Goal: Transaction & Acquisition: Purchase product/service

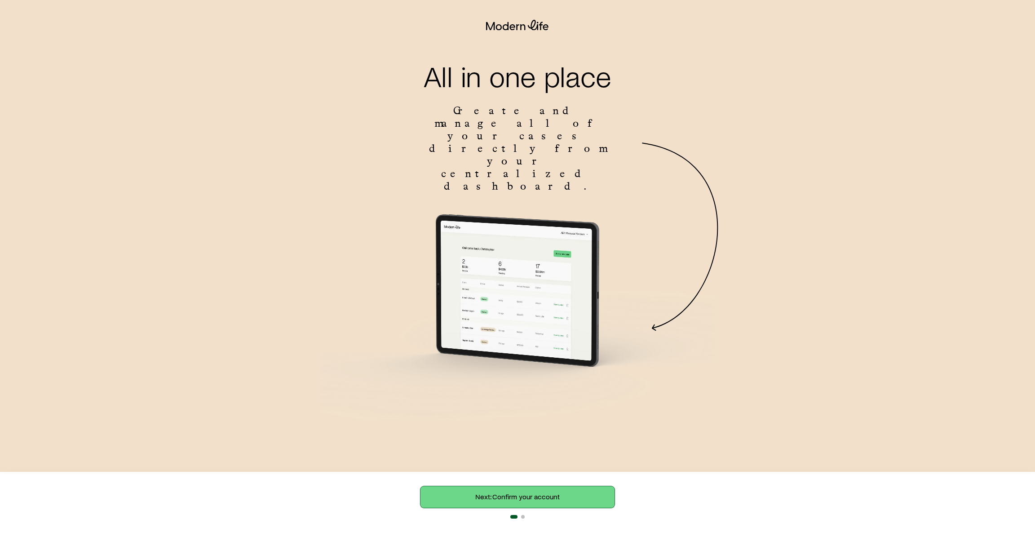
click at [540, 489] on link "Next: Confirm your account" at bounding box center [517, 497] width 194 height 22
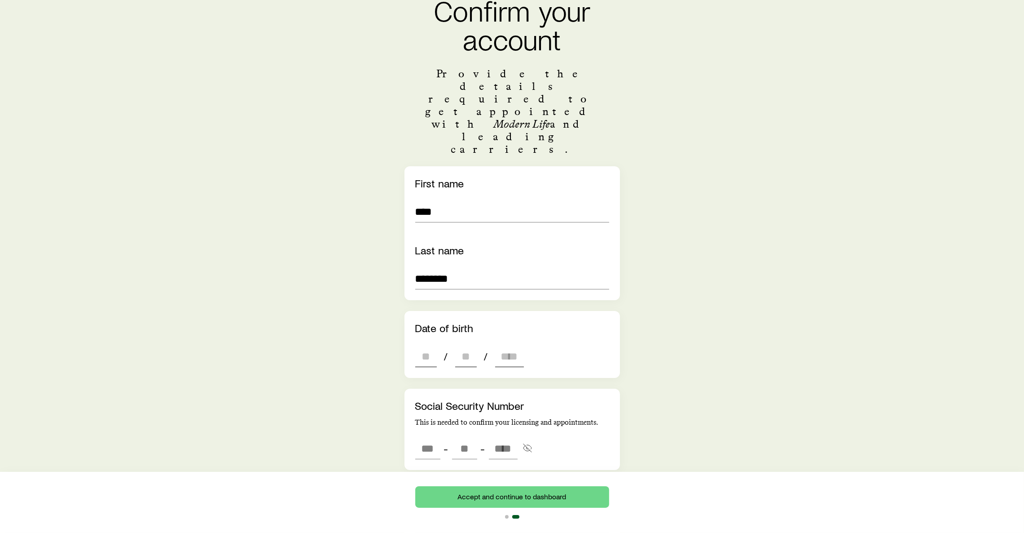
scroll to position [67, 0]
click at [428, 344] on input "dateOfBirth" at bounding box center [426, 355] width 22 height 22
type input "**"
type input "****"
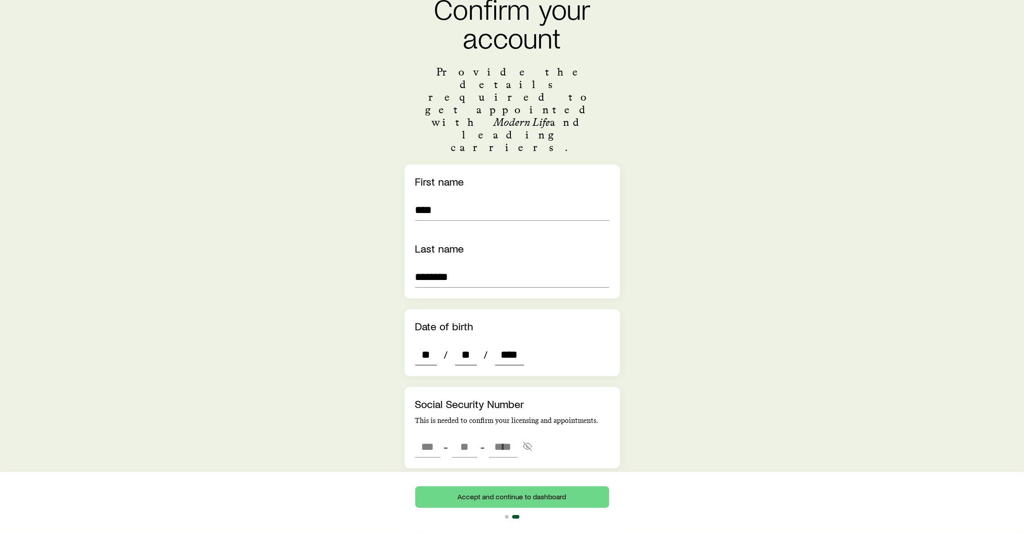
type input "*"
type input "****"
click at [429, 436] on input "tel" at bounding box center [427, 447] width 25 height 22
type input "***"
type input "**"
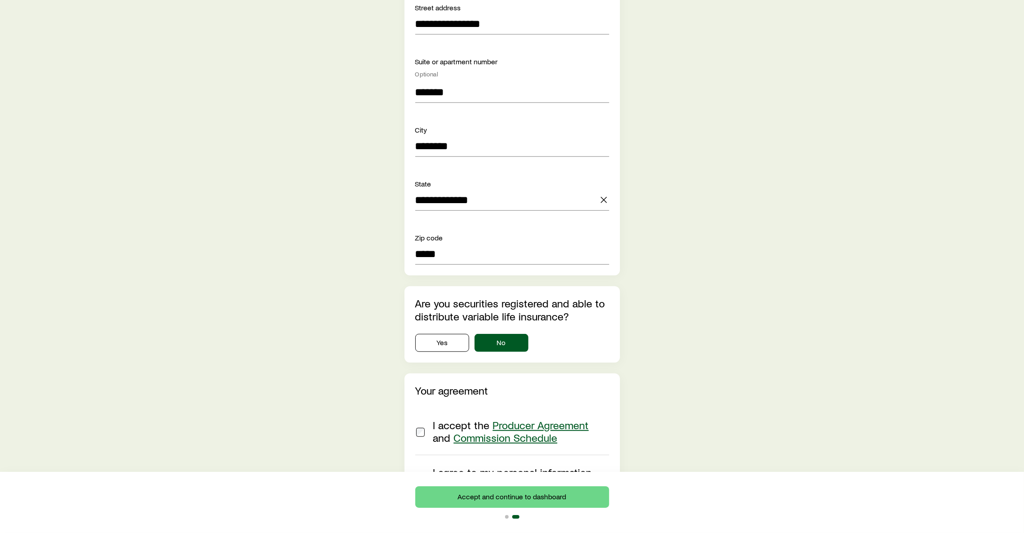
scroll to position [824, 0]
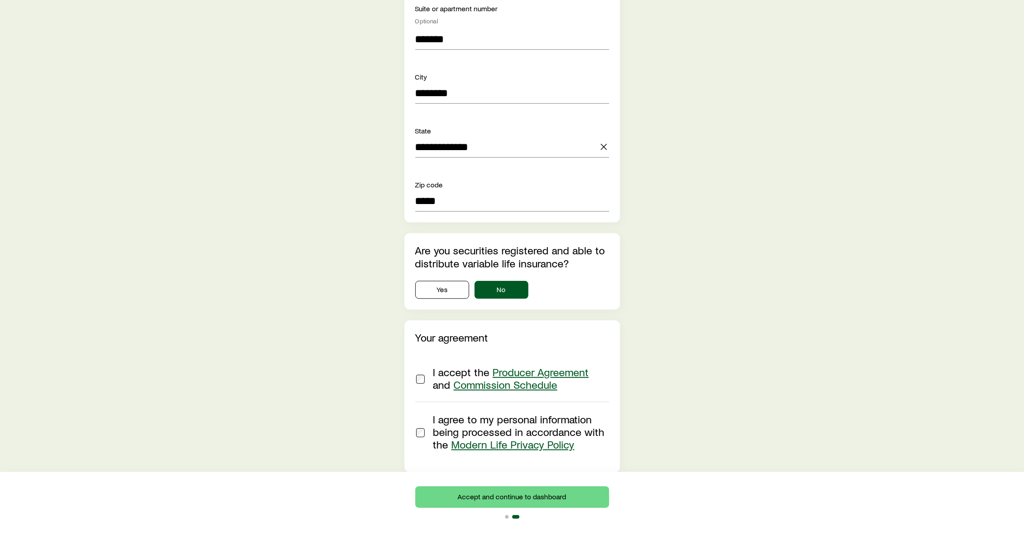
type input "****"
click at [415, 366] on div at bounding box center [420, 378] width 11 height 25
type input "***"
type input "**"
click at [473, 493] on button "Accept and continue to dashboard" at bounding box center [512, 497] width 194 height 22
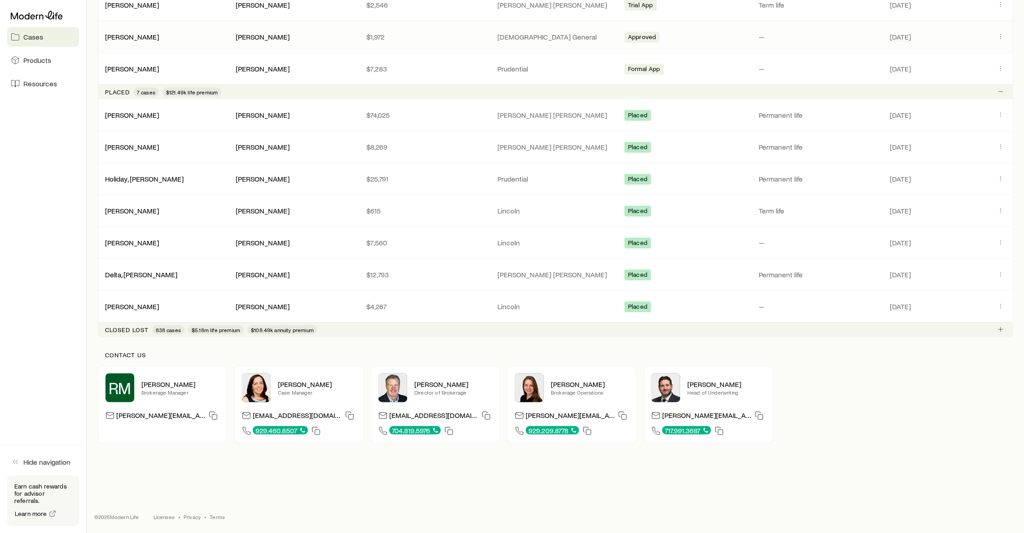
scroll to position [1088, 0]
click at [866, 410] on div "RM Ryan McCreary Brokerage Manager ryan.mccreary@modernlife.com Heather McKee C…" at bounding box center [556, 404] width 916 height 77
click at [866, 390] on div "RM Ryan McCreary Brokerage Manager ryan.mccreary@modernlife.com Heather McKee C…" at bounding box center [556, 404] width 916 height 77
drag, startPoint x: 897, startPoint y: 470, endPoint x: 879, endPoint y: 450, distance: 27.4
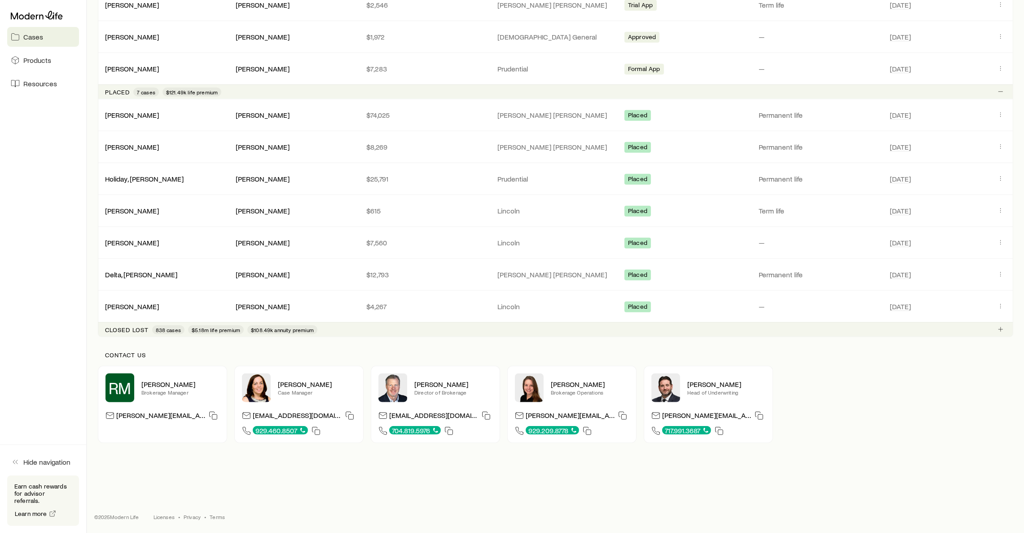
click at [211, 436] on div "RM Ryan McCreary Brokerage Manager ryan.mccreary@modernlife.com" at bounding box center [162, 404] width 129 height 77
click at [863, 453] on div "Contact us RM Ryan McCreary Brokerage Manager ryan.mccreary@modernlife.com Heat…" at bounding box center [556, 397] width 916 height 120
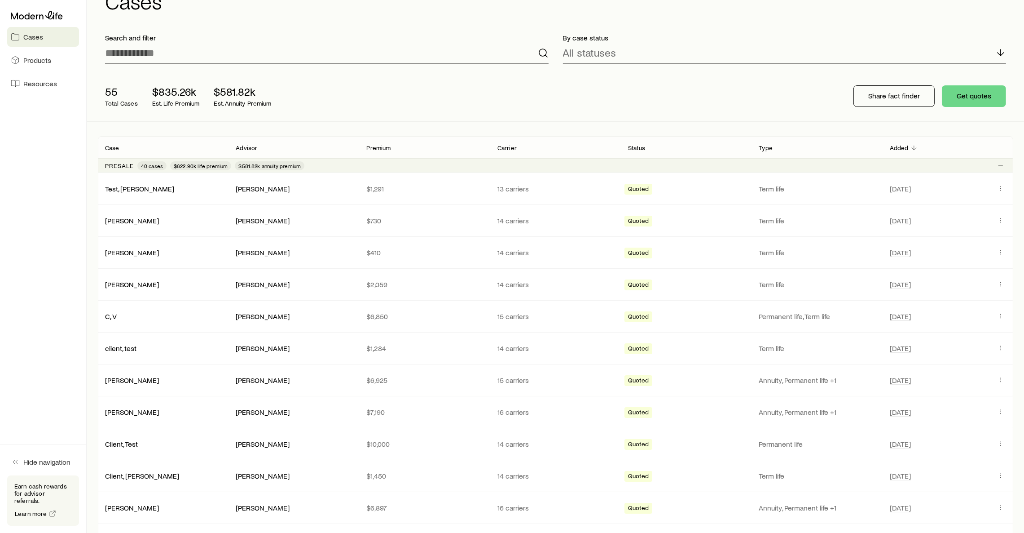
scroll to position [0, 0]
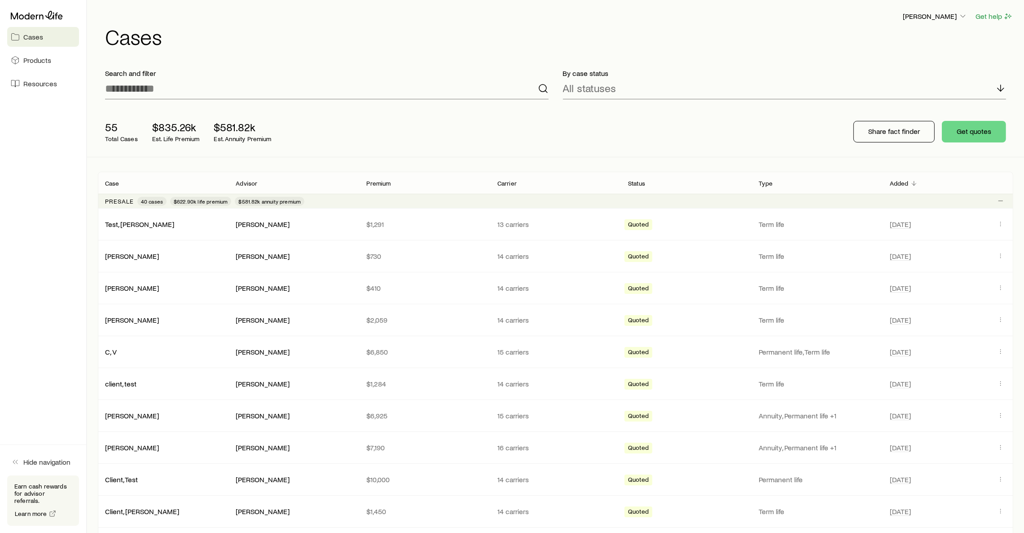
click at [338, 44] on h1 "Cases" at bounding box center [559, 37] width 908 height 22
click at [960, 13] on icon "button" at bounding box center [963, 16] width 9 height 9
drag, startPoint x: 620, startPoint y: 40, endPoint x: 618, endPoint y: 32, distance: 7.8
click at [620, 40] on h1 "Cases" at bounding box center [559, 37] width 908 height 22
click at [37, 56] on span "Products" at bounding box center [37, 60] width 28 height 9
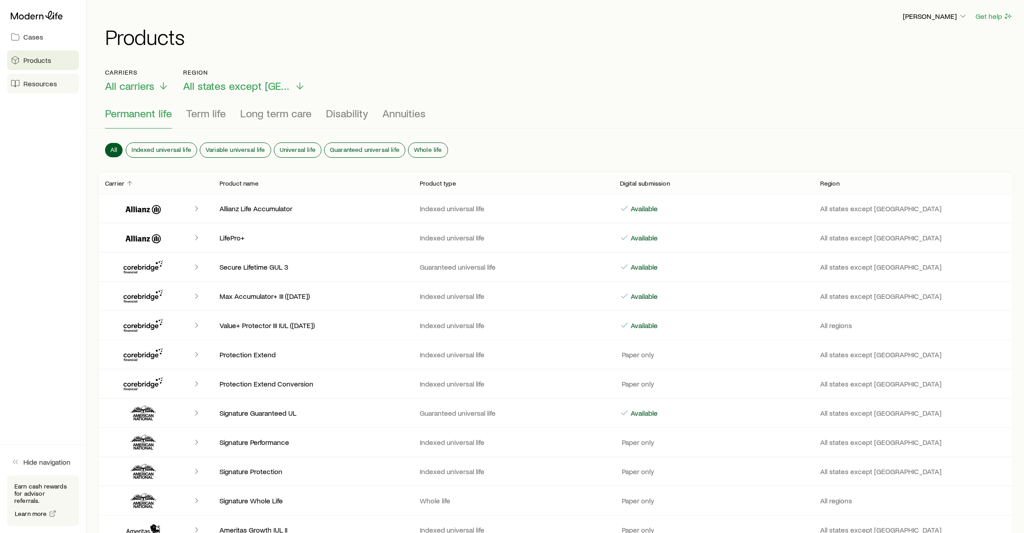
click at [41, 88] on link "Resources" at bounding box center [43, 84] width 72 height 20
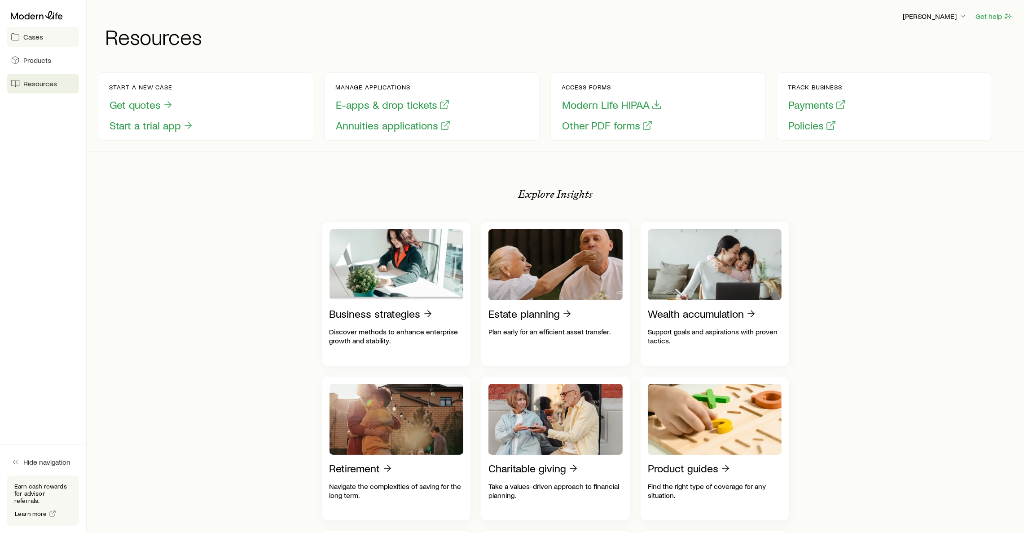
click at [26, 39] on span "Cases" at bounding box center [33, 36] width 20 height 9
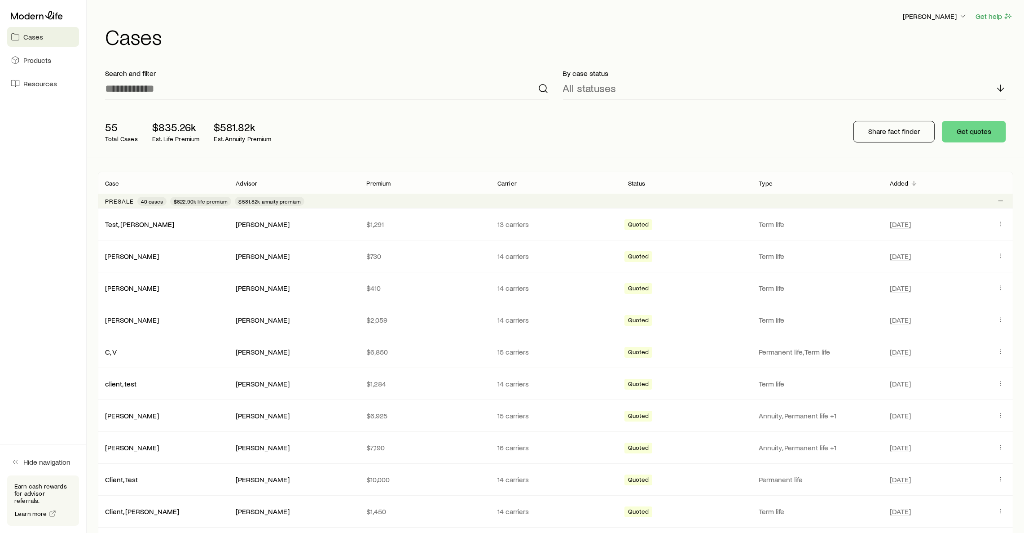
click at [35, 20] on div at bounding box center [43, 15] width 72 height 16
click at [421, 32] on h1 "Cases" at bounding box center [559, 37] width 908 height 22
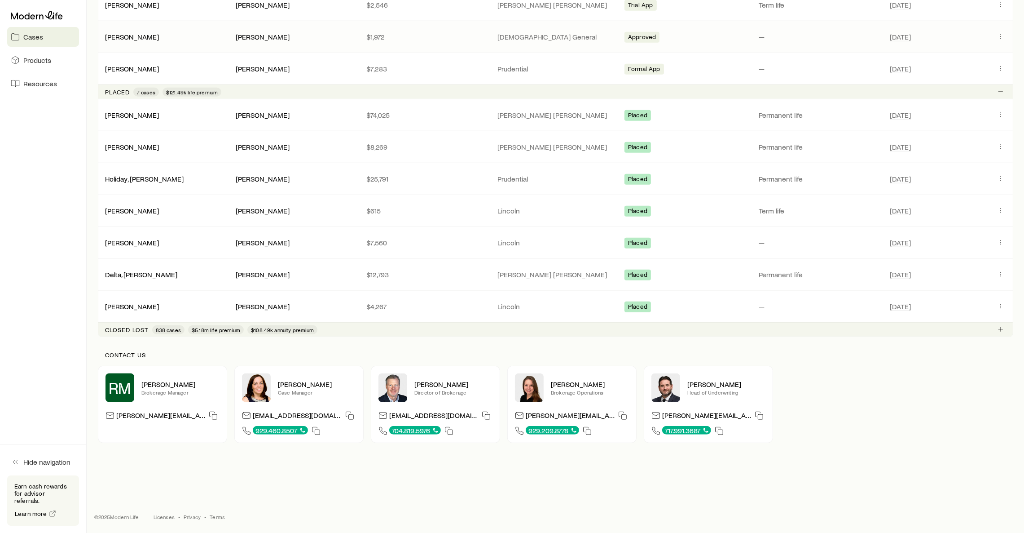
scroll to position [1088, 0]
click at [858, 449] on div "Contact us RM Ryan McCreary Brokerage Manager ryan.mccreary@modernlife.com Heat…" at bounding box center [556, 397] width 916 height 120
click at [156, 430] on div "RM Ryan McCreary Brokerage Manager ryan.mccreary@modernlife.com" at bounding box center [162, 404] width 129 height 77
click at [826, 427] on div "RM Ryan McCreary Brokerage Manager ryan.mccreary@modernlife.com Heather McKee C…" at bounding box center [556, 404] width 916 height 77
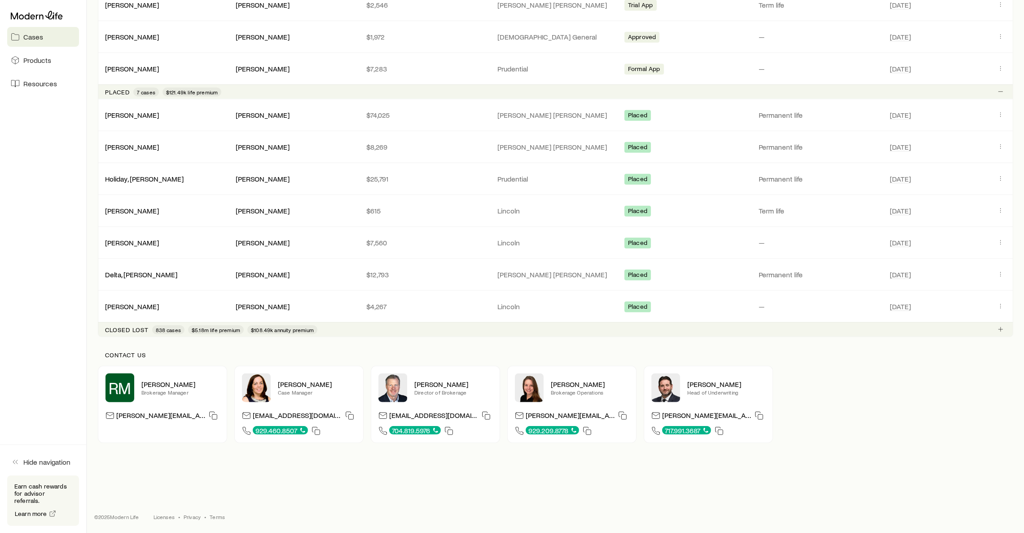
click at [936, 411] on div "RM Ryan McCreary Brokerage Manager ryan.mccreary@modernlife.com Heather McKee C…" at bounding box center [556, 404] width 916 height 77
click at [435, 501] on footer "© 2025 Modern Life Licenses • Privacy • Terms" at bounding box center [555, 516] width 937 height 32
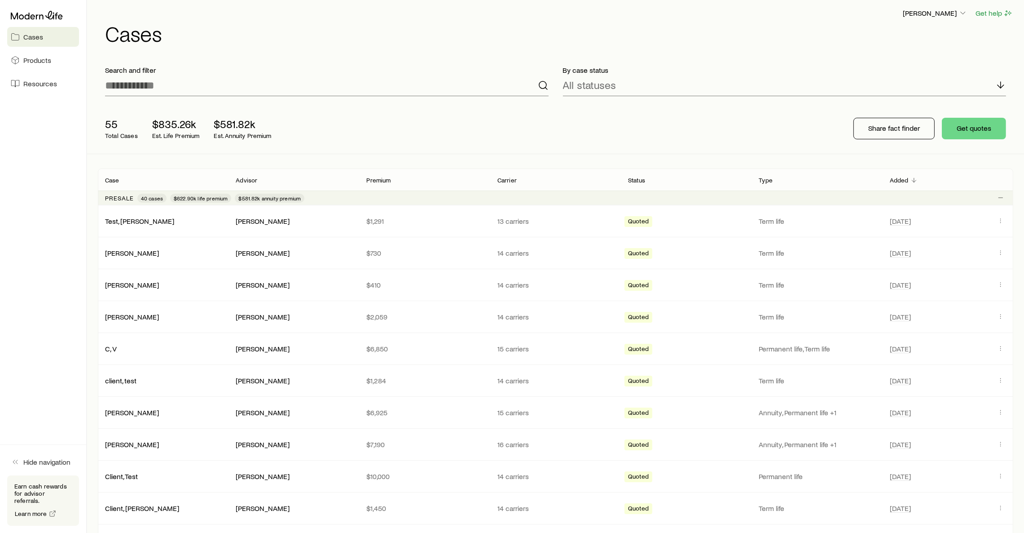
scroll to position [0, 0]
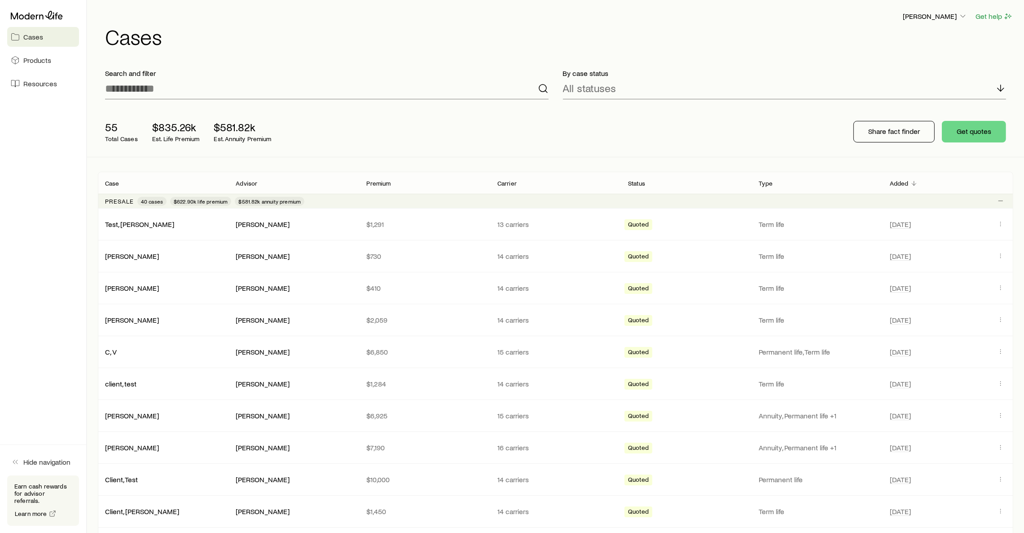
click at [307, 31] on h1 "Cases" at bounding box center [559, 37] width 908 height 22
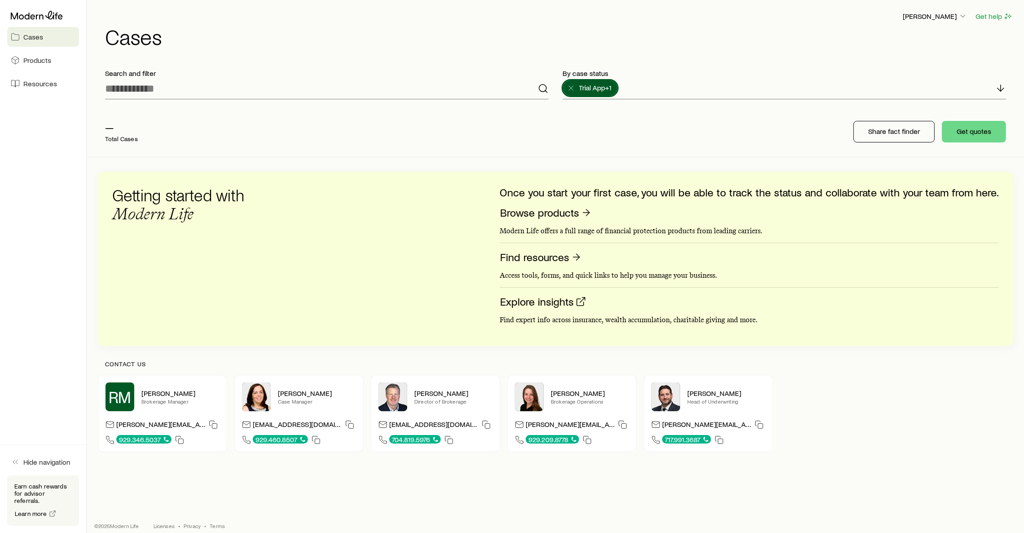
click at [529, 39] on h1 "Cases" at bounding box center [559, 37] width 908 height 22
click at [412, 145] on div "— Total Cases Share fact finder Get quotes" at bounding box center [556, 131] width 916 height 50
click at [571, 86] on icon at bounding box center [571, 88] width 9 height 9
click at [530, 32] on h1 "Cases" at bounding box center [559, 37] width 908 height 22
click at [432, 62] on div "Search and filter" at bounding box center [327, 84] width 458 height 45
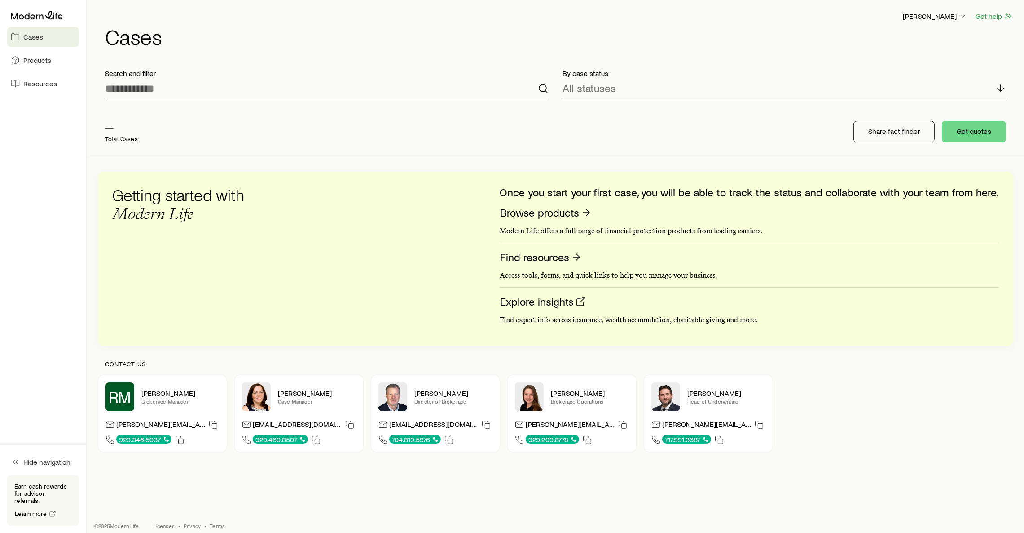
click at [505, 146] on div "— Total Cases Share fact finder Get quotes" at bounding box center [556, 131] width 916 height 50
click at [34, 32] on span "Cases" at bounding box center [33, 36] width 20 height 9
click at [35, 13] on icon at bounding box center [37, 15] width 52 height 9
click at [325, 53] on div "Ryan McCreary Get help Cases" at bounding box center [556, 29] width 916 height 58
click at [546, 260] on link "Find resources" at bounding box center [541, 257] width 83 height 14
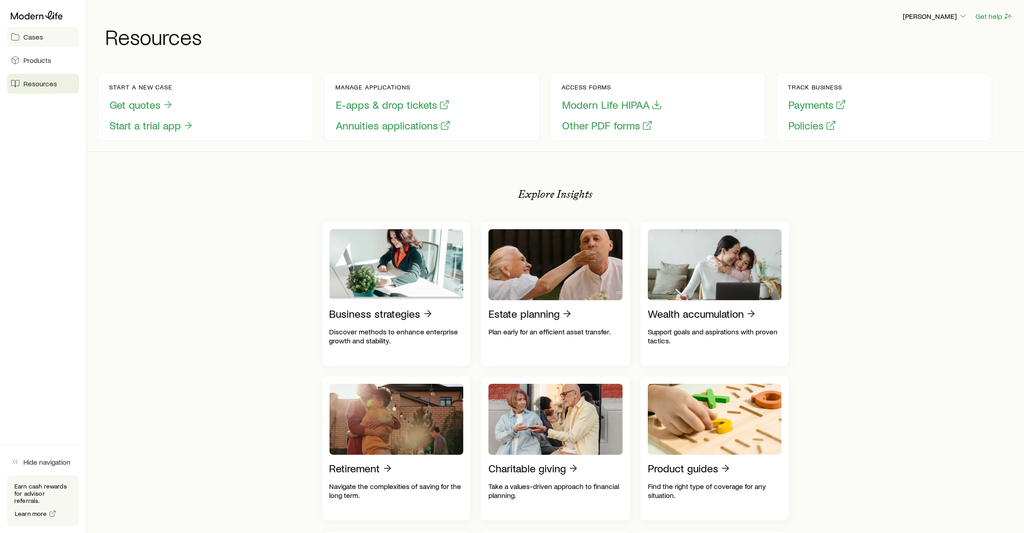
click at [52, 41] on link "Cases" at bounding box center [43, 37] width 72 height 20
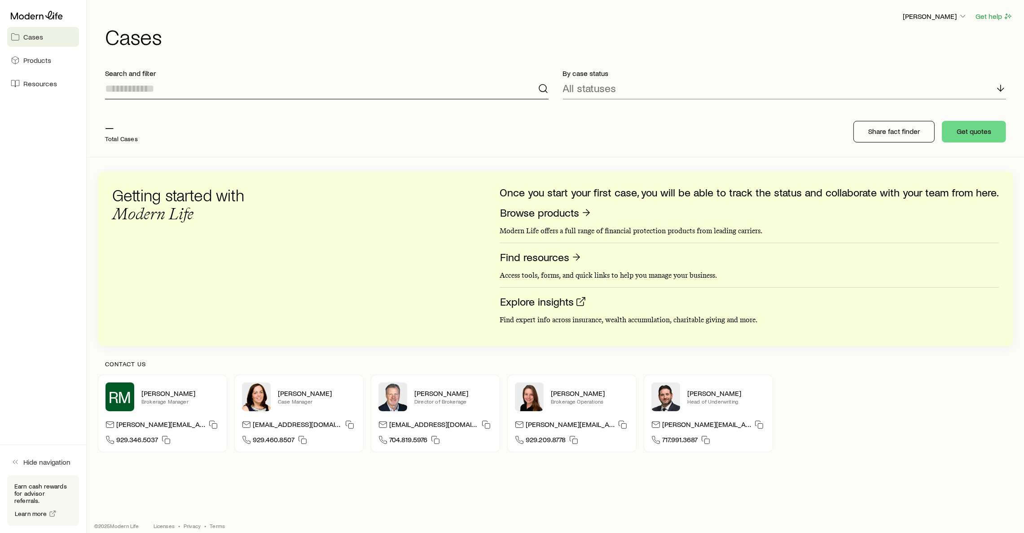
click at [490, 83] on input at bounding box center [327, 89] width 444 height 22
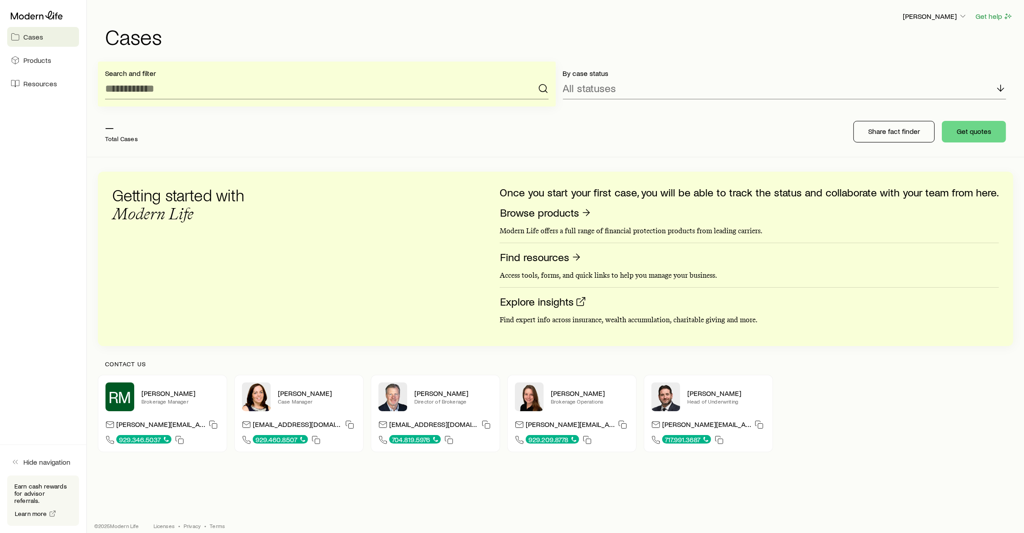
click at [522, 42] on h1 "Cases" at bounding box center [559, 37] width 908 height 22
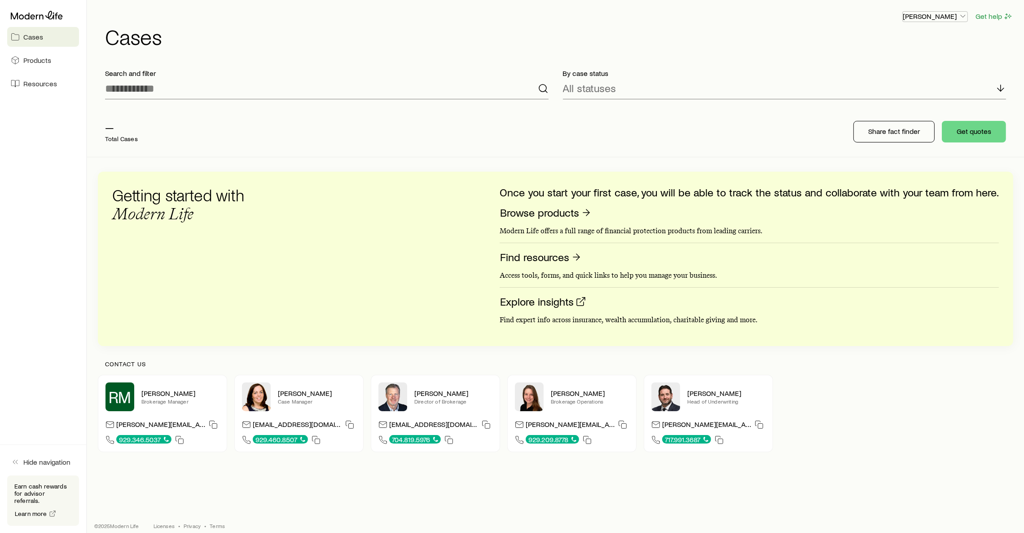
click at [957, 13] on p "[PERSON_NAME]" at bounding box center [935, 16] width 65 height 9
click at [900, 106] on span "Sign out" at bounding box center [892, 108] width 25 height 9
click at [945, 396] on div "[PERSON_NAME] [PERSON_NAME] Brokerage Manager [PERSON_NAME][EMAIL_ADDRESS][PERS…" at bounding box center [556, 413] width 916 height 77
click at [678, 38] on h1 "Cases" at bounding box center [559, 37] width 908 height 22
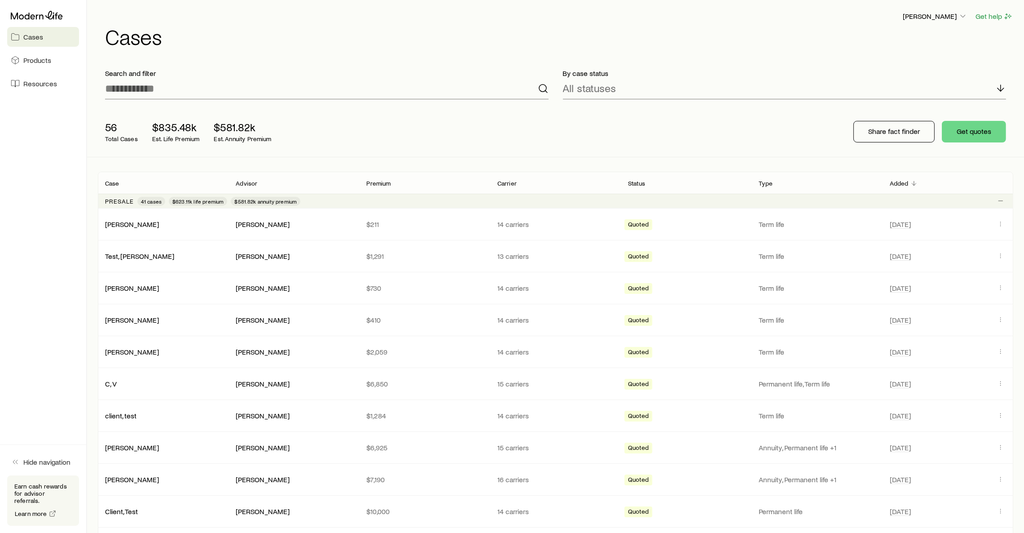
click at [397, 39] on h1 "Cases" at bounding box center [559, 37] width 908 height 22
click at [500, 131] on div "56 Total Cases $835.48k Est. Life Premium $581.82k Est. Annuity Premium Share f…" at bounding box center [556, 131] width 916 height 50
click at [492, 39] on h1 "Cases" at bounding box center [559, 37] width 908 height 22
click at [264, 44] on h1 "Cases" at bounding box center [559, 37] width 908 height 22
click at [457, 128] on div "56 Total Cases $835.48k Est. Life Premium $581.82k Est. Annuity Premium Share f…" at bounding box center [556, 131] width 916 height 50
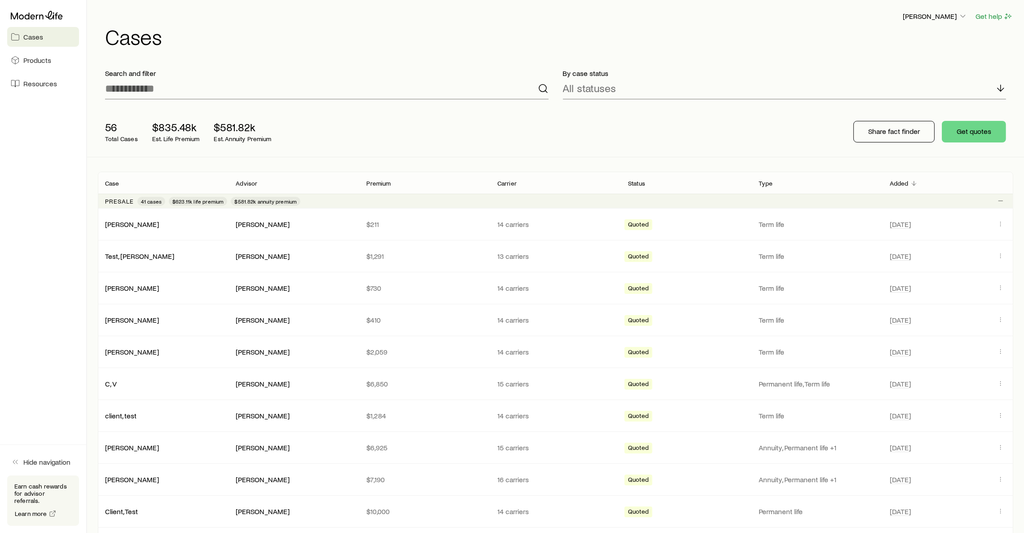
click at [540, 26] on h1 "Cases" at bounding box center [559, 37] width 908 height 22
click at [602, 39] on h1 "Cases" at bounding box center [559, 37] width 908 height 22
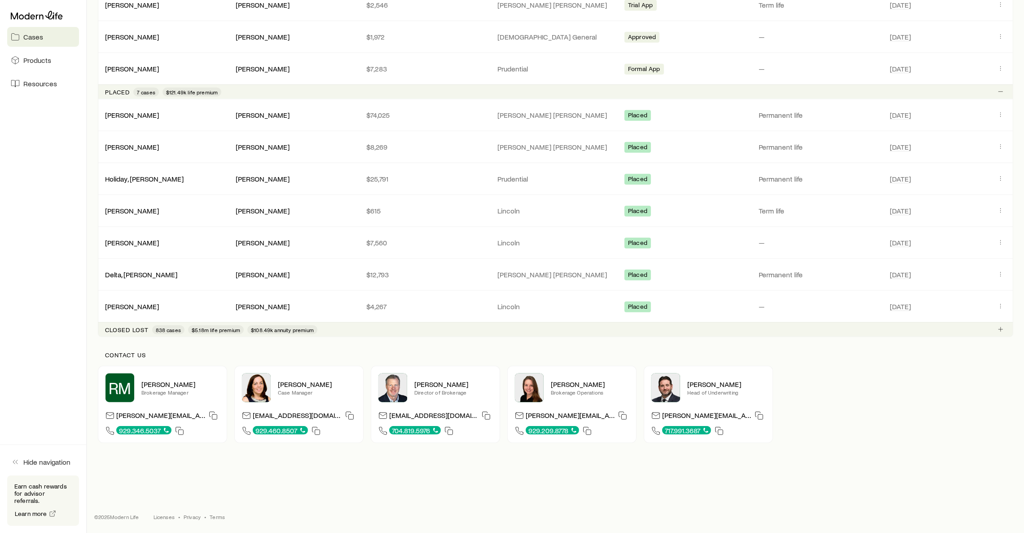
scroll to position [1088, 0]
click at [166, 326] on span "838 cases" at bounding box center [168, 329] width 25 height 7
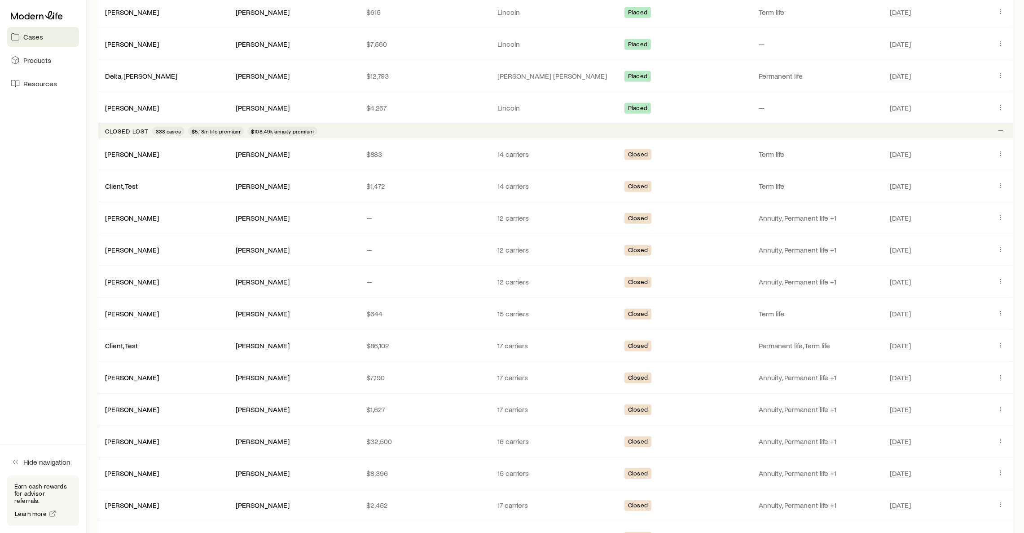
scroll to position [1290, 0]
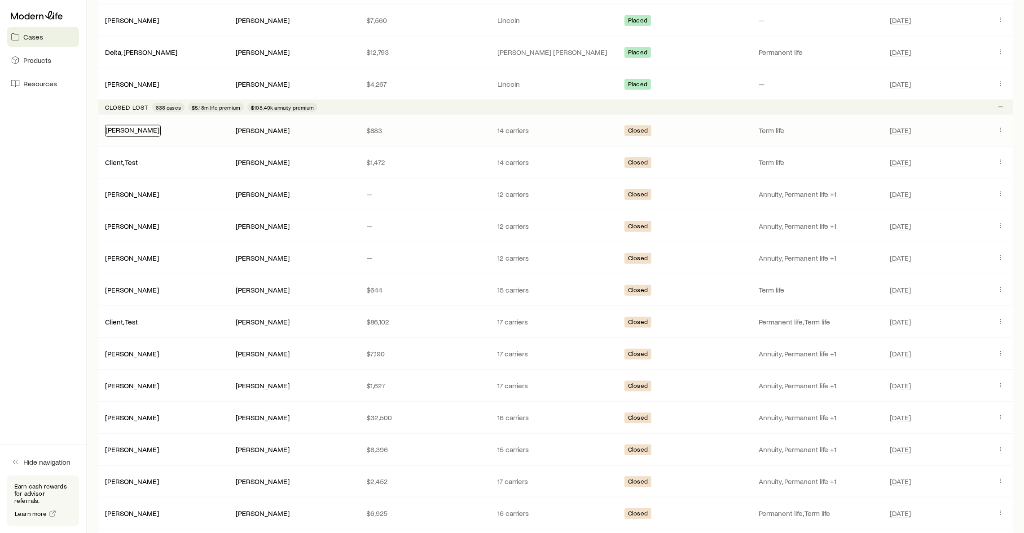
click at [124, 134] on link "Pratt, Jay" at bounding box center [133, 129] width 54 height 9
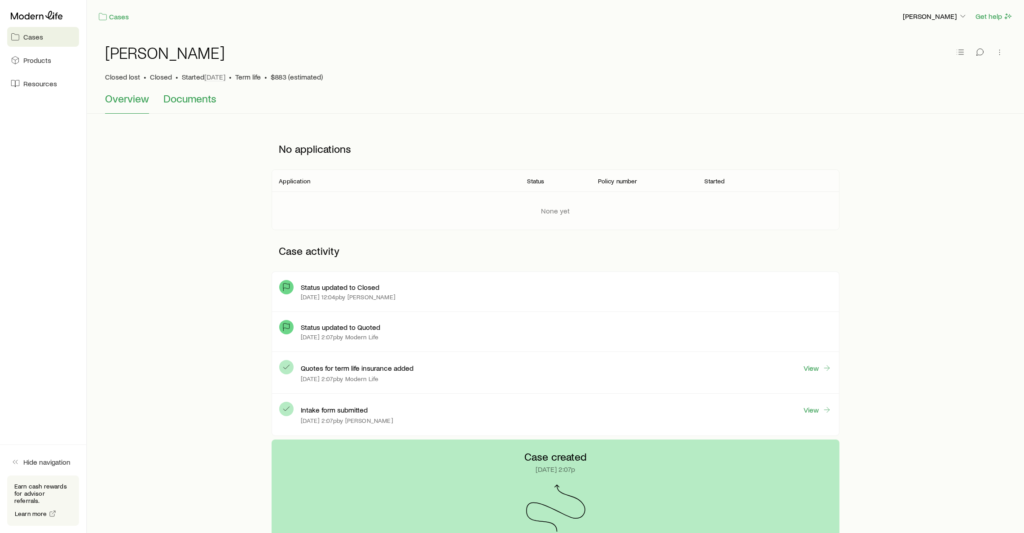
click at [211, 97] on span "Documents" at bounding box center [189, 98] width 53 height 13
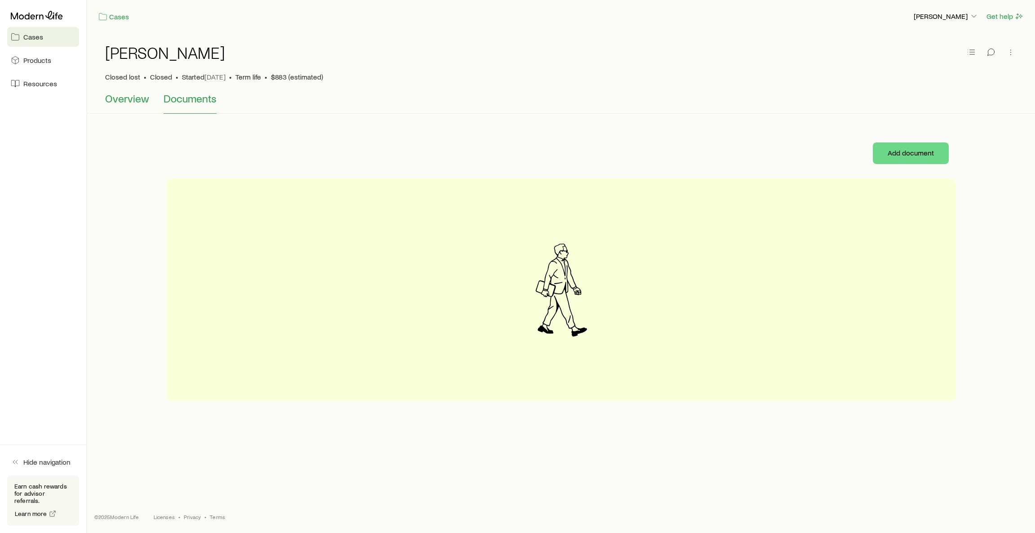
click at [134, 104] on button "Overview" at bounding box center [127, 103] width 44 height 22
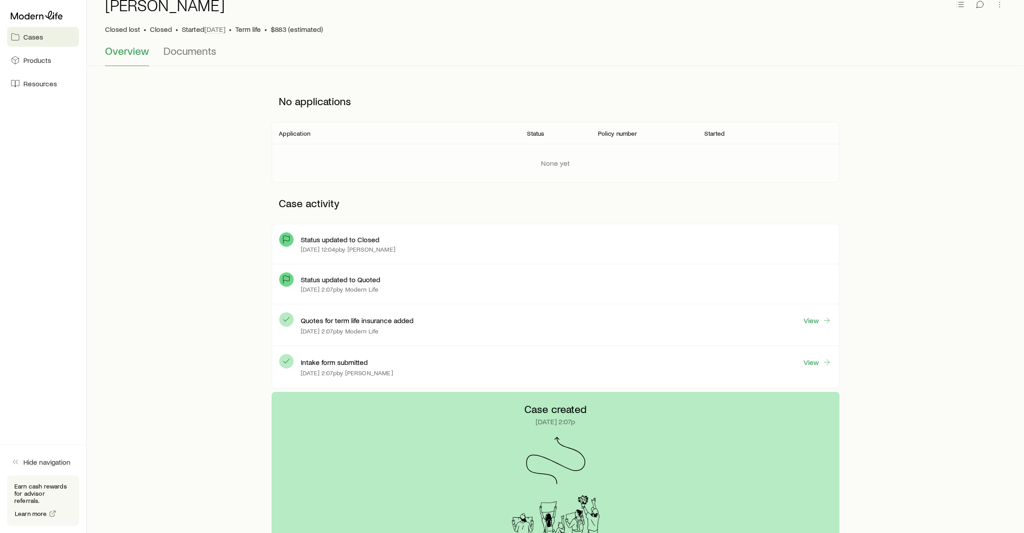
scroll to position [28, 0]
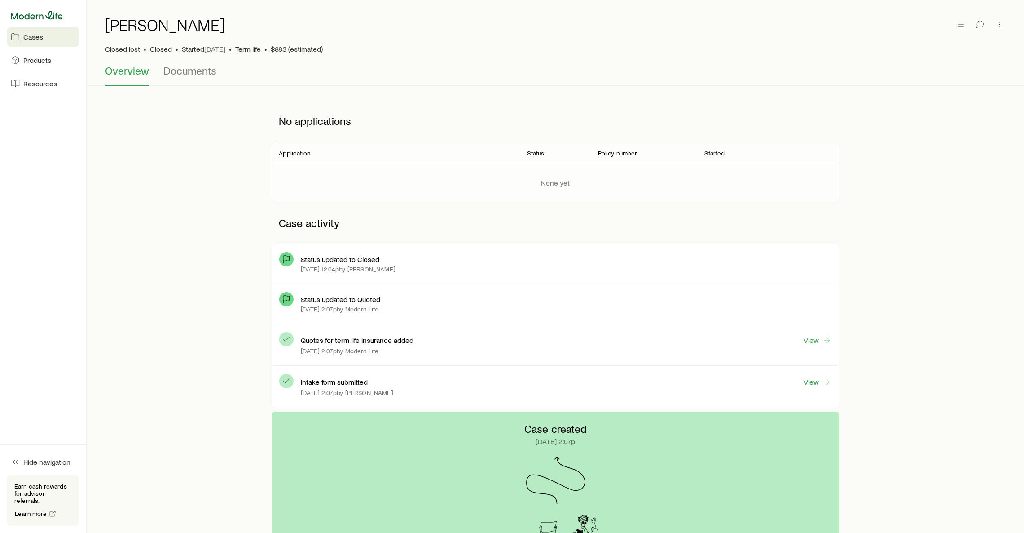
click at [45, 19] on icon at bounding box center [37, 15] width 52 height 9
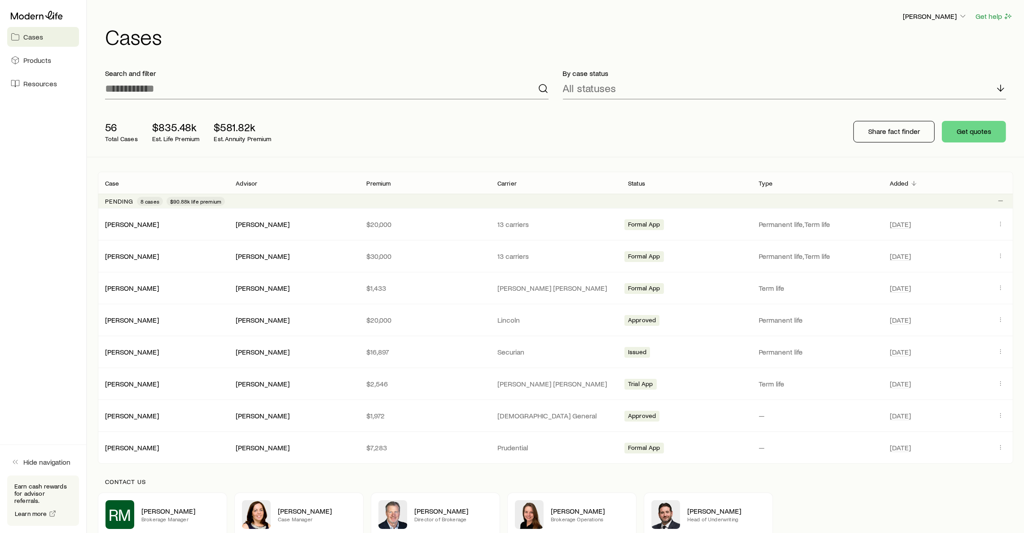
click at [452, 18] on div "Ryan McCreary Get help" at bounding box center [559, 16] width 908 height 11
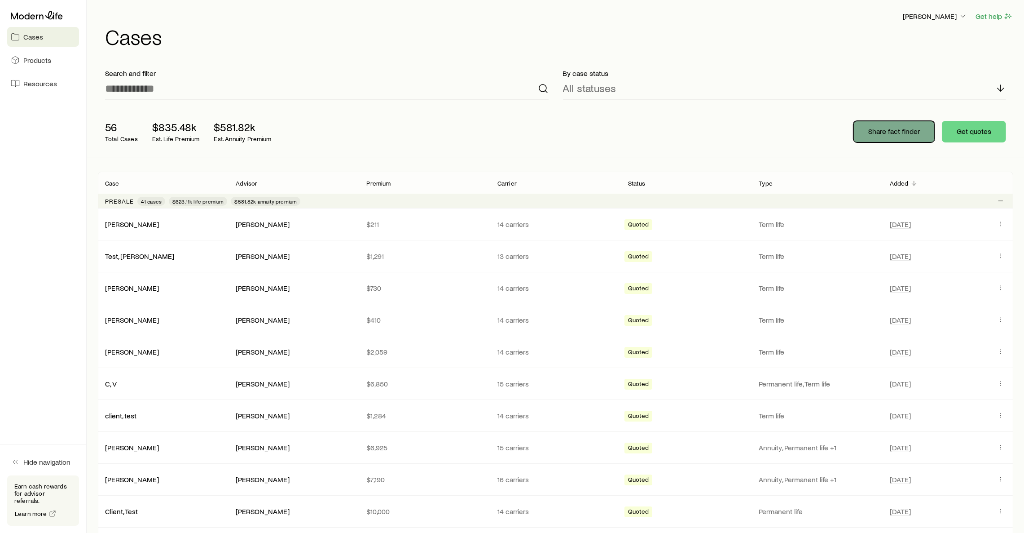
click at [880, 136] on button "Share fact finder" at bounding box center [894, 132] width 81 height 22
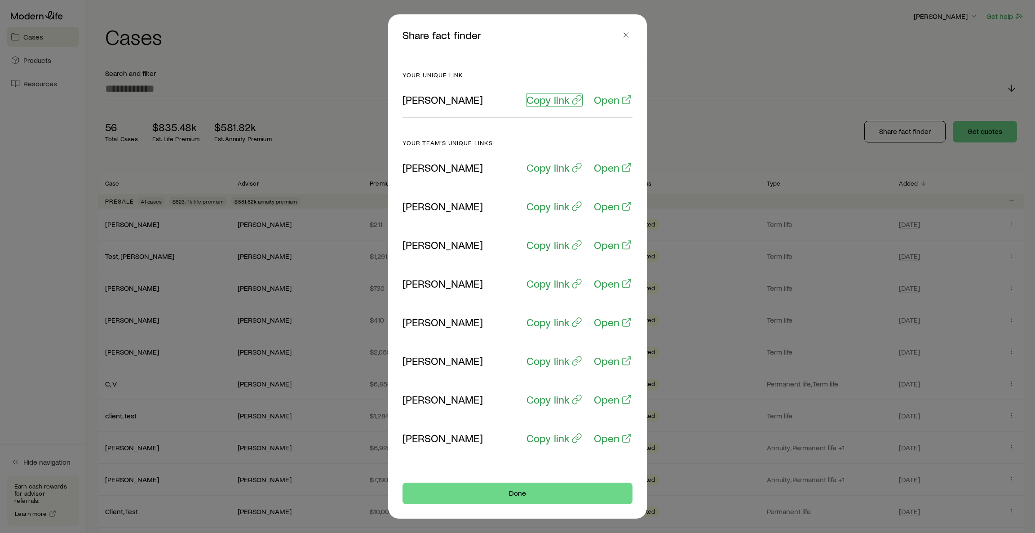
click at [555, 97] on p "Copy link" at bounding box center [547, 99] width 43 height 13
click at [627, 31] on icon "button" at bounding box center [626, 35] width 9 height 9
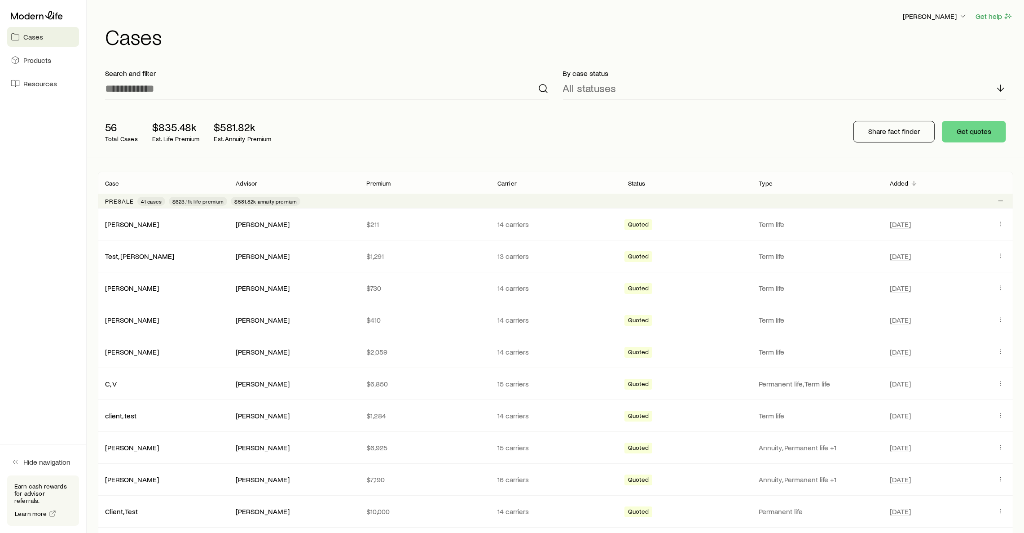
click at [603, 24] on header "Ryan McCreary Get help Cases" at bounding box center [556, 29] width 916 height 36
click at [952, 10] on div "Ryan McCreary Get help Cases" at bounding box center [556, 29] width 916 height 58
click at [964, 14] on icon "button" at bounding box center [963, 16] width 9 height 9
click at [494, 37] on h1 "Cases" at bounding box center [559, 37] width 908 height 22
click at [594, 5] on div "Ryan McCreary Get help Cases" at bounding box center [556, 29] width 916 height 58
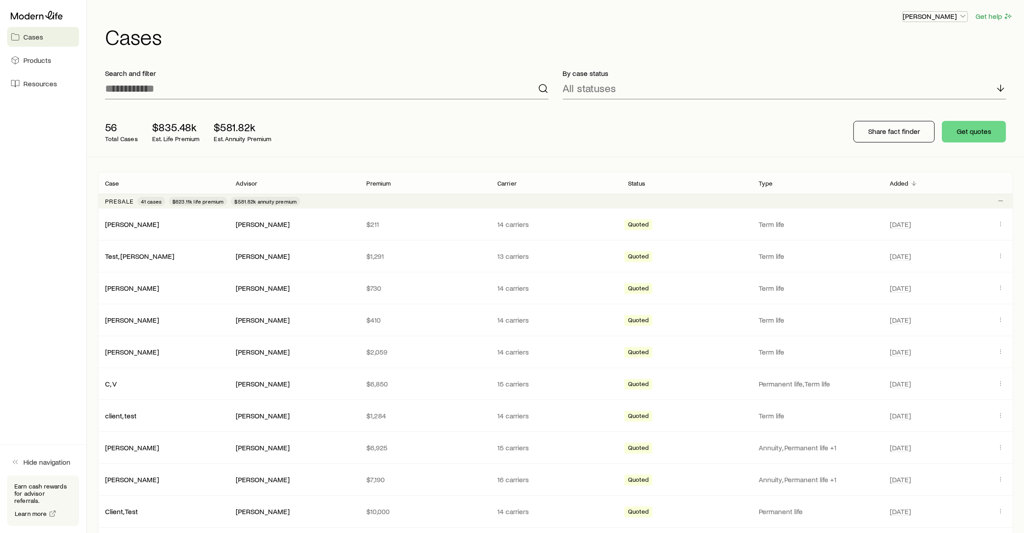
click at [961, 16] on icon "button" at bounding box center [963, 16] width 9 height 9
click at [918, 59] on span "Commission schedule" at bounding box center [914, 60] width 69 height 9
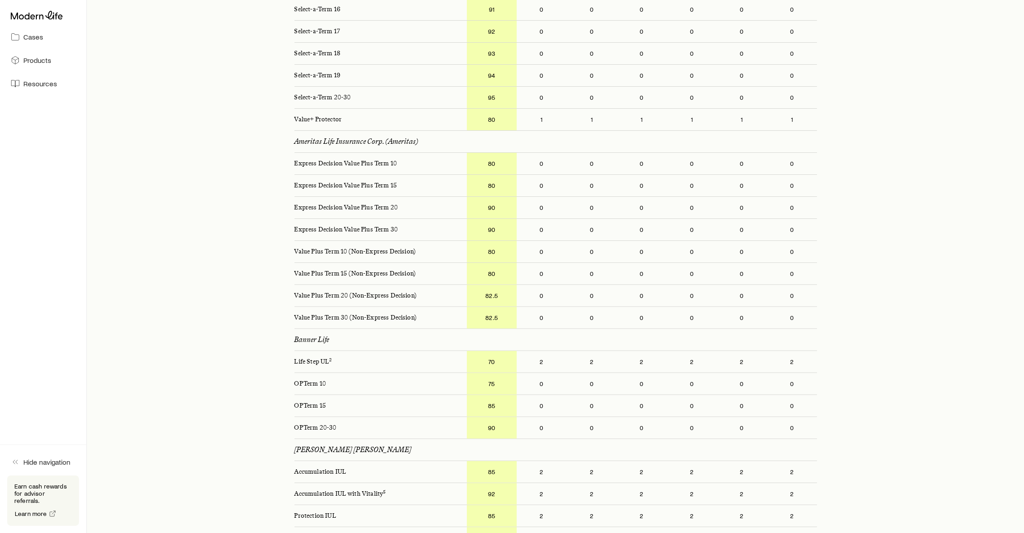
scroll to position [404, 0]
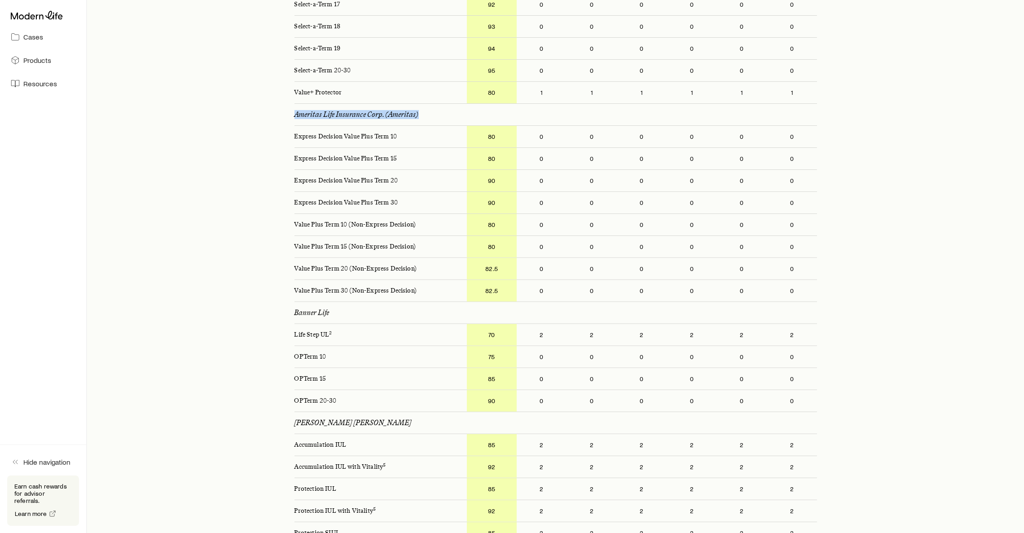
drag, startPoint x: 425, startPoint y: 107, endPoint x: 294, endPoint y: 110, distance: 131.2
click at [295, 110] on div "Ameritas Life Insurance Corp. (Ameritas)" at bounding box center [556, 115] width 523 height 22
click at [435, 110] on div "Ameritas Life Insurance Corp. (Ameritas)" at bounding box center [556, 115] width 523 height 22
click at [449, 113] on div "Ameritas Life Insurance Corp. (Ameritas)" at bounding box center [556, 115] width 523 height 22
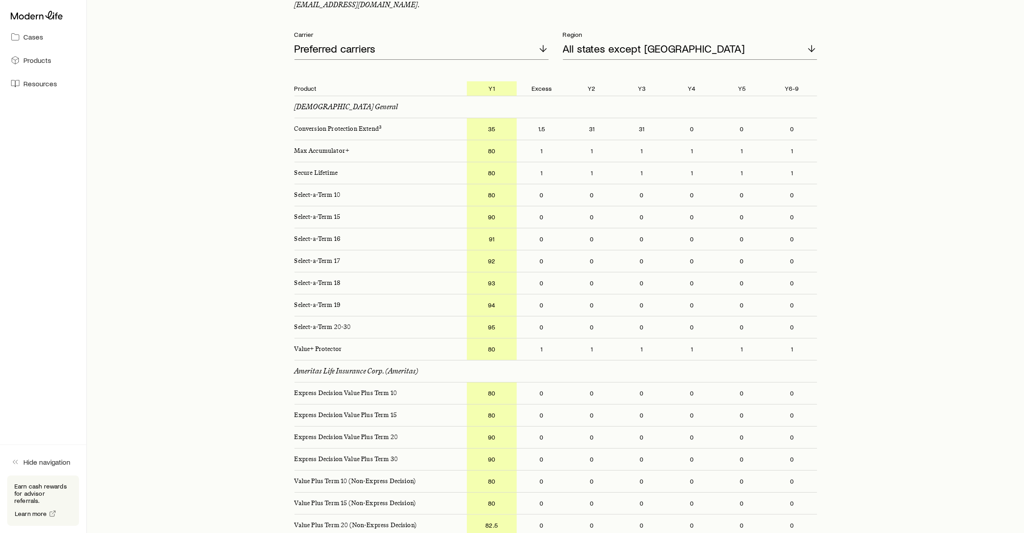
scroll to position [0, 0]
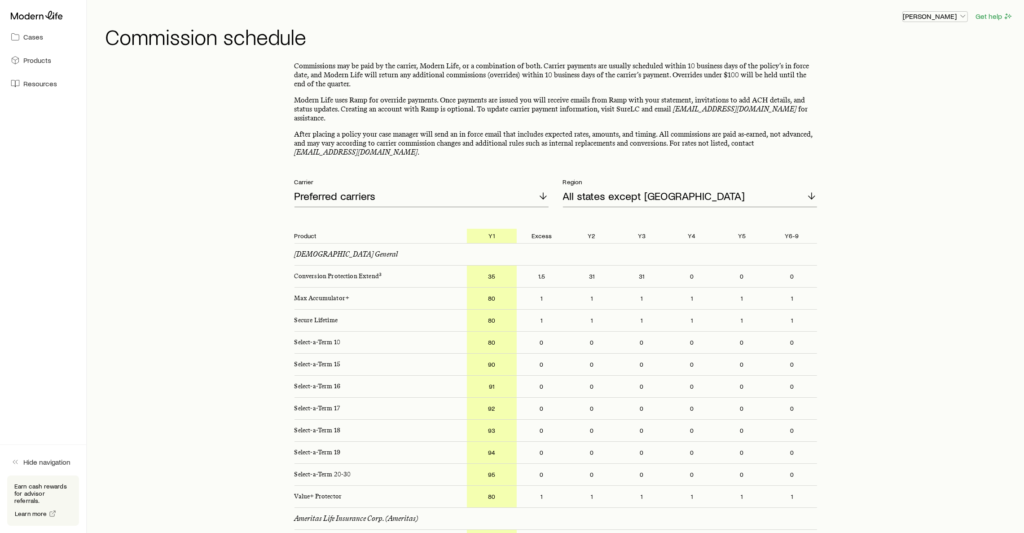
click at [949, 16] on p "[PERSON_NAME]" at bounding box center [935, 16] width 65 height 9
click at [827, 27] on h1 "Commission schedule" at bounding box center [559, 37] width 908 height 22
click at [617, 35] on h1 "Commission schedule" at bounding box center [559, 37] width 908 height 22
click at [41, 20] on div at bounding box center [43, 15] width 72 height 16
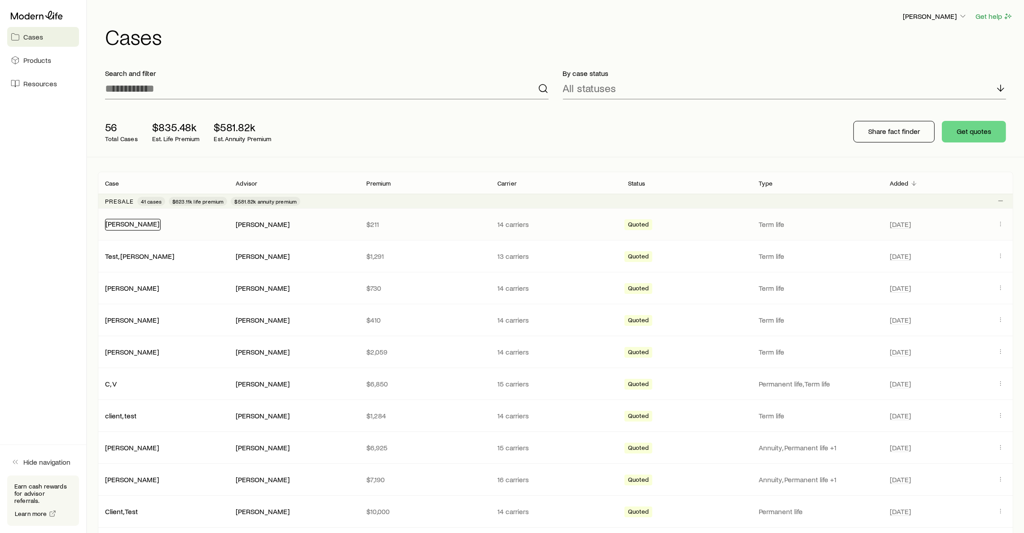
click at [144, 223] on link "[PERSON_NAME]" at bounding box center [133, 223] width 54 height 9
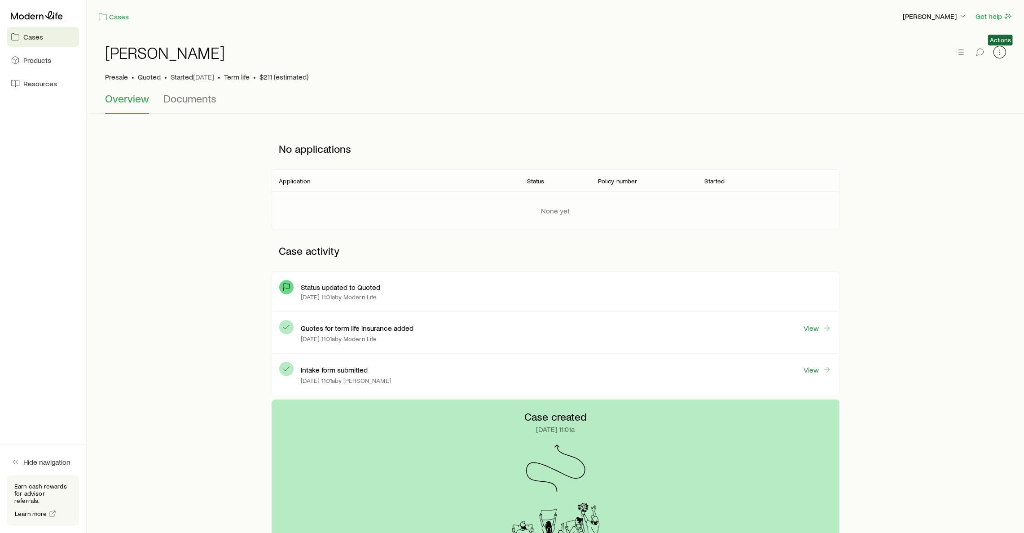
click at [1004, 48] on icon "button" at bounding box center [1000, 52] width 9 height 9
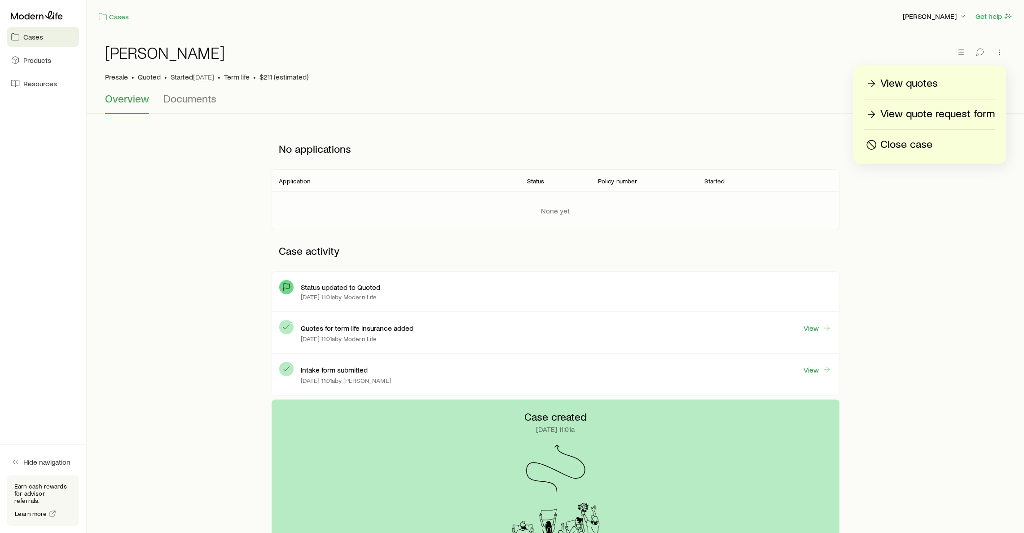
click at [951, 113] on p "View quote request form" at bounding box center [938, 114] width 115 height 14
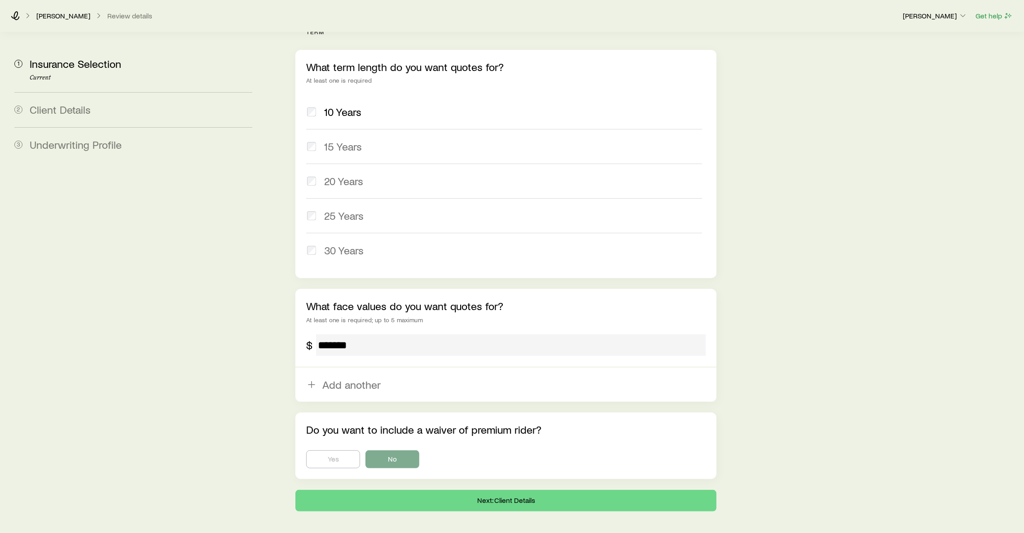
scroll to position [381, 0]
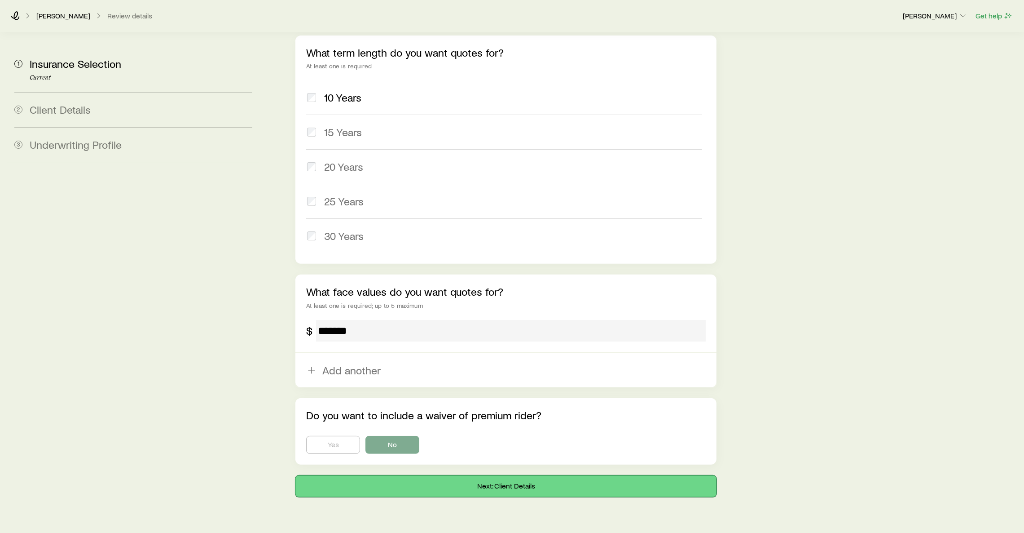
click at [540, 475] on button "Next: Client Details" at bounding box center [505, 486] width 421 height 22
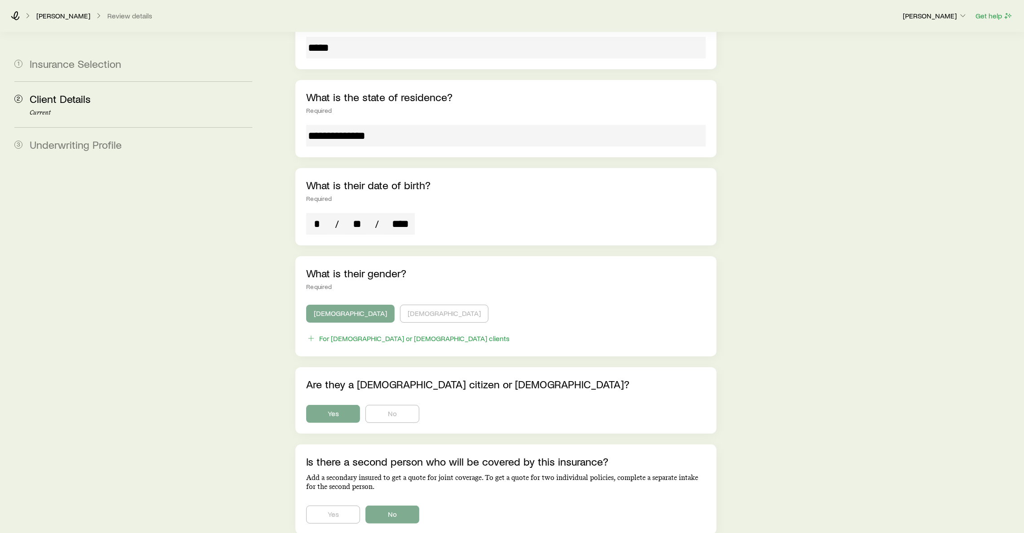
scroll to position [269, 0]
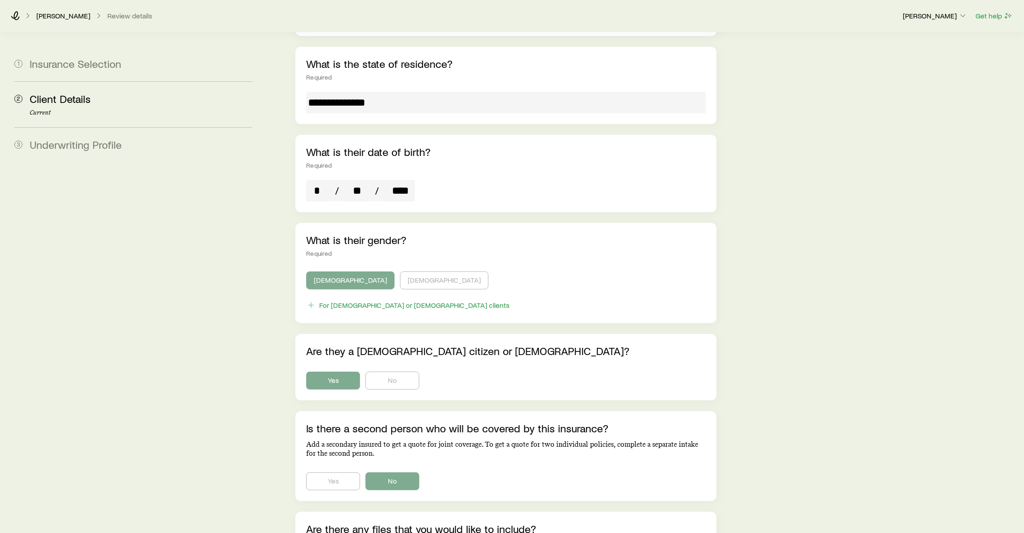
drag, startPoint x: 467, startPoint y: 207, endPoint x: 848, endPoint y: 148, distance: 385.8
click at [871, 141] on div "**********" at bounding box center [643, 194] width 747 height 862
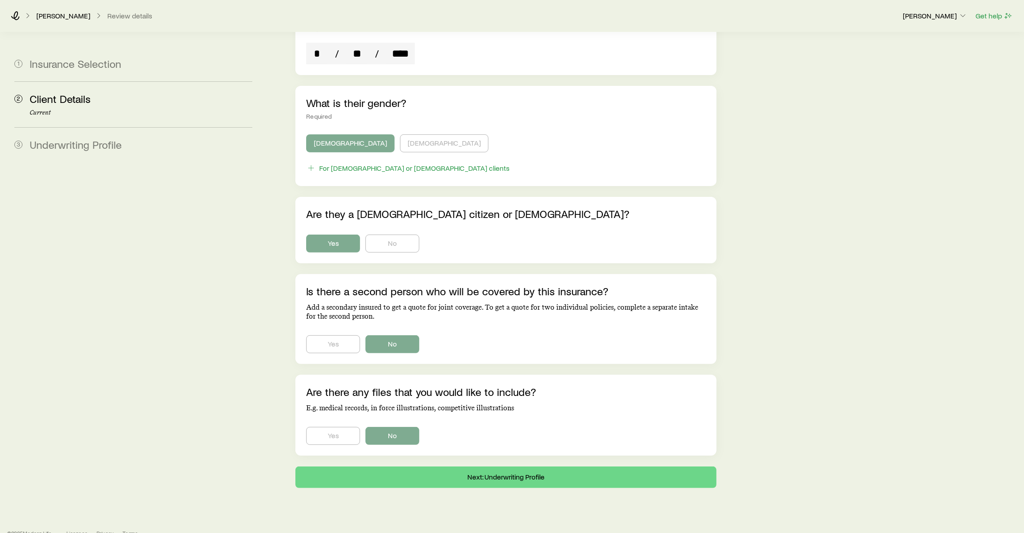
scroll to position [410, 0]
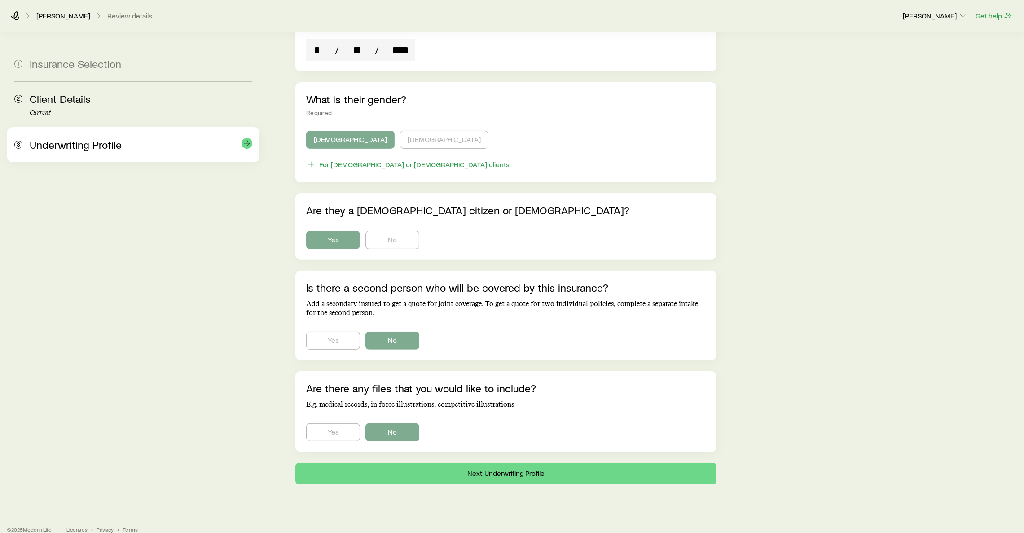
click at [101, 144] on span "Underwriting Profile" at bounding box center [76, 144] width 92 height 13
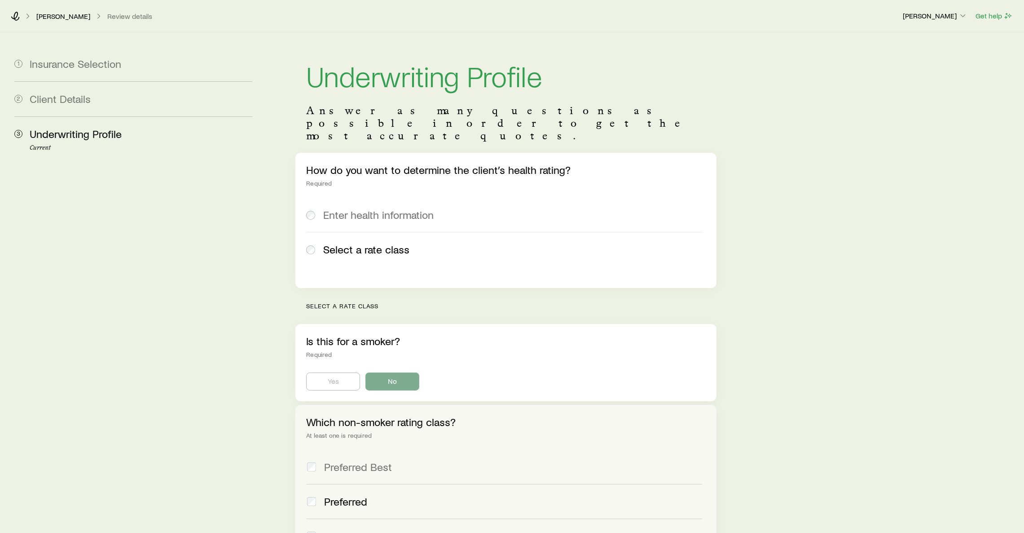
click at [66, 3] on div "Davis, Robert Review details Ryan McCreary Get help" at bounding box center [512, 16] width 1024 height 32
click at [61, 12] on link "[PERSON_NAME]" at bounding box center [63, 16] width 55 height 9
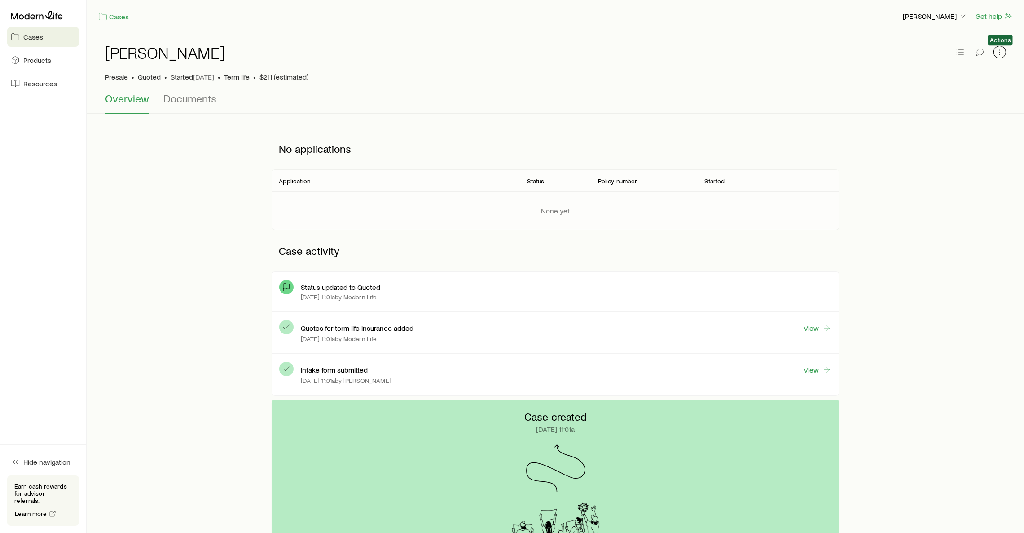
click at [998, 48] on icon "button" at bounding box center [1000, 52] width 9 height 9
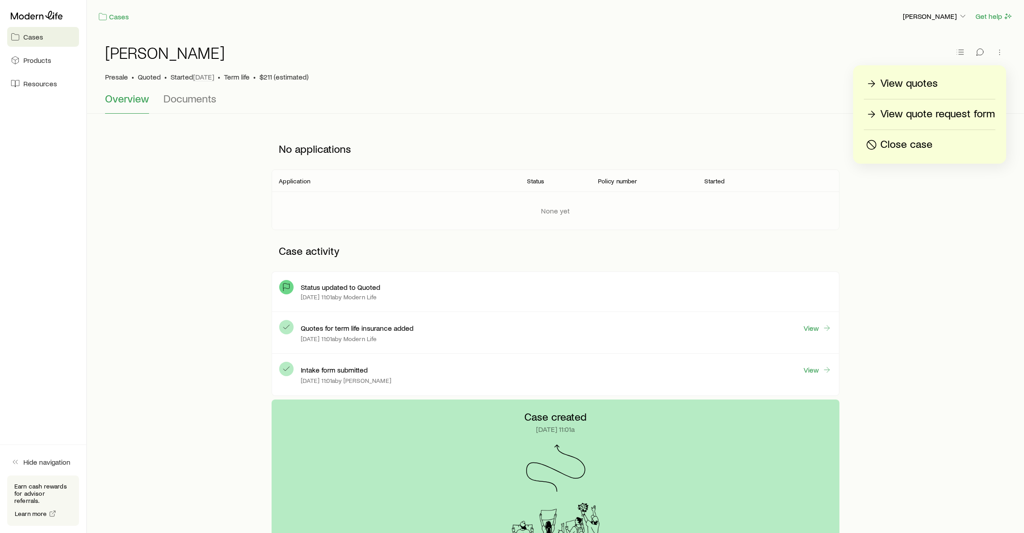
click at [918, 82] on p "View quotes" at bounding box center [909, 83] width 57 height 14
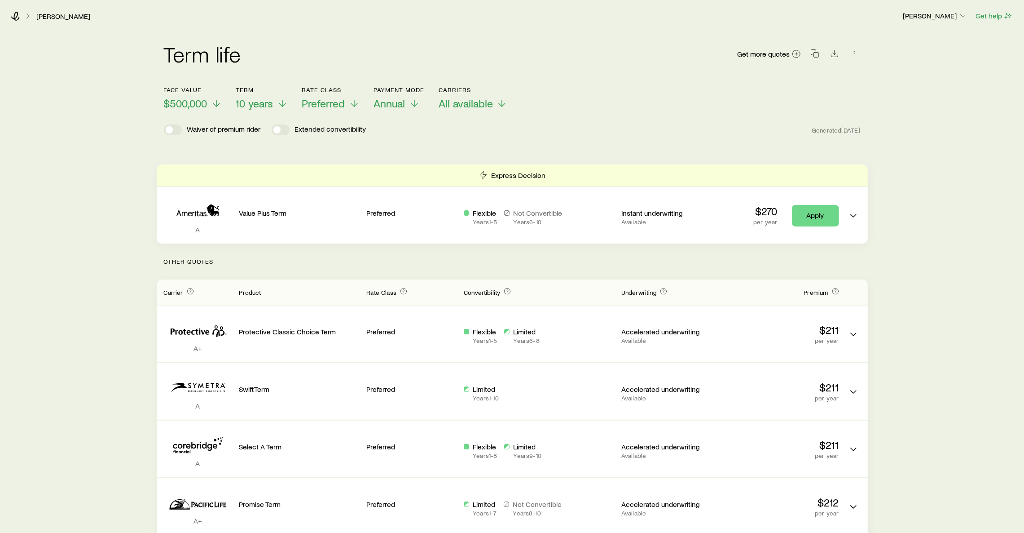
click at [626, 77] on div "Term life Get more quotes" at bounding box center [512, 59] width 697 height 54
drag, startPoint x: 545, startPoint y: 175, endPoint x: 476, endPoint y: 177, distance: 69.2
click at [476, 177] on div "Express Decision" at bounding box center [512, 175] width 711 height 22
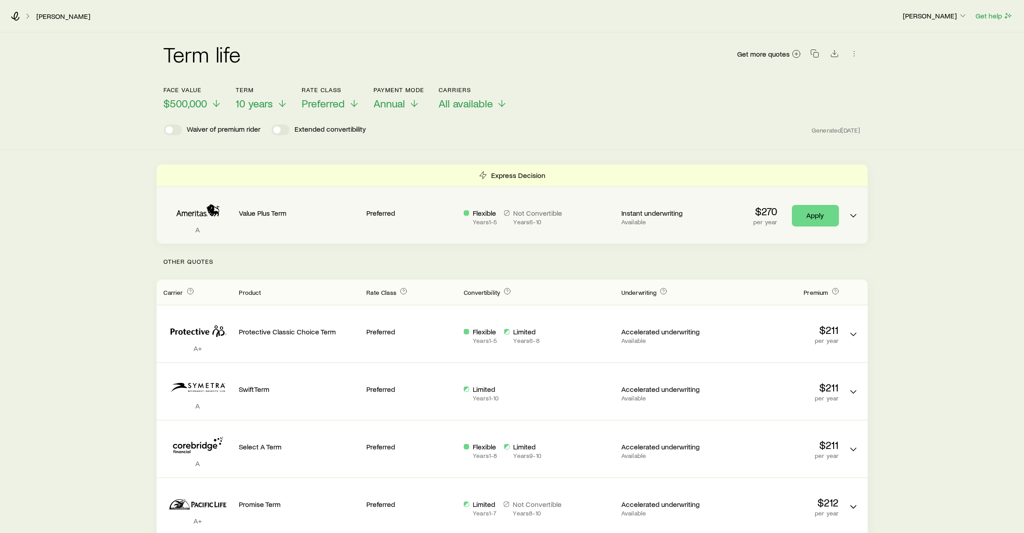
click at [569, 220] on div "Flexible Years 1 - 5 Not Convertible Years 6 - 10" at bounding box center [539, 216] width 150 height 17
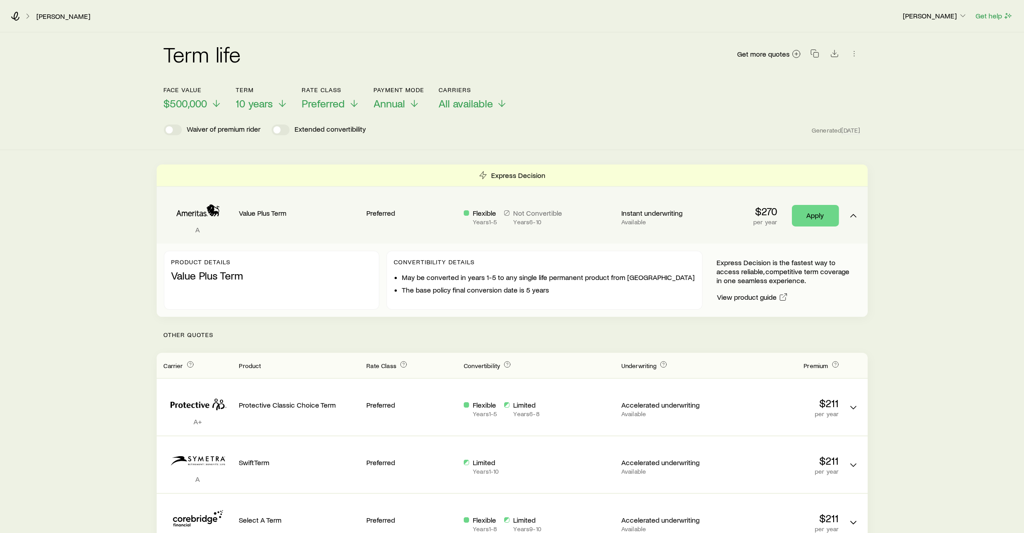
click at [575, 216] on div "Flexible Years 1 - 5 Not Convertible Years 6 - 10" at bounding box center [539, 216] width 150 height 17
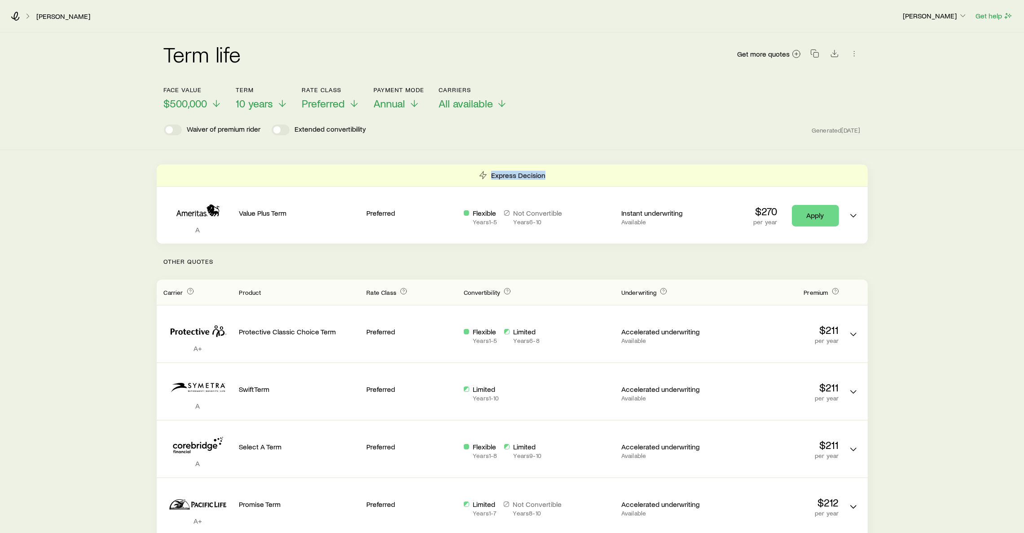
drag, startPoint x: 562, startPoint y: 175, endPoint x: 486, endPoint y: 182, distance: 76.2
click at [486, 182] on div "Express Decision" at bounding box center [512, 175] width 711 height 22
click at [581, 178] on div "Express Decision" at bounding box center [512, 175] width 711 height 22
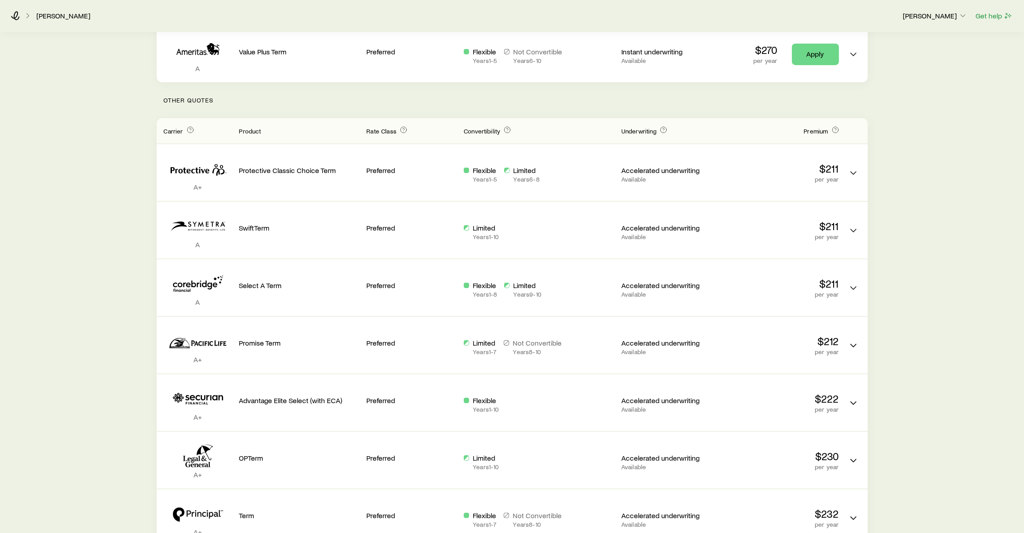
scroll to position [98, 0]
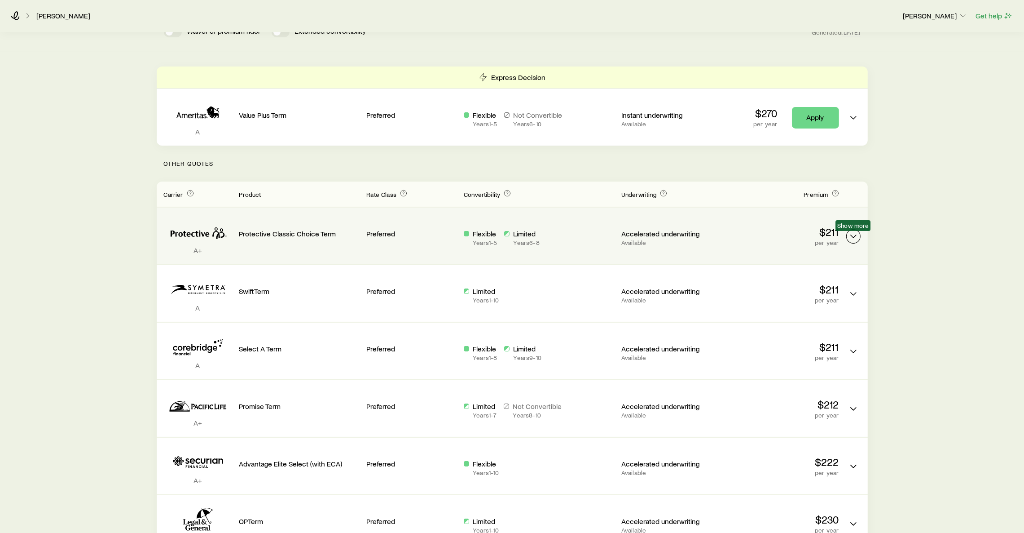
click at [849, 236] on icon "Term quotes" at bounding box center [853, 236] width 11 height 11
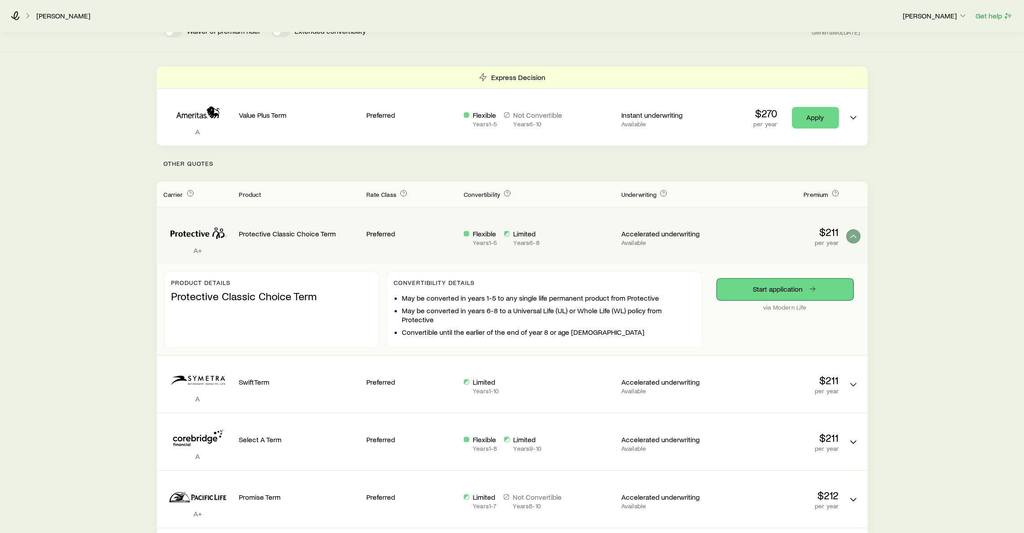
click at [770, 287] on link "Start application" at bounding box center [785, 289] width 137 height 22
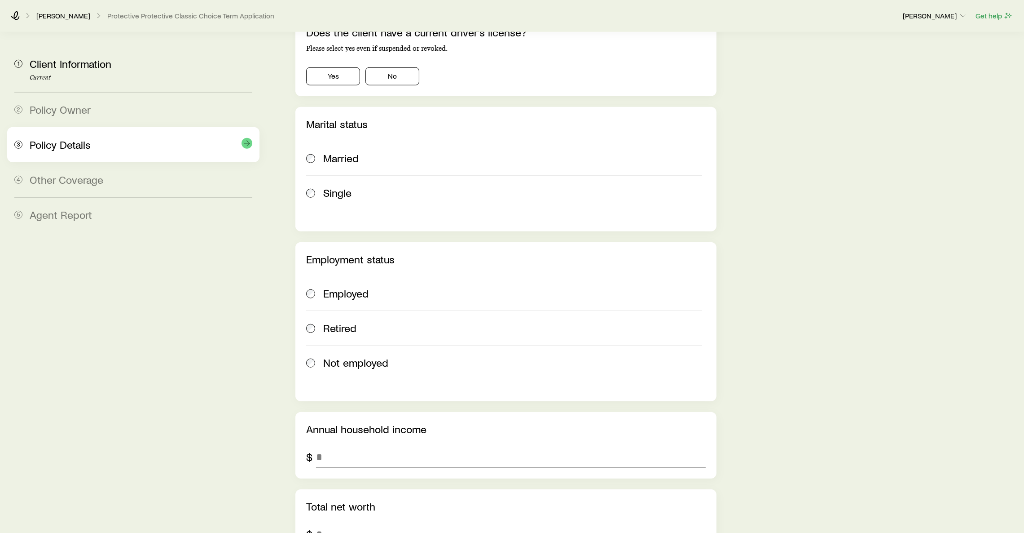
scroll to position [1145, 0]
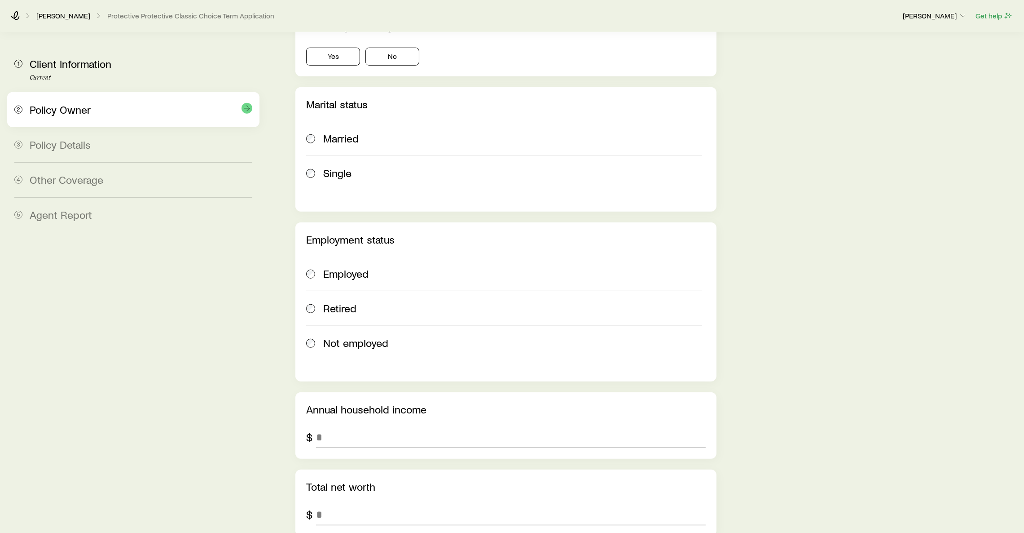
click at [79, 115] on span "Policy Owner" at bounding box center [60, 109] width 61 height 13
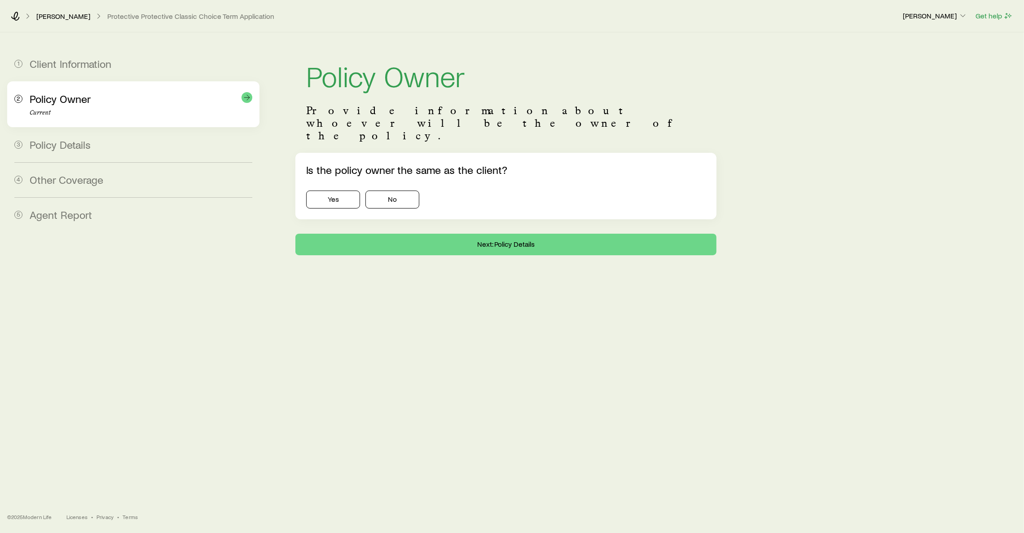
scroll to position [0, 0]
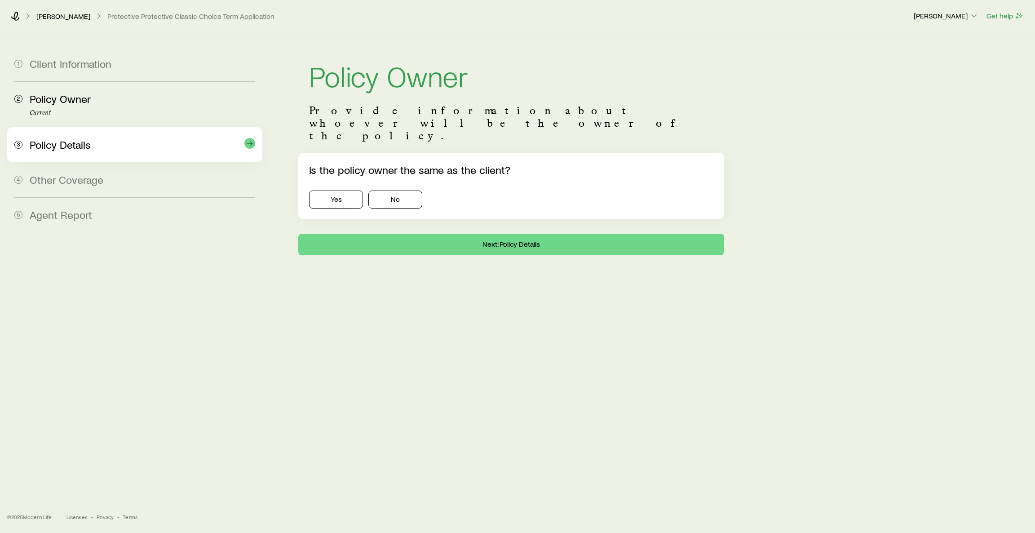
click at [79, 138] on span "Policy Details" at bounding box center [60, 144] width 61 height 13
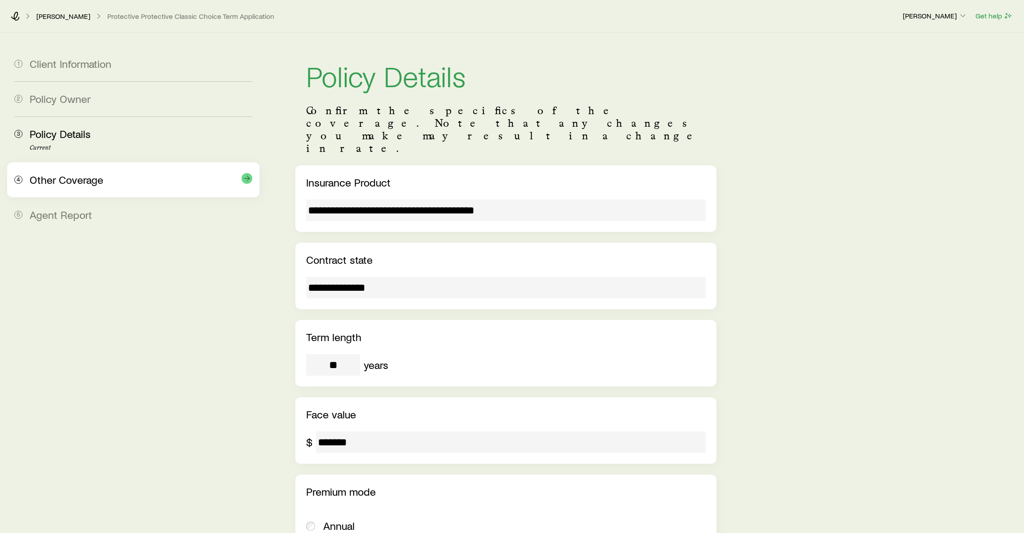
click at [79, 173] on div "4 Other Coverage" at bounding box center [133, 179] width 238 height 35
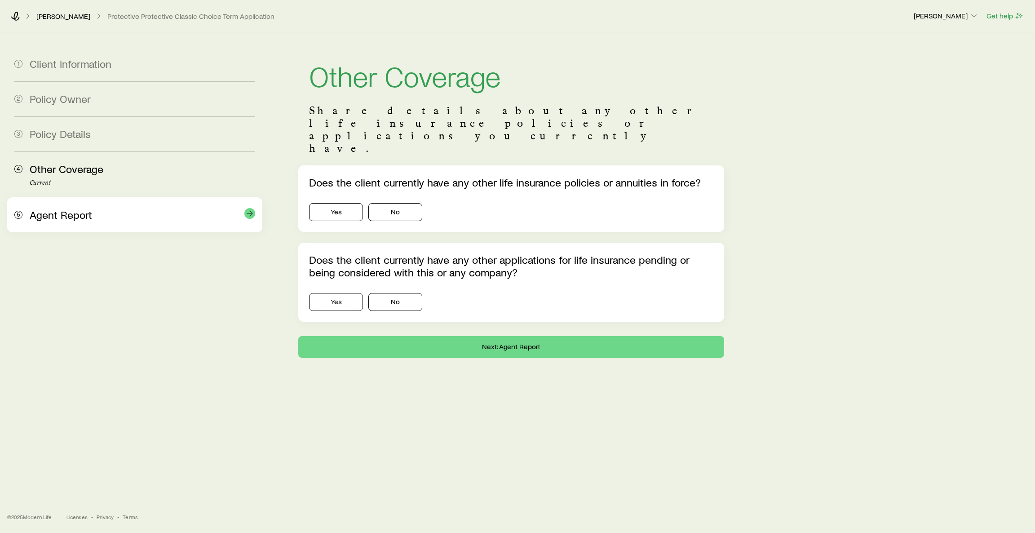
click at [82, 214] on span "Agent Report" at bounding box center [61, 214] width 62 height 13
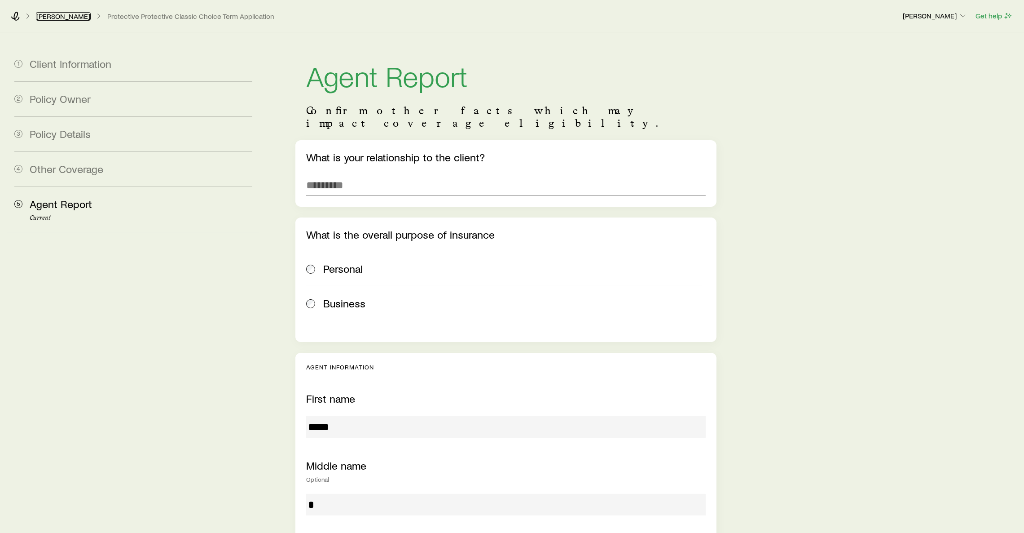
click at [58, 17] on link "[PERSON_NAME]" at bounding box center [63, 16] width 55 height 9
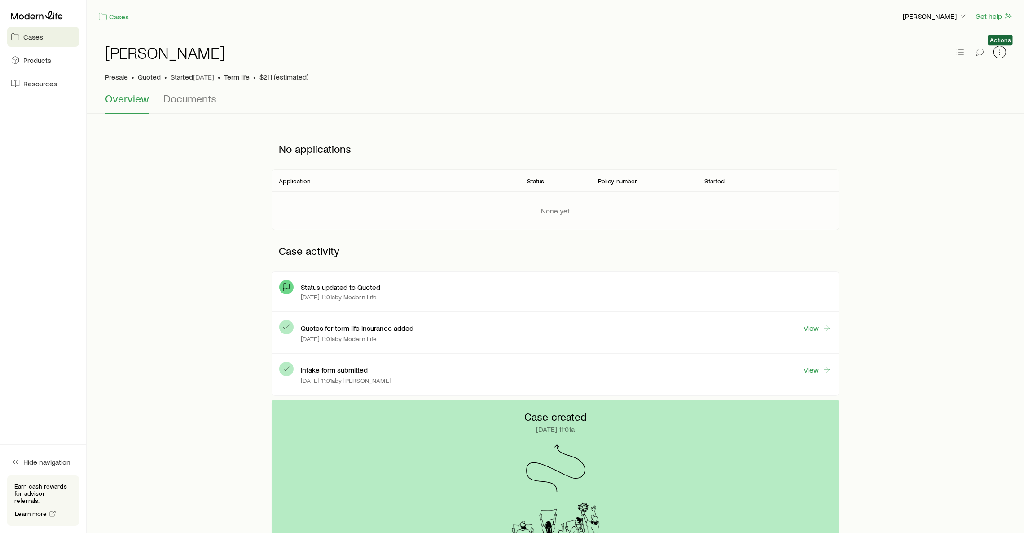
click at [1002, 50] on icon "button" at bounding box center [1000, 52] width 9 height 9
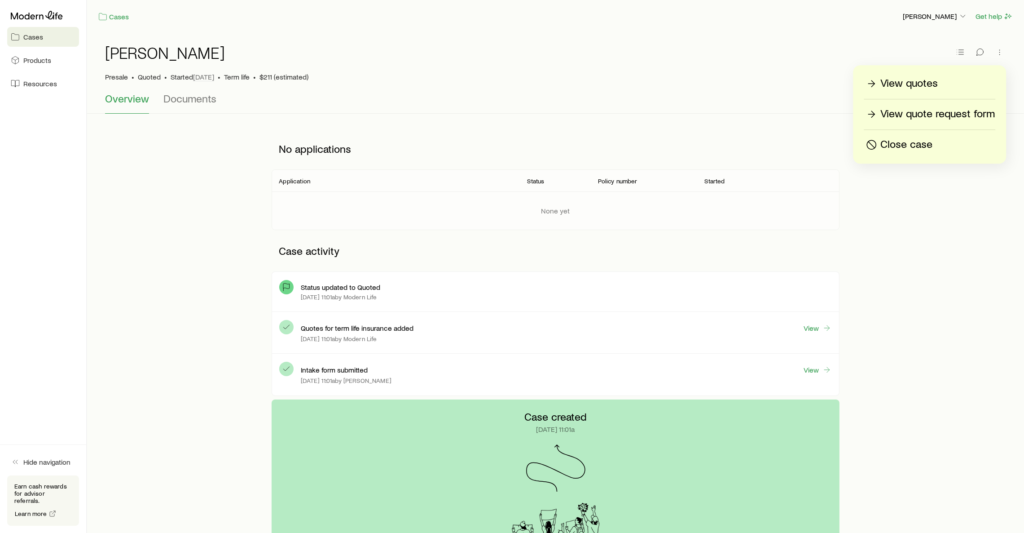
click at [913, 83] on p "View quotes" at bounding box center [909, 83] width 57 height 14
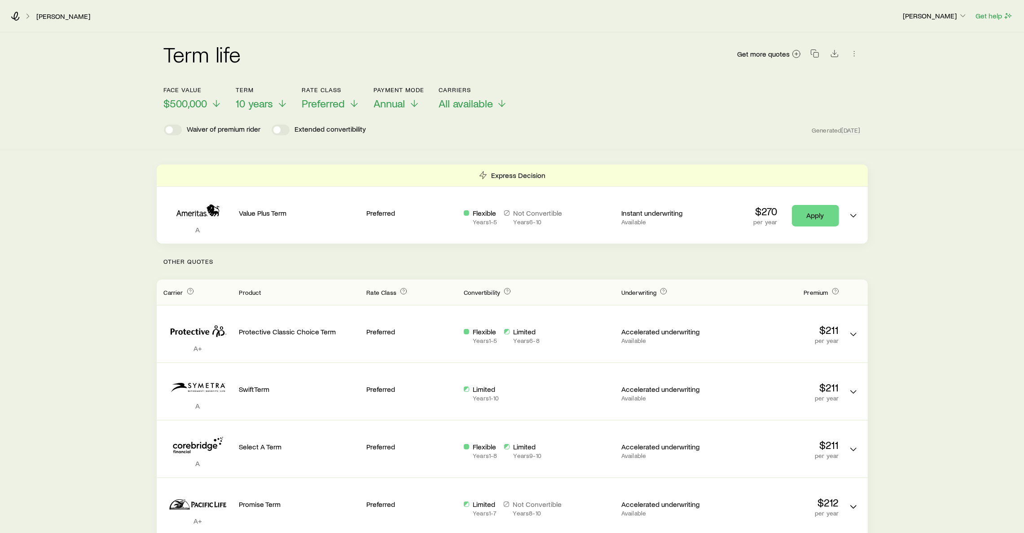
click at [755, 117] on header "Face value $500,000 Term 10 years Rate Class Preferred Payment Mode Annual Carr…" at bounding box center [512, 110] width 697 height 49
click at [770, 54] on span "Get more quotes" at bounding box center [764, 53] width 53 height 7
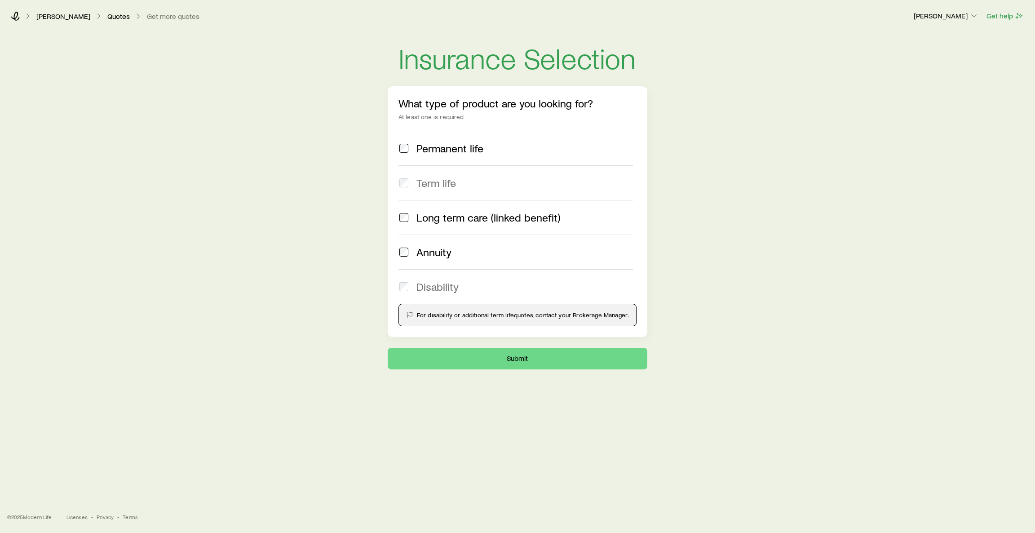
click at [429, 146] on span "Permanent life" at bounding box center [449, 148] width 67 height 13
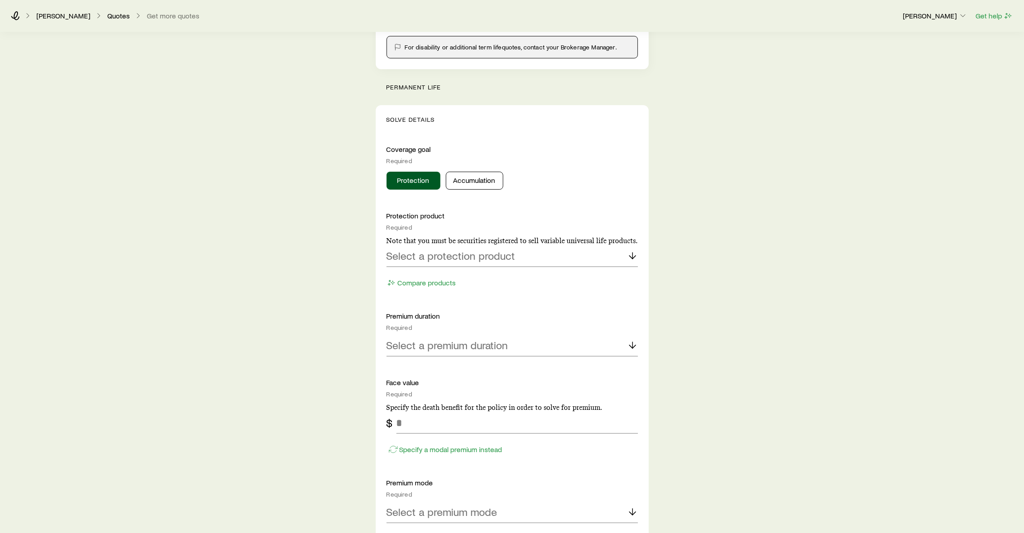
scroll to position [269, 0]
click at [429, 347] on p "Select a premium duration" at bounding box center [448, 343] width 122 height 13
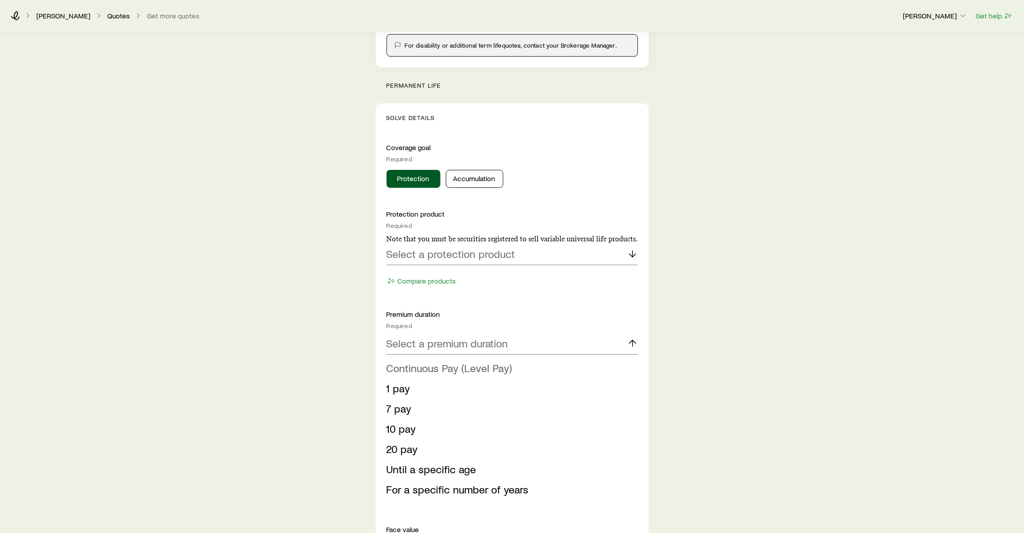
click at [423, 370] on span "Continuous Pay (Level Pay)" at bounding box center [450, 367] width 126 height 13
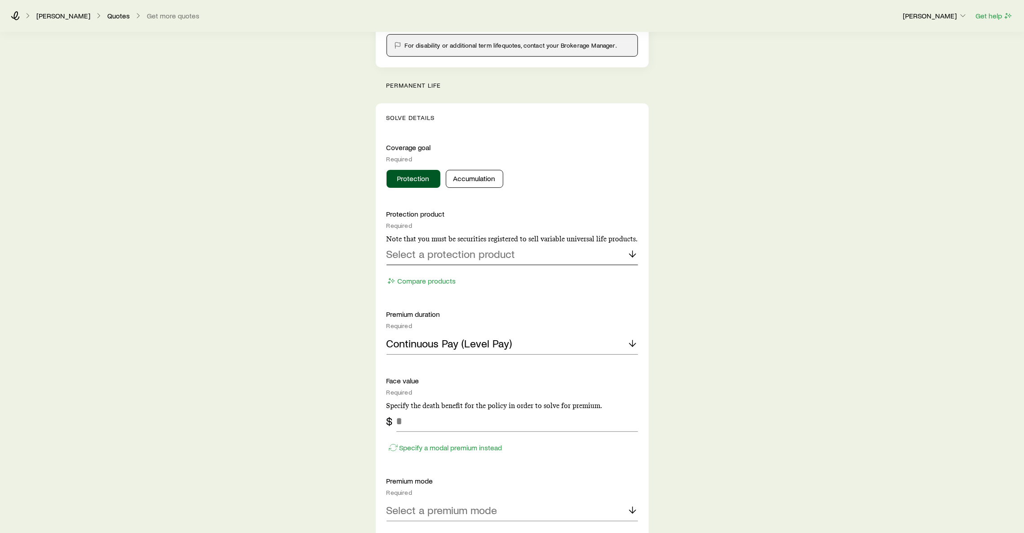
click at [439, 263] on div "Select a protection product" at bounding box center [512, 254] width 251 height 22
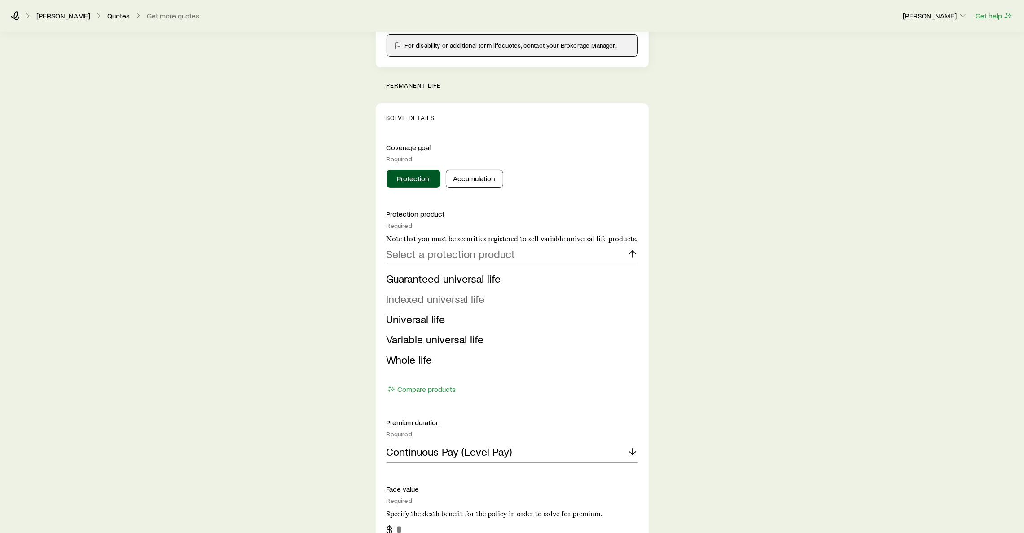
click at [433, 295] on span "Indexed universal life" at bounding box center [436, 298] width 98 height 13
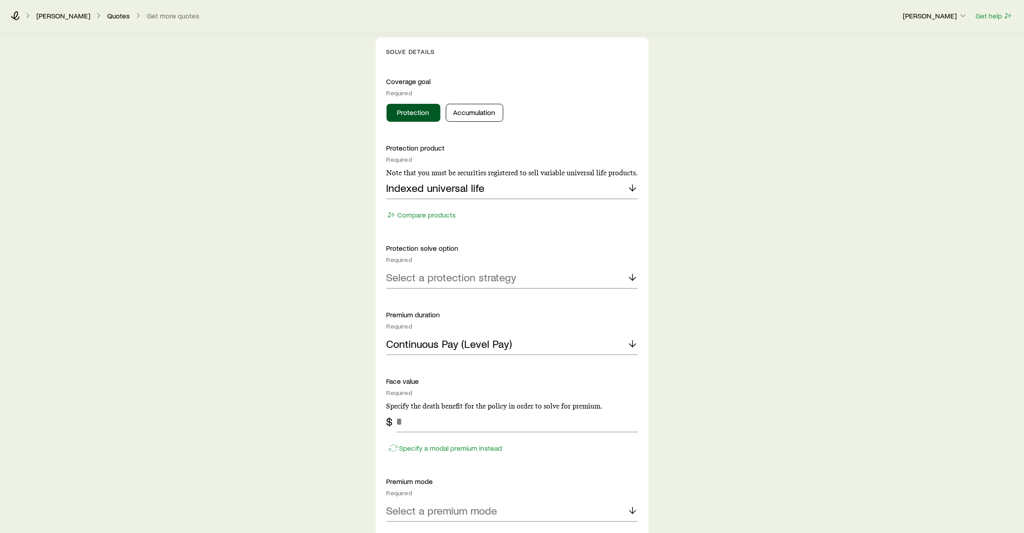
scroll to position [336, 0]
click at [433, 281] on p "Select a protection strategy" at bounding box center [452, 276] width 130 height 13
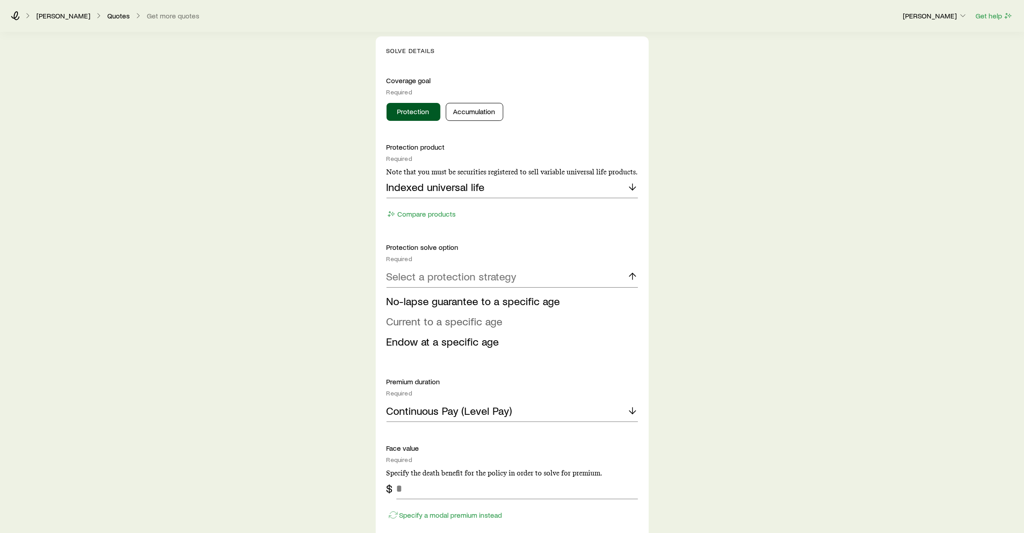
click at [426, 317] on span "Current to a specific age" at bounding box center [445, 320] width 116 height 13
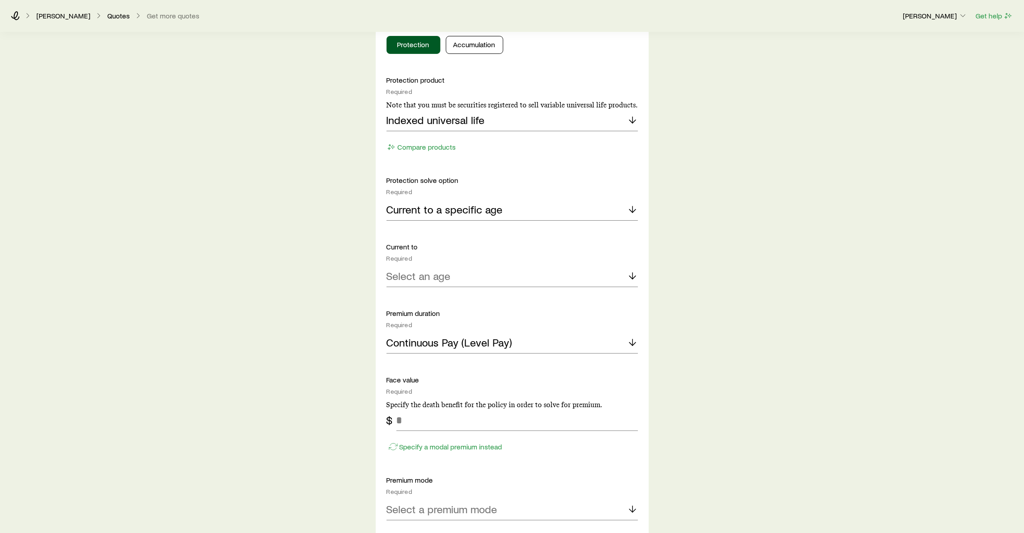
scroll to position [404, 0]
click at [421, 287] on div "Protection product Required Note that you must be securities registered to sell…" at bounding box center [512, 375] width 251 height 600
click at [421, 279] on p "Select an age" at bounding box center [419, 275] width 64 height 13
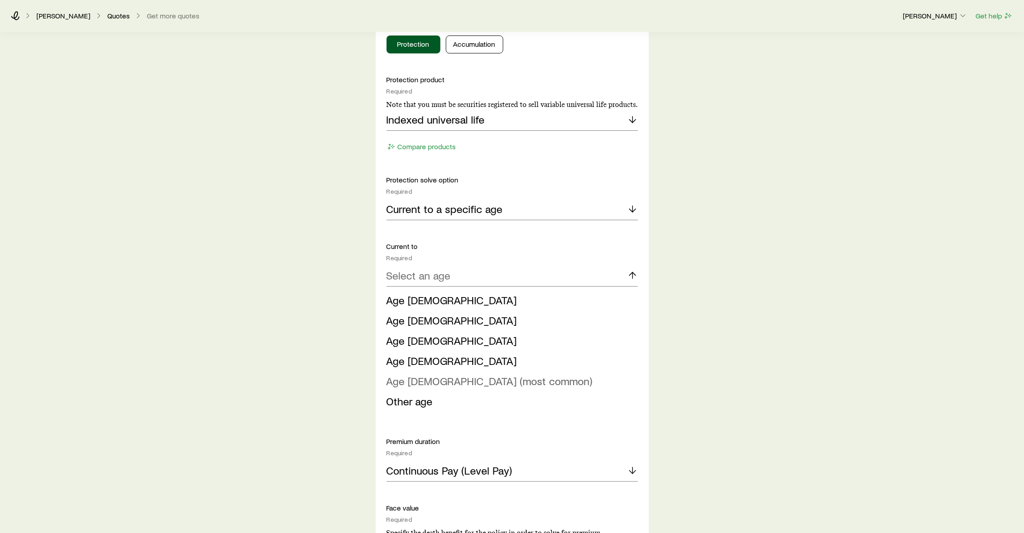
click at [429, 379] on span "Age 121 (most common)" at bounding box center [490, 380] width 206 height 13
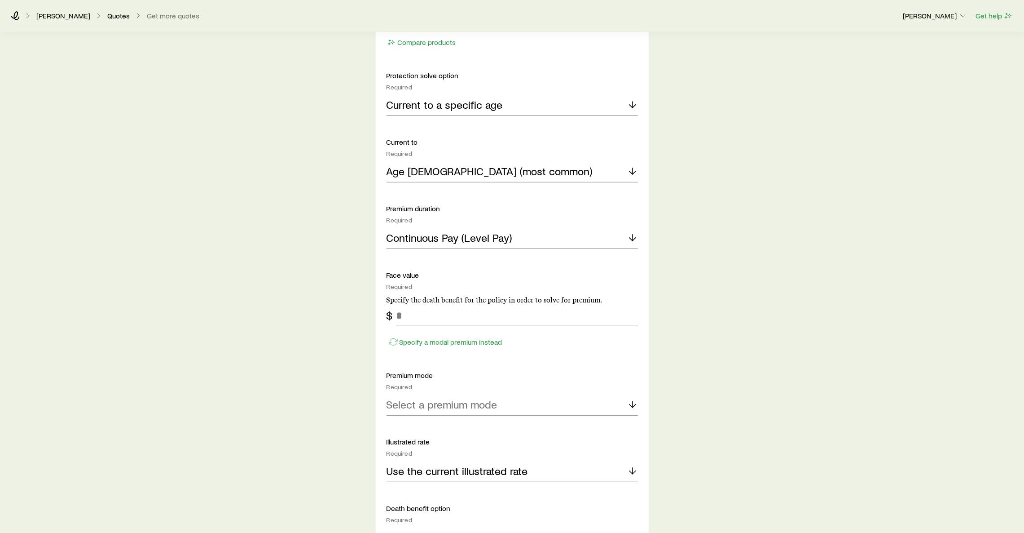
scroll to position [539, 0]
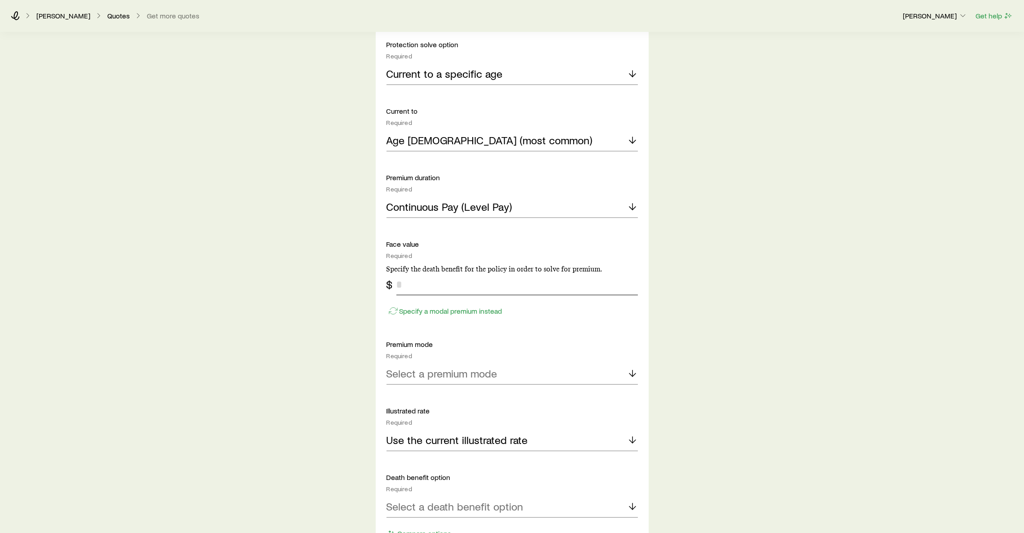
click at [523, 288] on input "tel" at bounding box center [518, 284] width 242 height 22
type input "*********"
click at [453, 368] on p "Select a premium mode" at bounding box center [442, 373] width 111 height 13
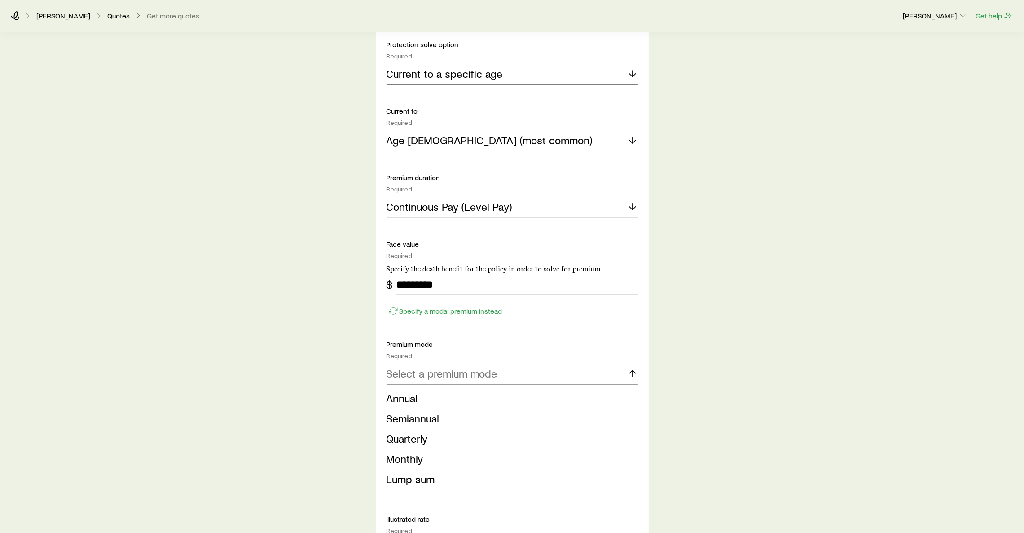
click at [425, 388] on div "Select a premium mode Annual Semiannual Quarterly Monthly Lump sum" at bounding box center [512, 428] width 251 height 130
click at [422, 392] on li "Annual" at bounding box center [510, 398] width 246 height 20
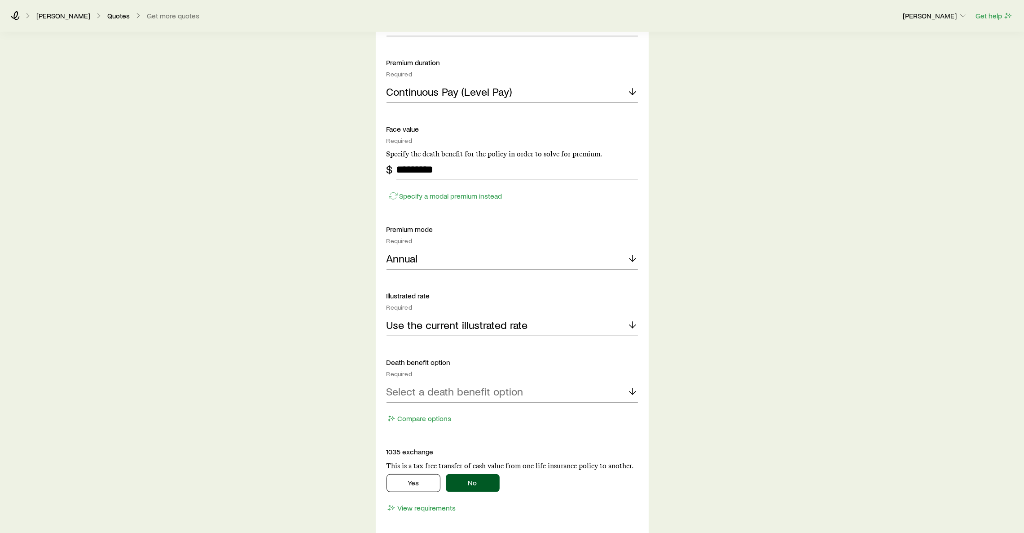
scroll to position [741, 0]
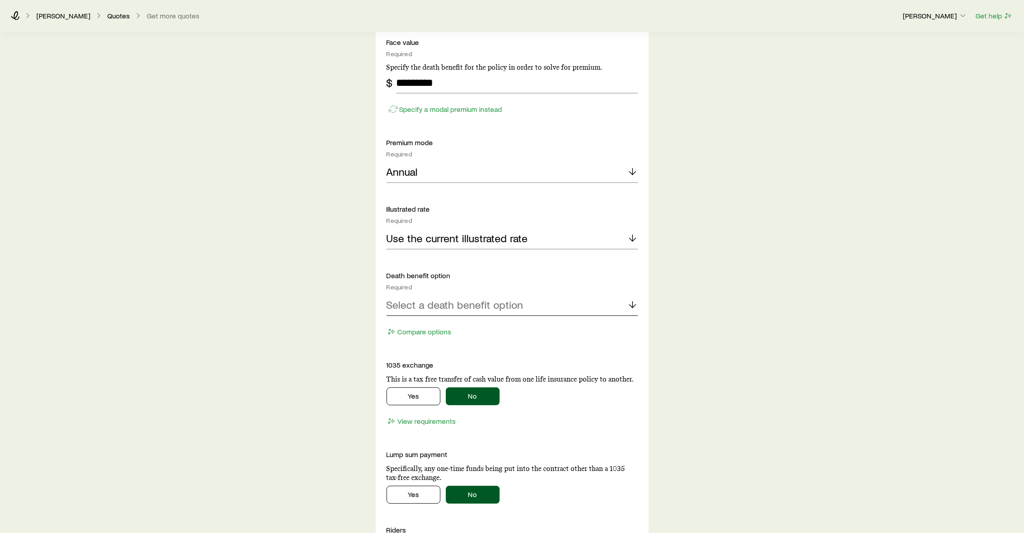
click at [454, 311] on p "Select a death benefit option" at bounding box center [455, 304] width 137 height 13
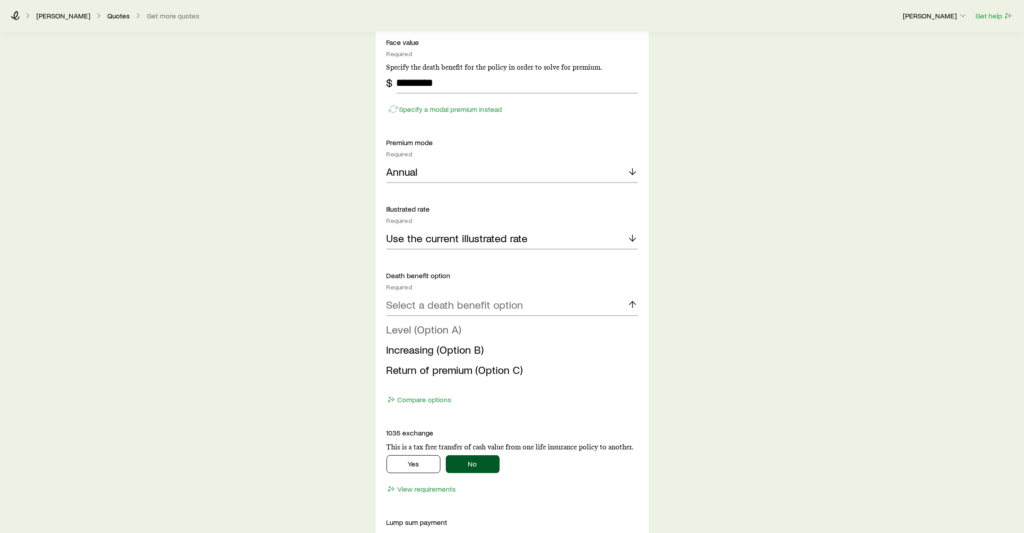
click at [427, 333] on span "Level (Option A)" at bounding box center [424, 328] width 75 height 13
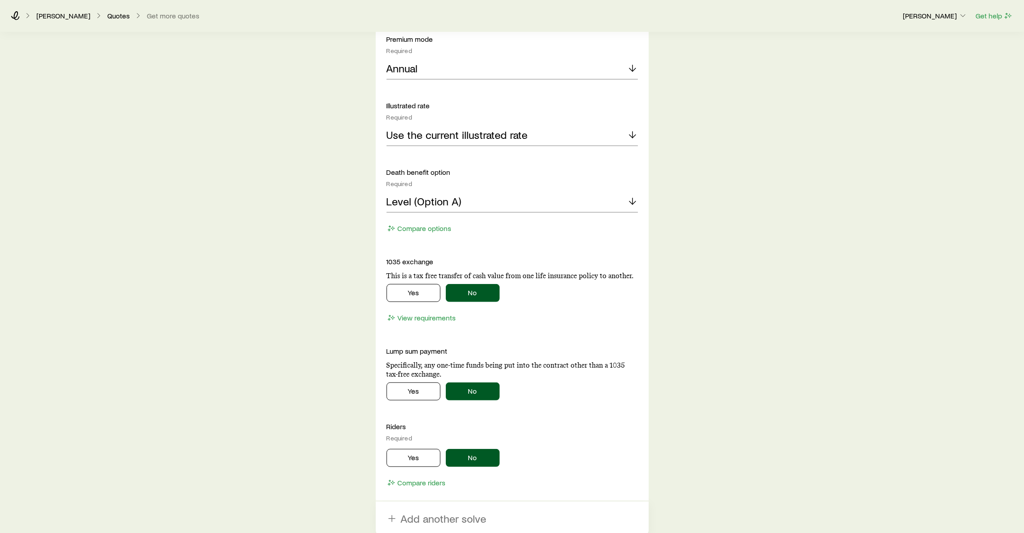
scroll to position [943, 0]
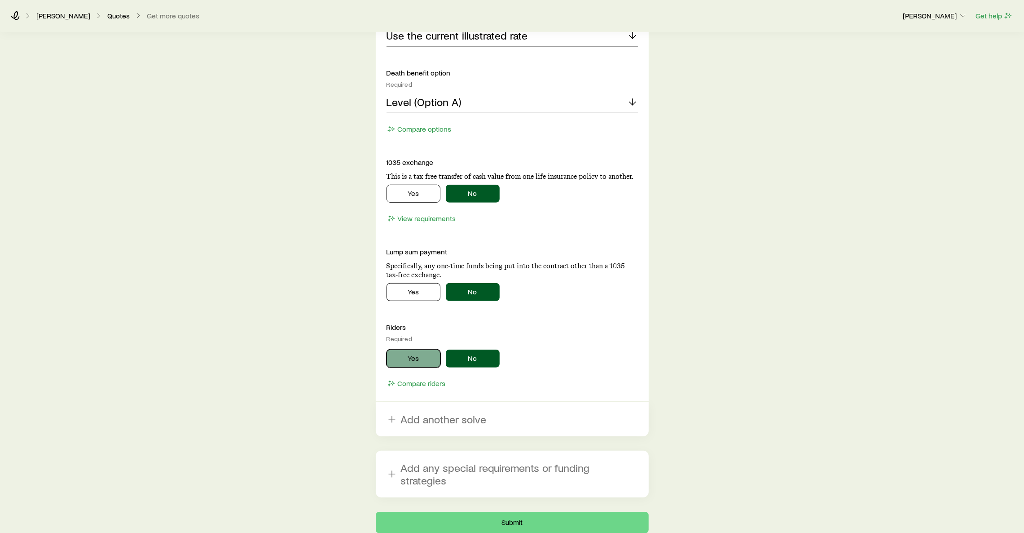
click at [419, 361] on button "Yes" at bounding box center [414, 358] width 54 height 18
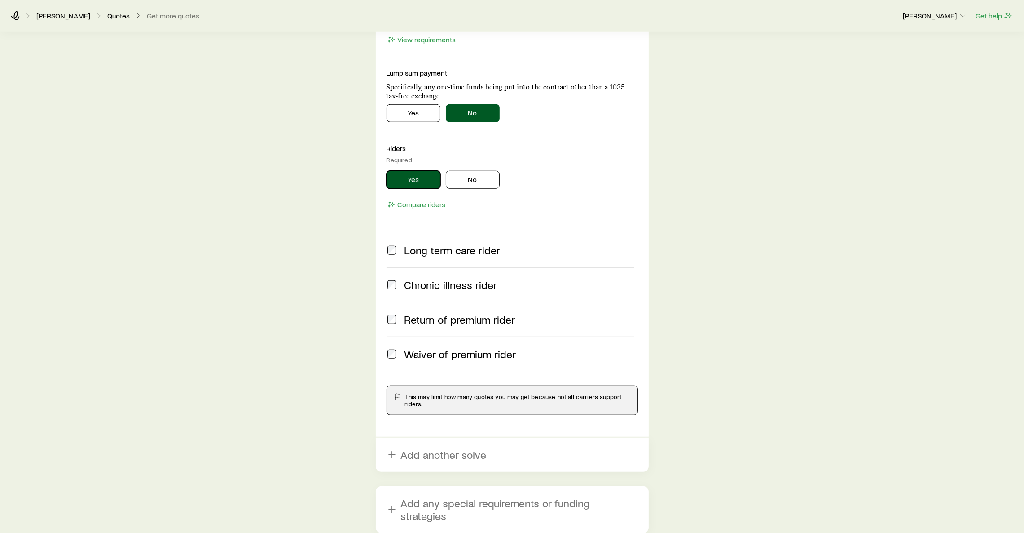
scroll to position [1145, 0]
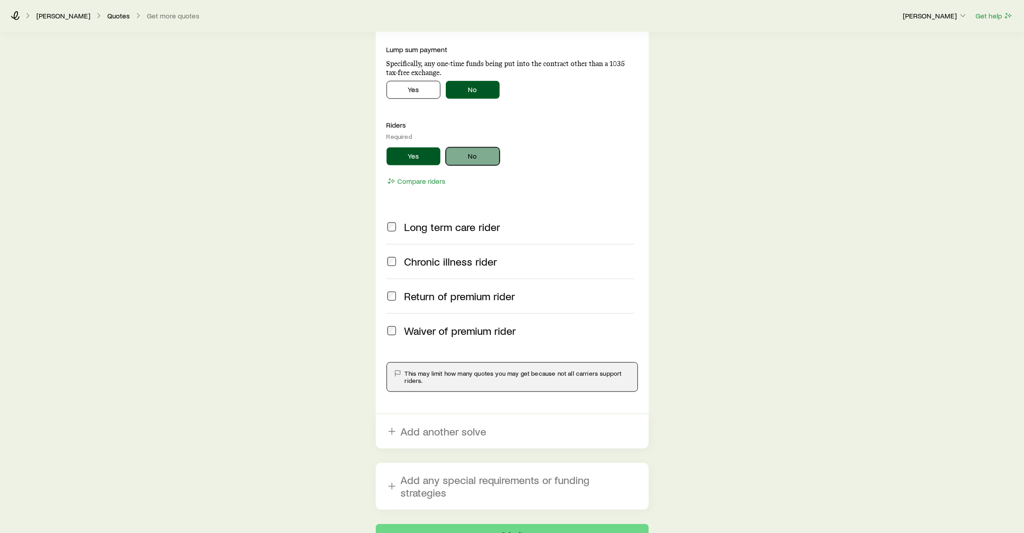
click at [473, 163] on button "No" at bounding box center [473, 156] width 54 height 18
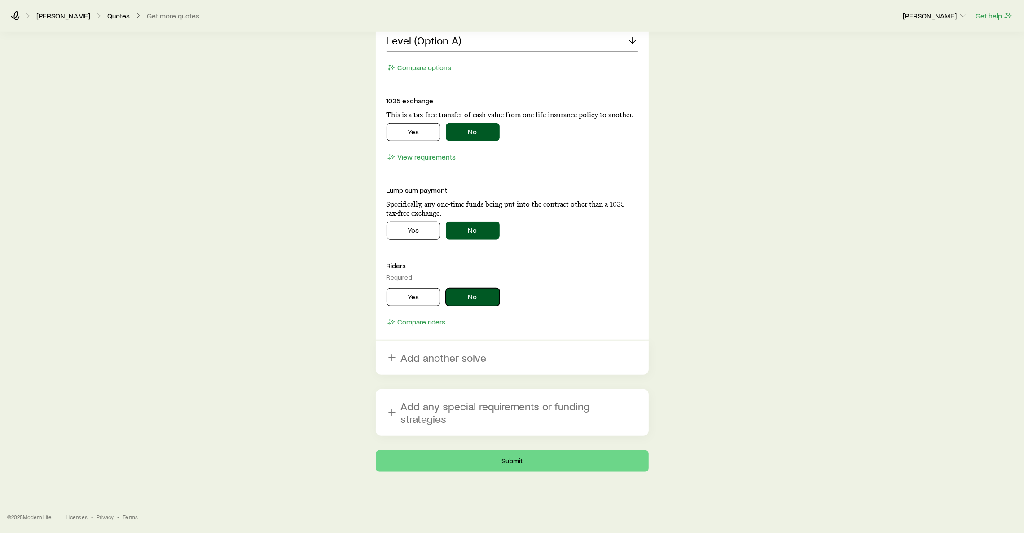
scroll to position [995, 0]
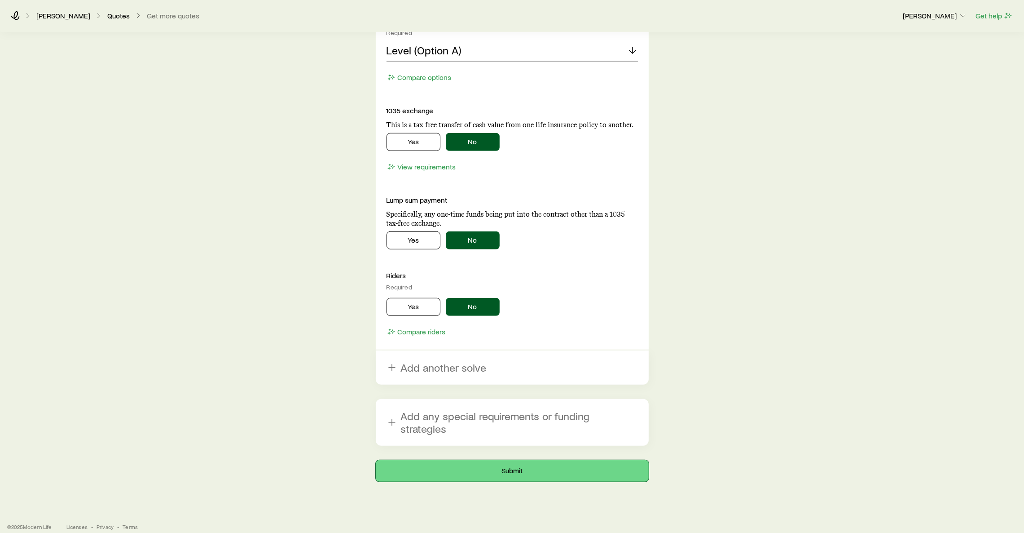
click at [518, 464] on button "Submit" at bounding box center [512, 471] width 273 height 22
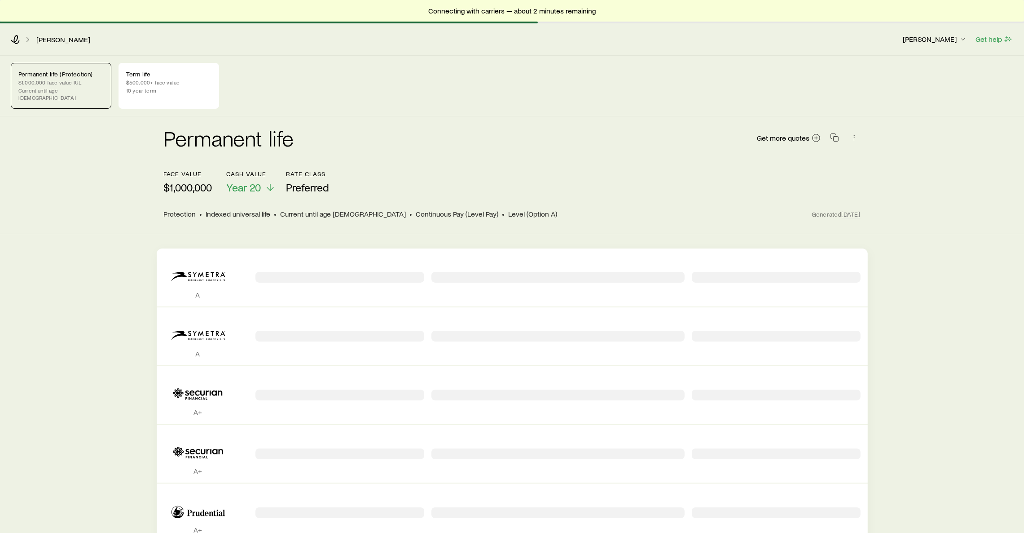
click at [496, 161] on div "Permanent life Get more quotes" at bounding box center [512, 143] width 697 height 54
click at [552, 193] on header "face value $1,000,000 Cash Value Year 20 Rate Class Preferred Protection • Inde…" at bounding box center [512, 194] width 697 height 49
click at [559, 150] on div "Permanent life Get more quotes" at bounding box center [512, 143] width 697 height 32
click at [495, 153] on div "Permanent life Get more quotes" at bounding box center [512, 143] width 697 height 54
click at [494, 140] on div "Permanent life Get more quotes" at bounding box center [512, 143] width 697 height 32
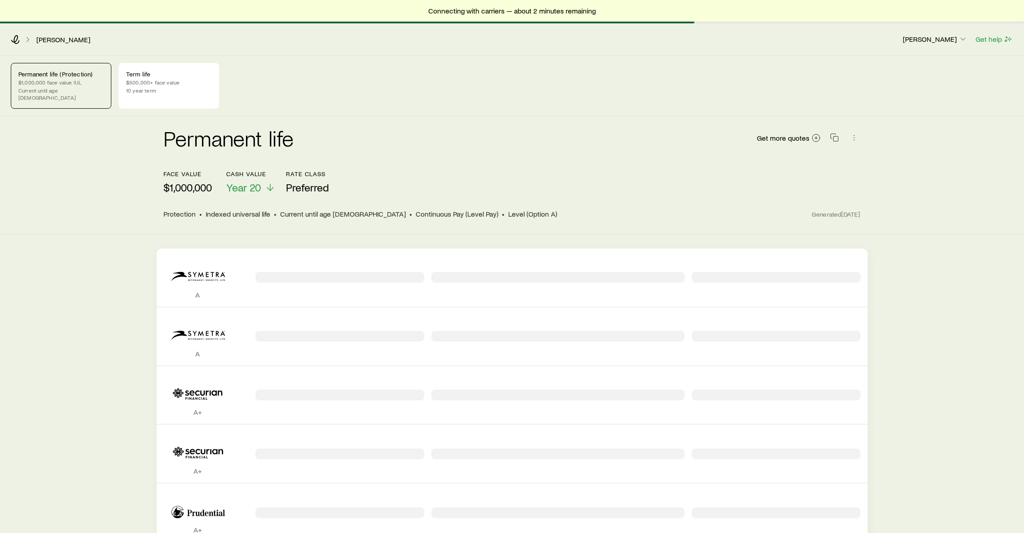
click at [494, 140] on div "Permanent life Get more quotes" at bounding box center [512, 143] width 697 height 32
click at [459, 134] on div "Permanent life Get more quotes" at bounding box center [512, 143] width 697 height 32
click at [600, 158] on div "Permanent life Get more quotes" at bounding box center [512, 143] width 697 height 54
click at [653, 170] on div "face value $1,000,000 Cash Value Year 20 Rate Class Preferred" at bounding box center [512, 182] width 697 height 24
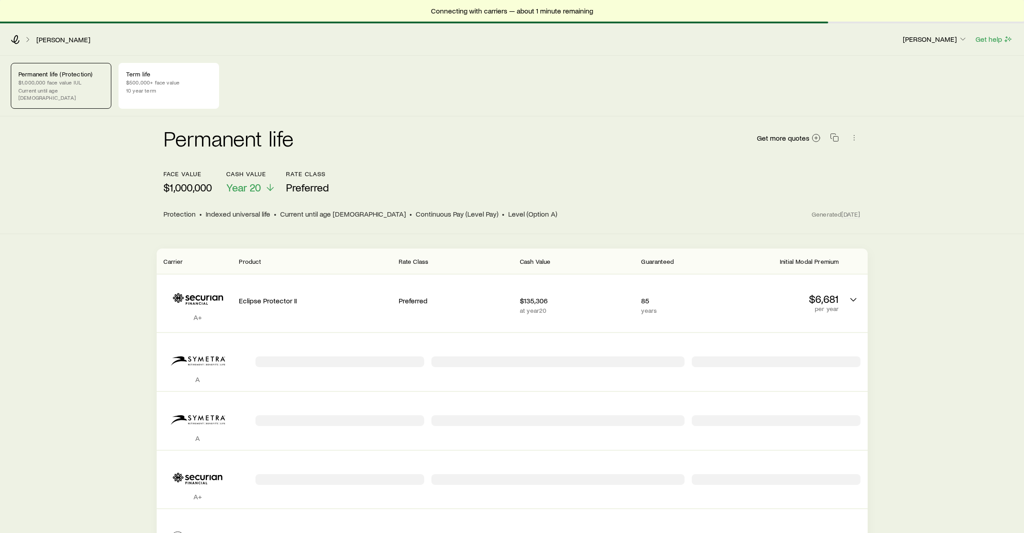
click at [653, 170] on div "face value $1,000,000 Cash Value Year 20 Rate Class Preferred" at bounding box center [512, 182] width 697 height 24
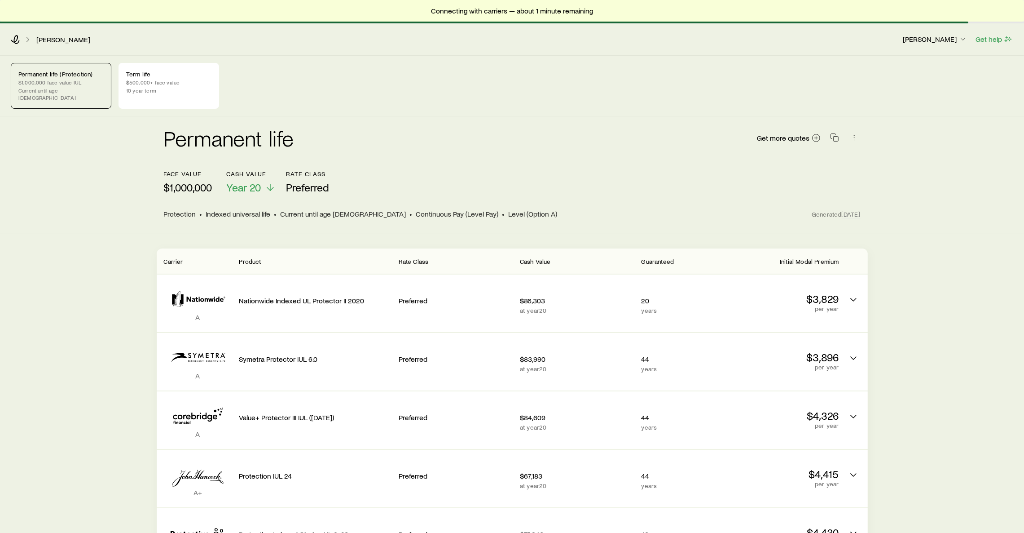
click at [471, 170] on div "face value $1,000,000 Cash Value Year 20 Rate Class Preferred" at bounding box center [512, 182] width 697 height 24
click at [558, 179] on div "face value $1,000,000 Cash Value Year 20 Rate Class Preferred" at bounding box center [512, 182] width 697 height 24
click at [569, 151] on div "Permanent life Get more quotes" at bounding box center [512, 143] width 697 height 32
click at [565, 145] on div "Permanent life Get more quotes" at bounding box center [512, 143] width 697 height 32
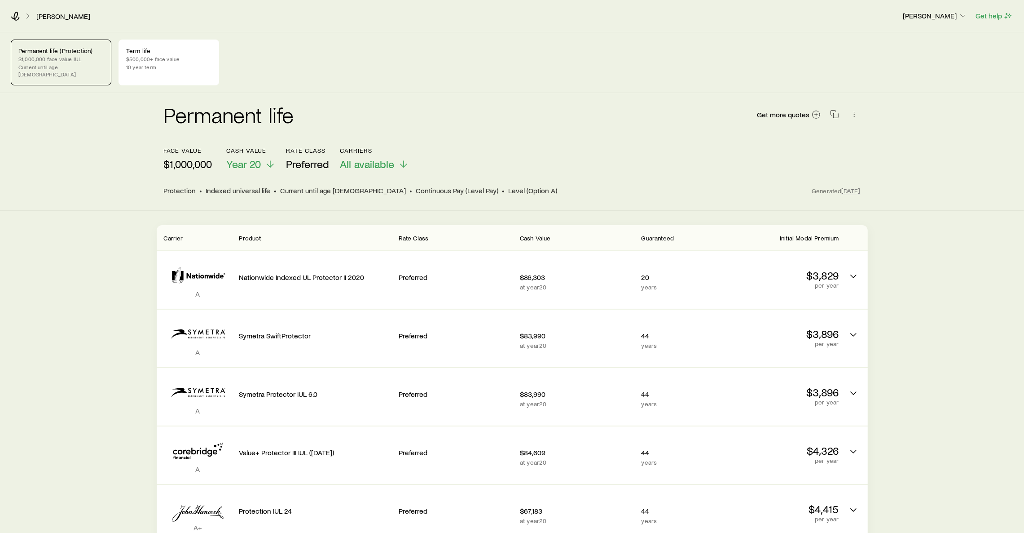
click at [565, 147] on div "face value $1,000,000 Cash Value Year 20 Rate Class Preferred Carriers All avai…" at bounding box center [512, 159] width 697 height 24
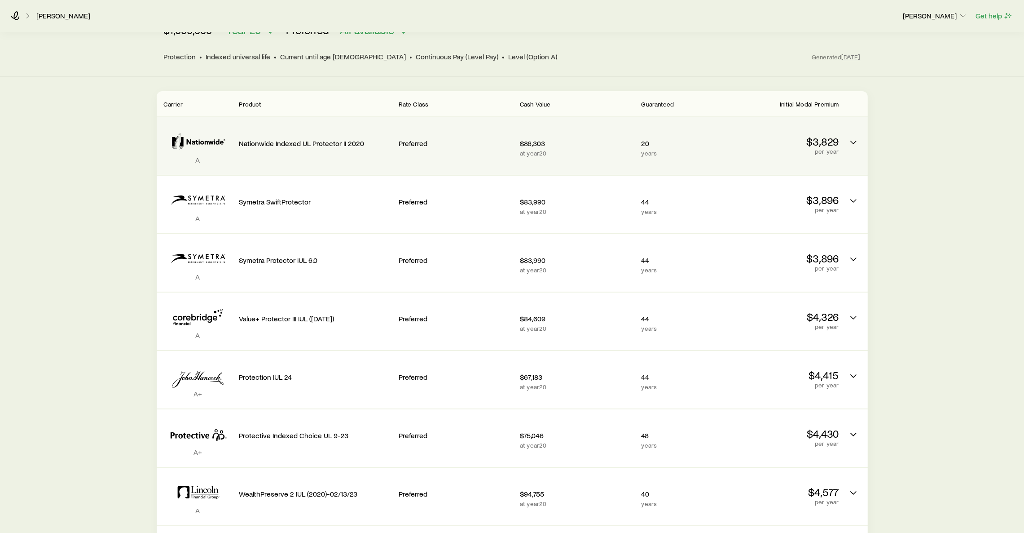
scroll to position [135, 0]
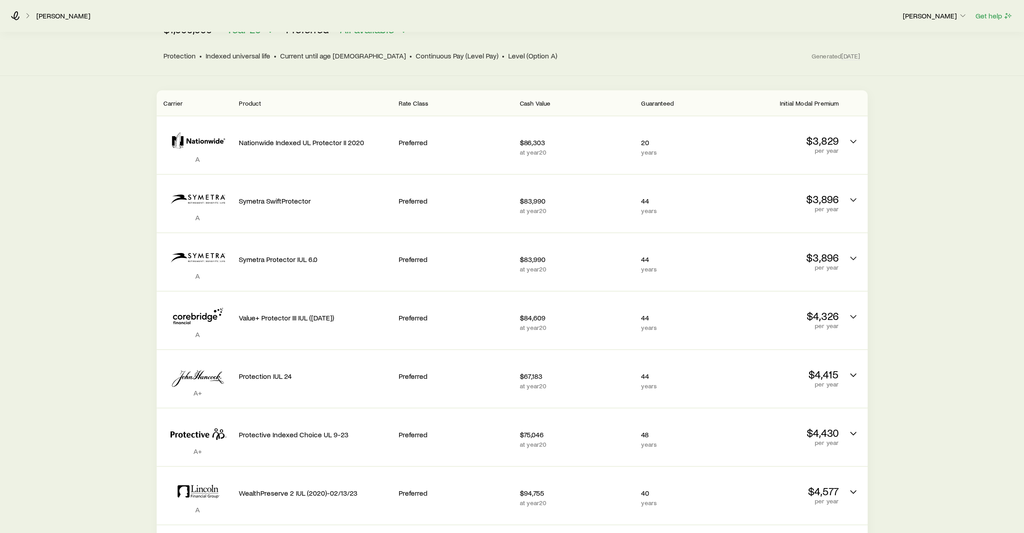
click at [929, 244] on div "Permanent life (Protection) $1,000,000 face value IUL Current until age 121 Ter…" at bounding box center [512, 499] width 1024 height 1202
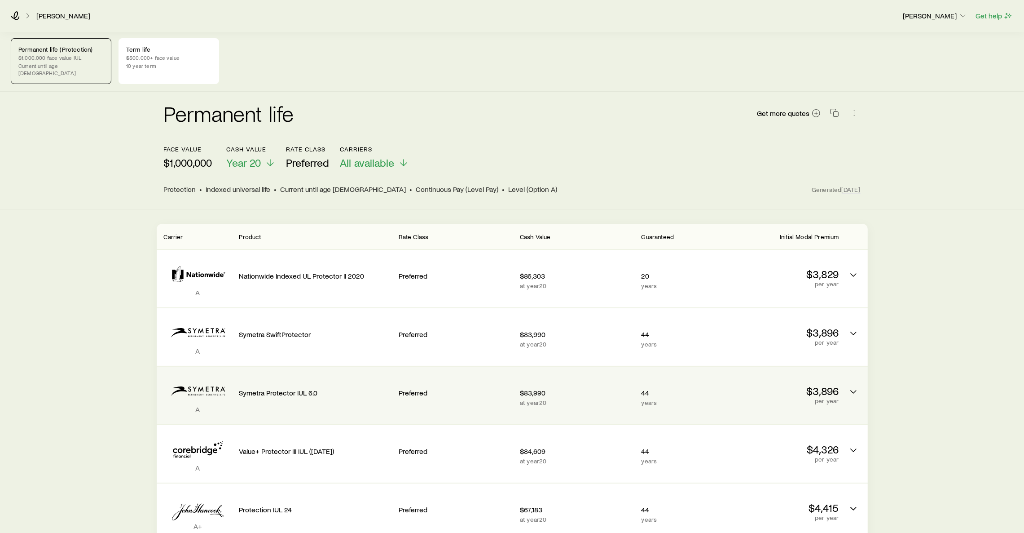
scroll to position [0, 0]
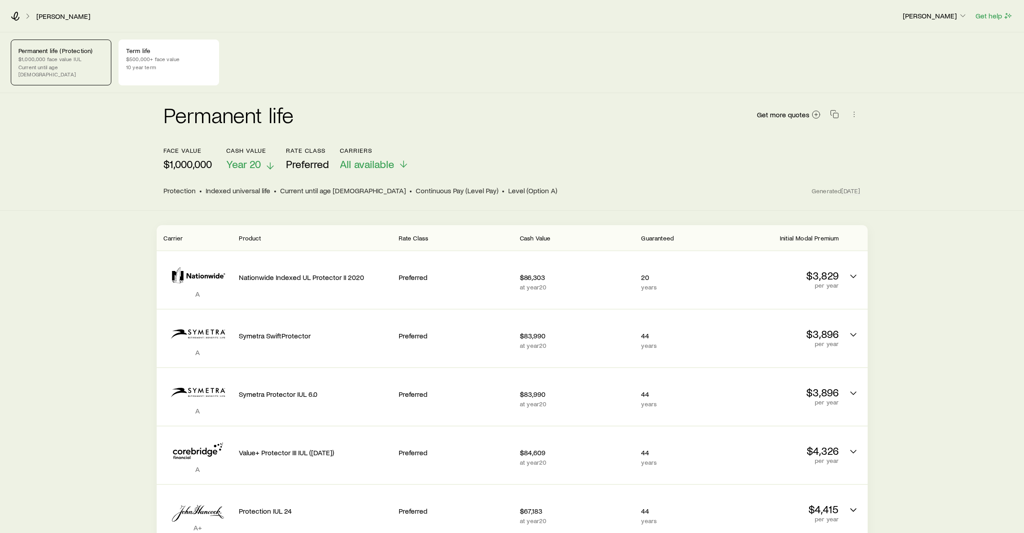
click at [266, 160] on icon at bounding box center [270, 165] width 11 height 11
click at [461, 161] on div "face value $1,000,000 Cash Value Year 20 Rate Class Preferred Carriers All avai…" at bounding box center [512, 159] width 697 height 24
click at [382, 159] on span "All available" at bounding box center [367, 164] width 54 height 13
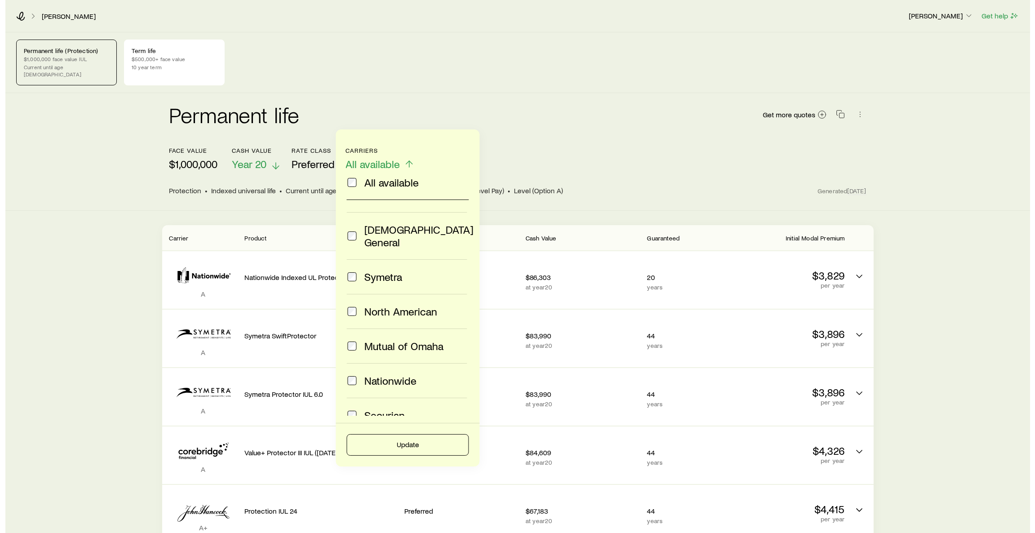
scroll to position [168, 0]
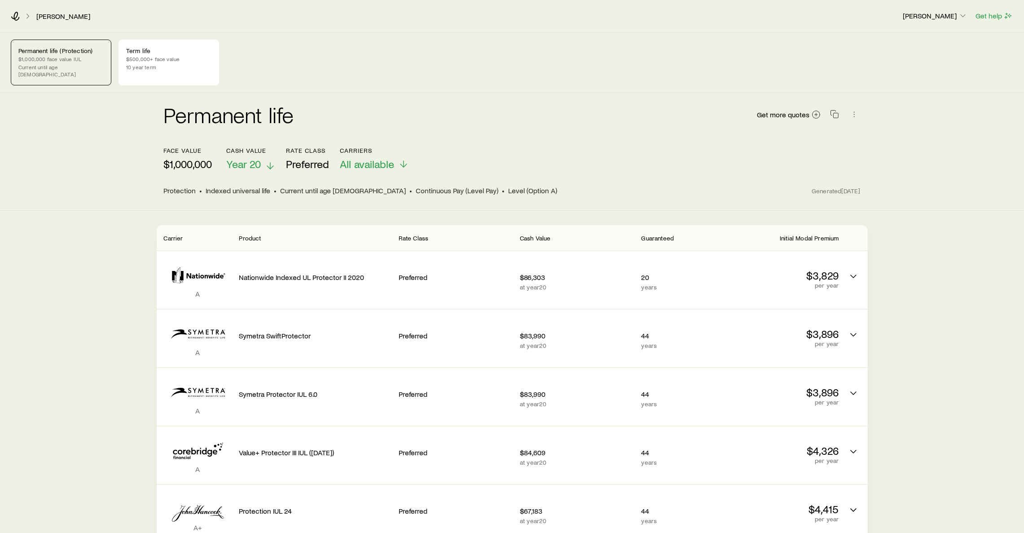
click at [635, 164] on header "face value $1,000,000 Cash Value Year 20 Rate Class Preferred Carriers All avai…" at bounding box center [512, 171] width 697 height 49
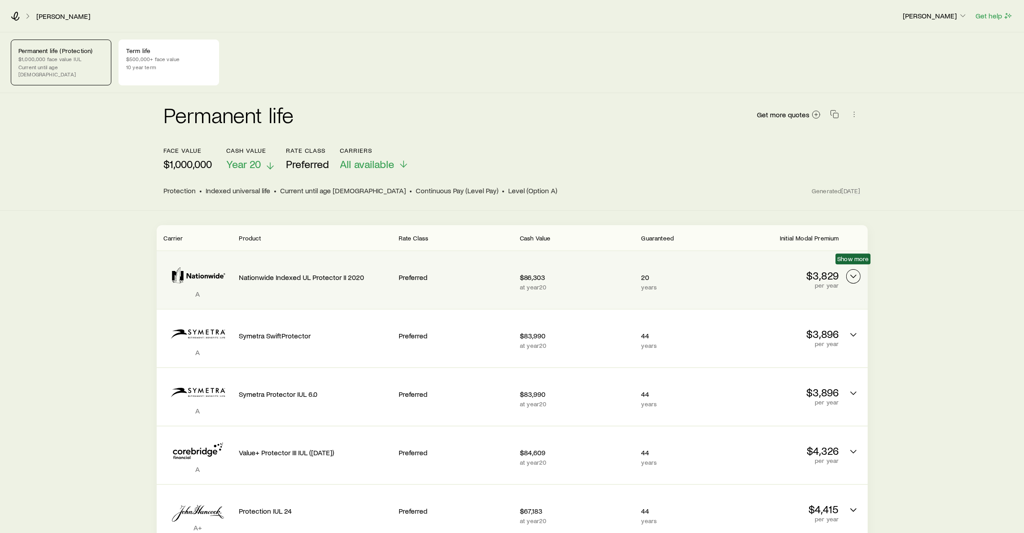
click at [853, 273] on icon "Permanent quotes" at bounding box center [853, 276] width 11 height 11
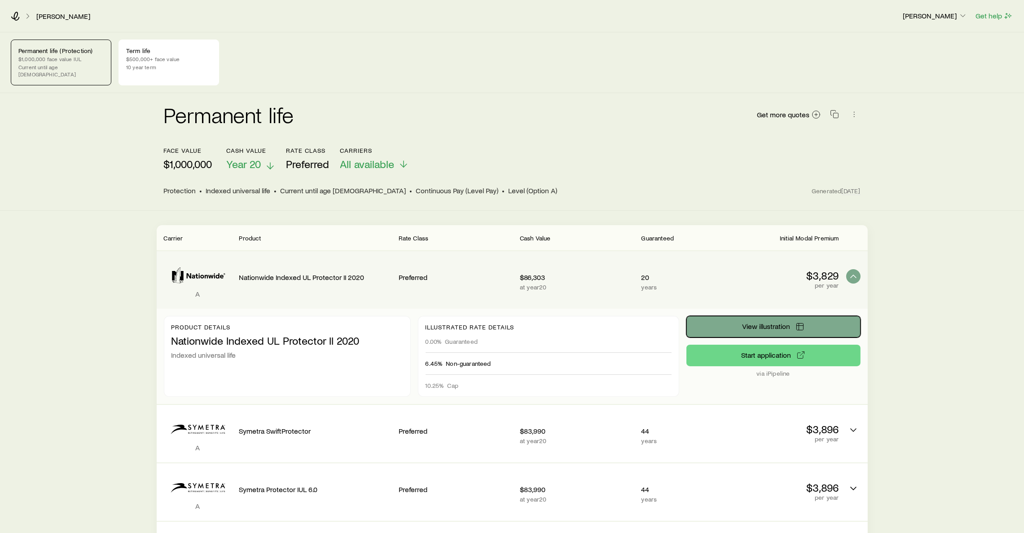
click at [761, 322] on span "View illustration" at bounding box center [766, 325] width 48 height 7
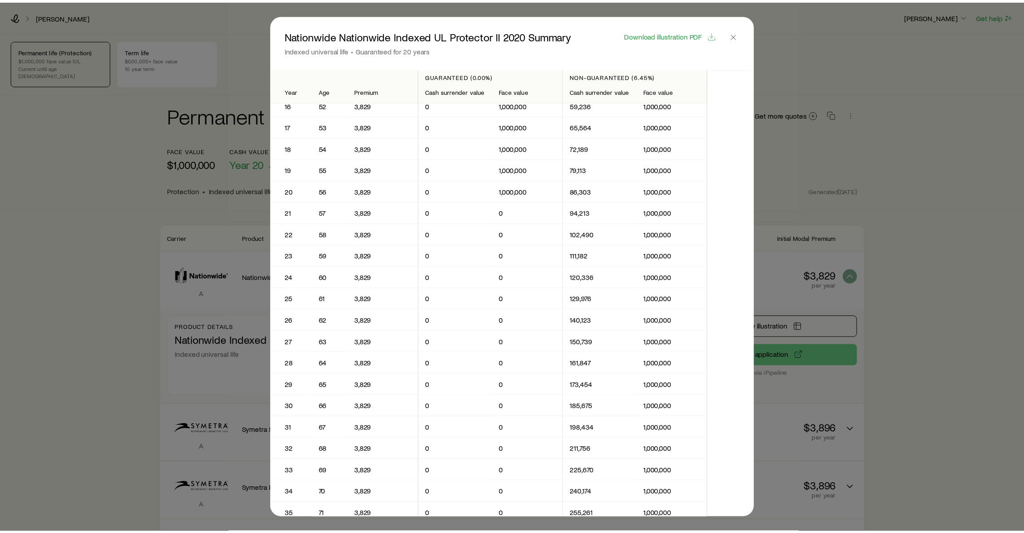
scroll to position [336, 0]
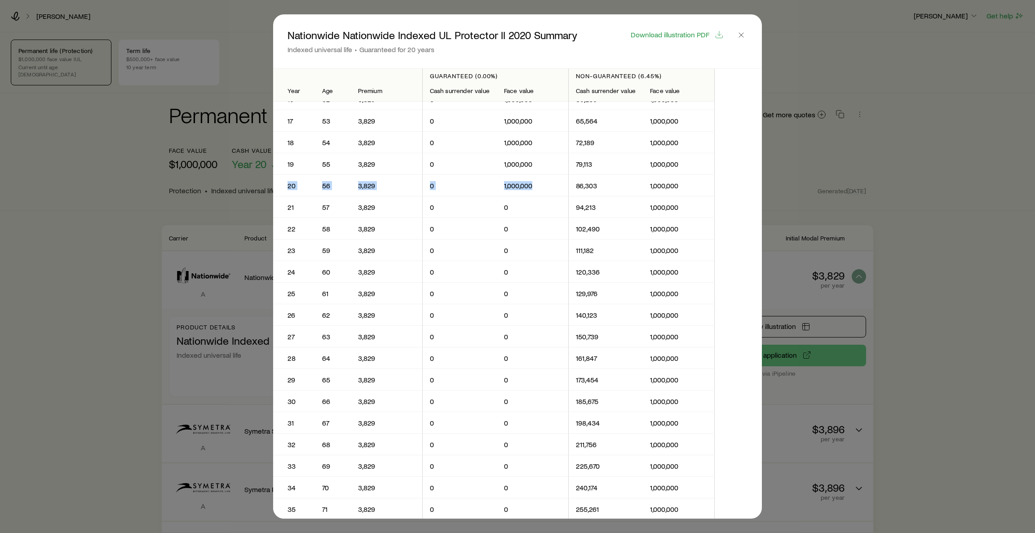
drag, startPoint x: 286, startPoint y: 185, endPoint x: 541, endPoint y: 182, distance: 254.7
click at [541, 182] on tr "20 56 3,829 0 1,000,000 86,303 1,000,000" at bounding box center [493, 186] width 441 height 22
click at [744, 34] on icon "button" at bounding box center [740, 35] width 9 height 9
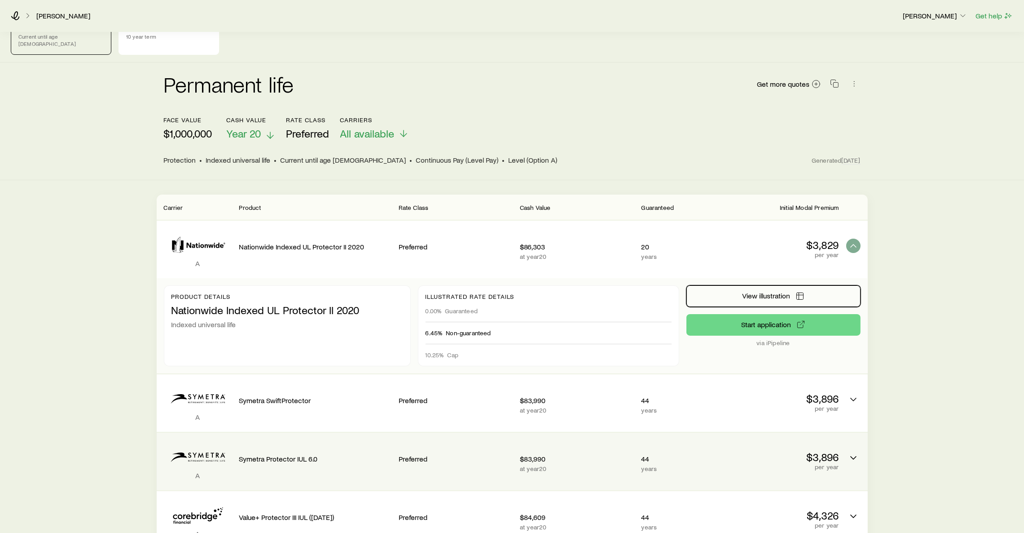
scroll to position [67, 0]
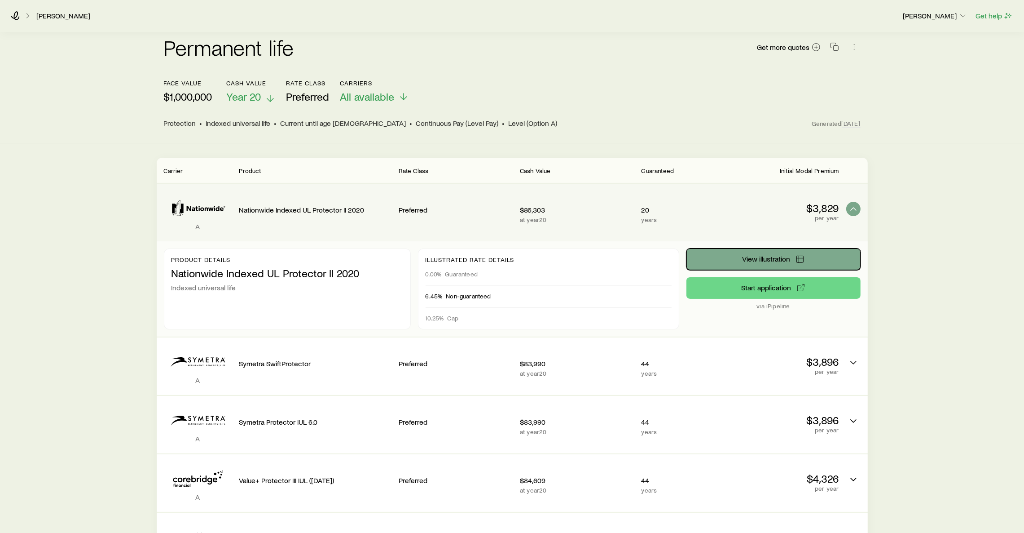
click at [776, 255] on span "View illustration" at bounding box center [766, 258] width 48 height 7
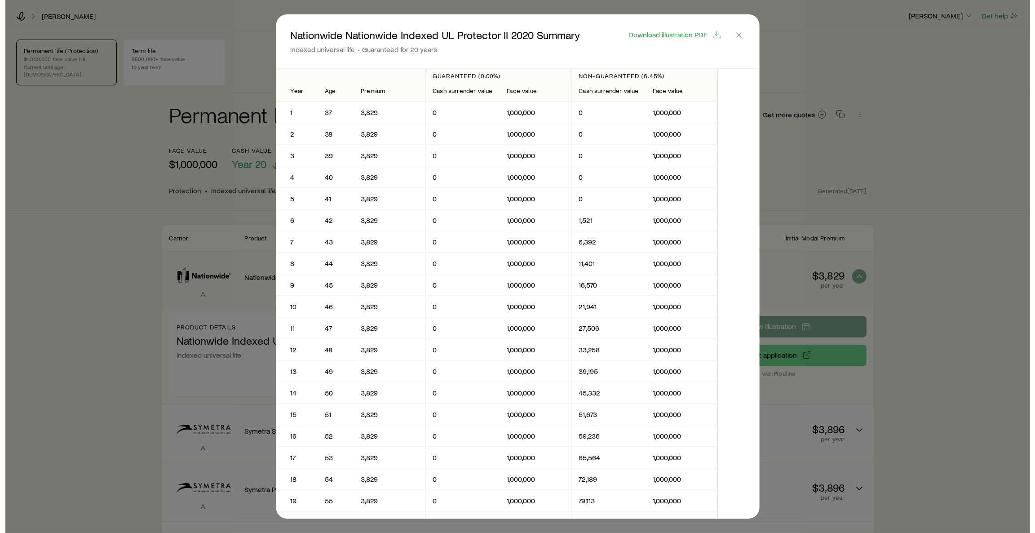
scroll to position [0, 0]
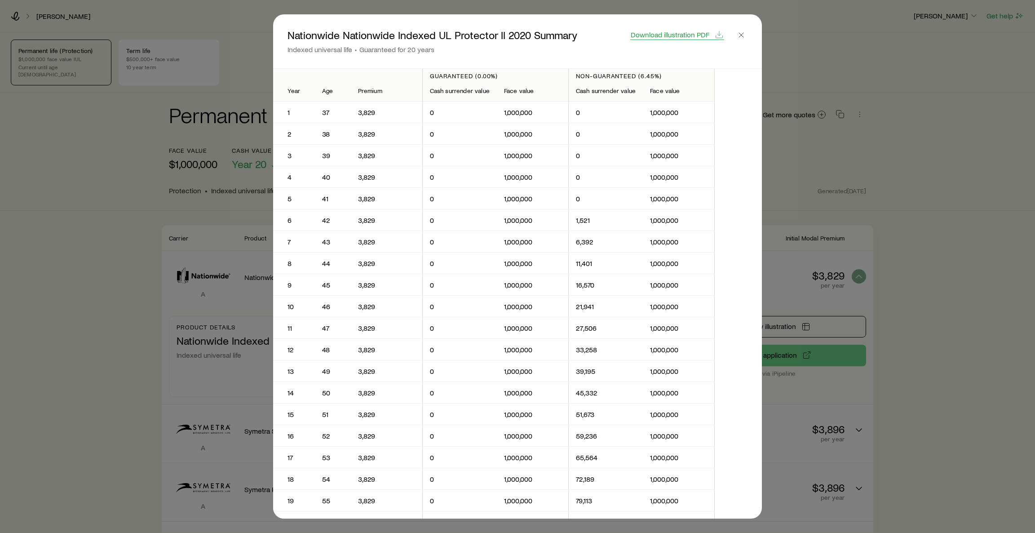
click at [669, 35] on span "Download illustration PDF" at bounding box center [670, 34] width 79 height 7
click at [739, 35] on icon "button" at bounding box center [740, 35] width 9 height 9
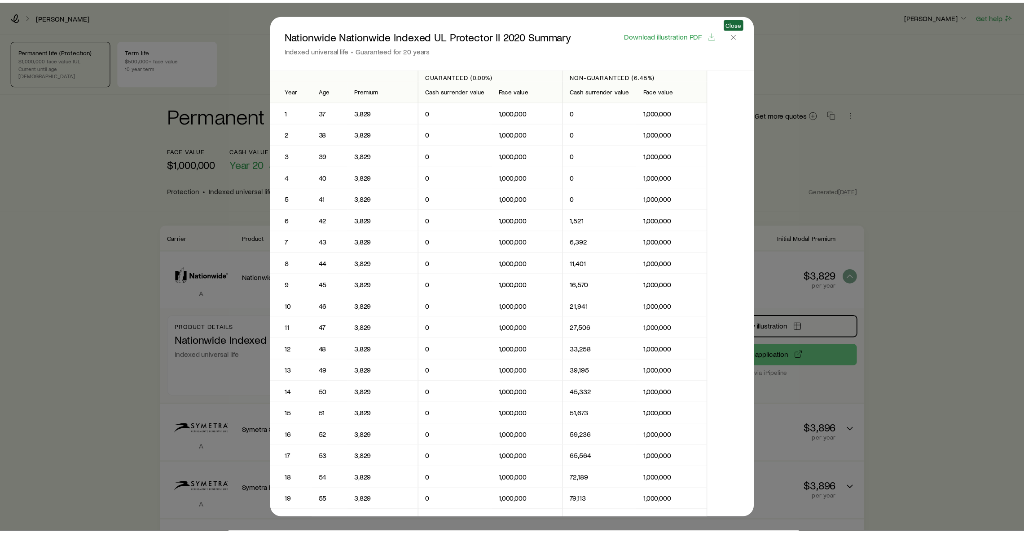
scroll to position [67, 0]
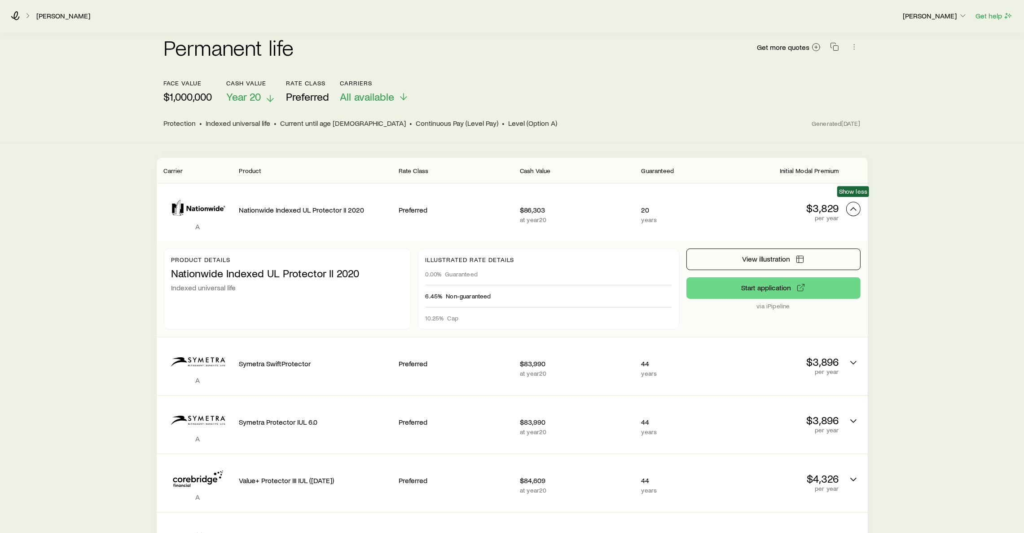
click at [855, 205] on icon "Permanent quotes" at bounding box center [853, 208] width 11 height 11
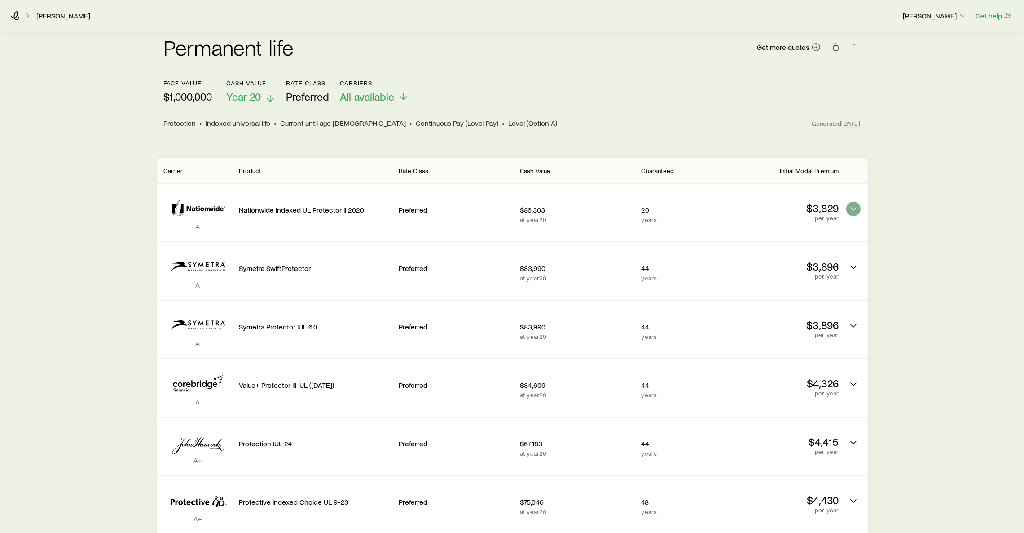
click at [689, 101] on header "face value $1,000,000 Cash Value Year 20 Rate Class Preferred Carriers All avai…" at bounding box center [512, 103] width 697 height 49
click at [835, 42] on icon "button" at bounding box center [834, 46] width 9 height 9
click at [408, 81] on button "Carriers All available" at bounding box center [374, 91] width 69 height 24
click at [508, 79] on div "face value $1,000,000 Cash Value Year 20 Rate Class Preferred Carriers All avai…" at bounding box center [512, 91] width 697 height 24
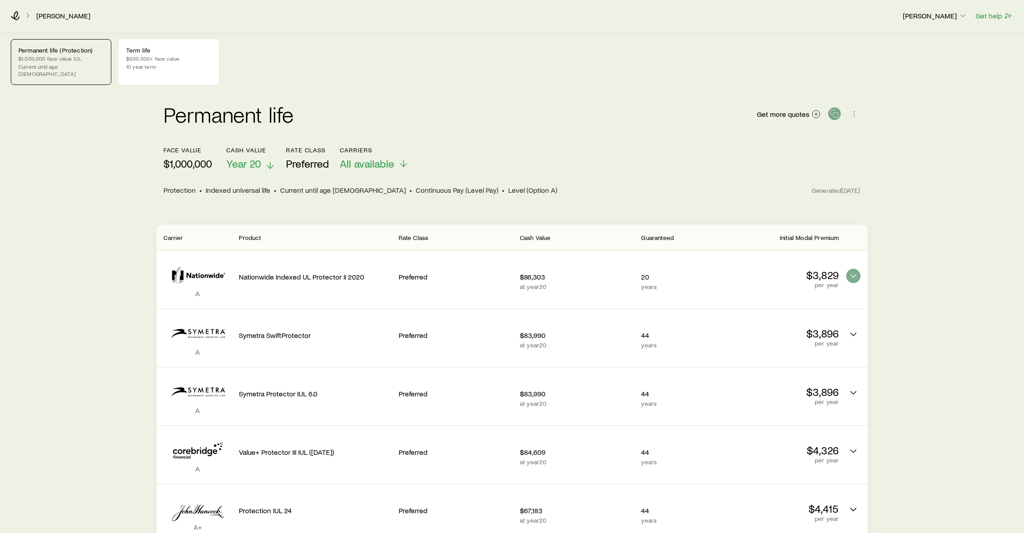
scroll to position [0, 0]
click at [856, 110] on icon "button" at bounding box center [854, 114] width 9 height 9
click at [632, 150] on div "face value $1,000,000 Cash Value Year 20 Rate Class Preferred Carriers All avai…" at bounding box center [512, 159] width 697 height 24
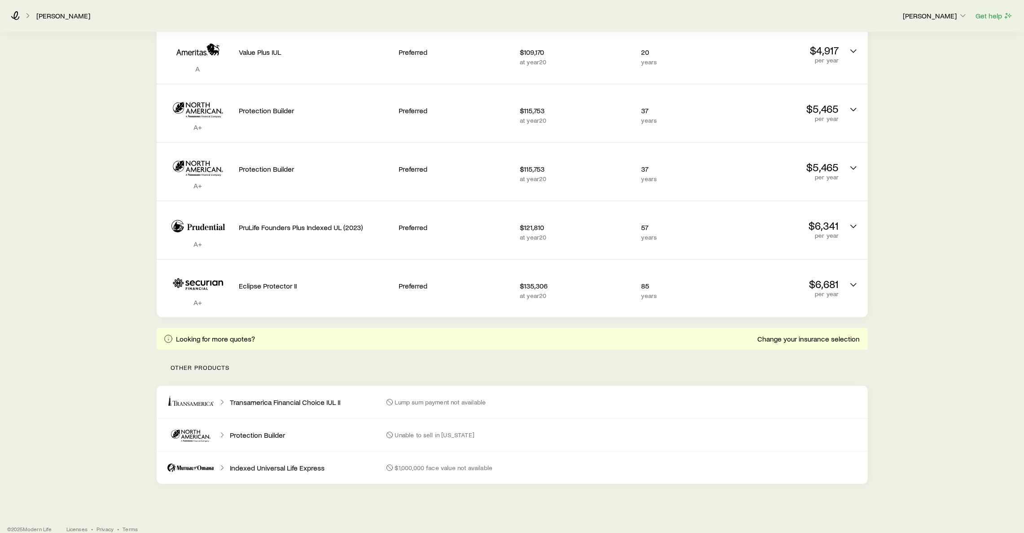
scroll to position [755, 0]
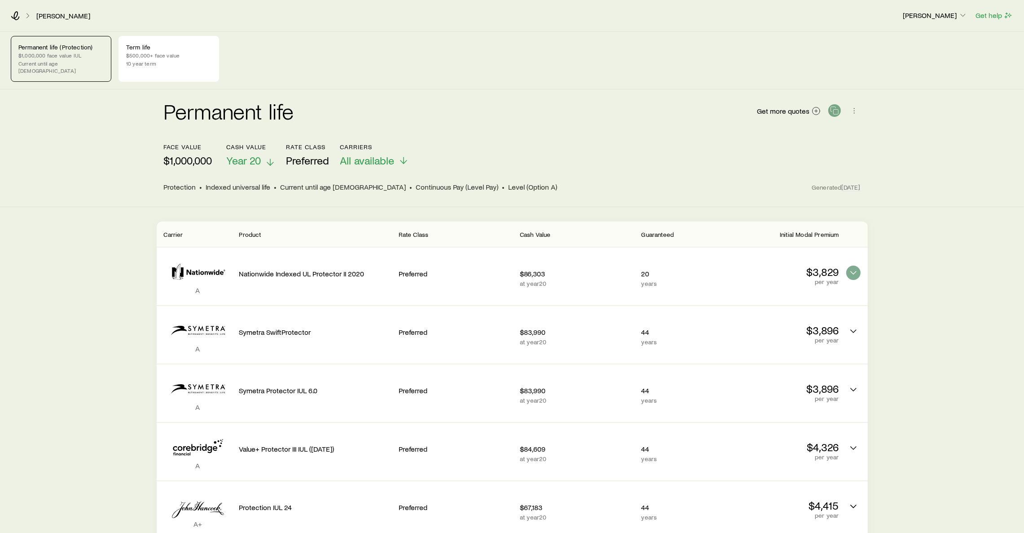
scroll to position [0, 0]
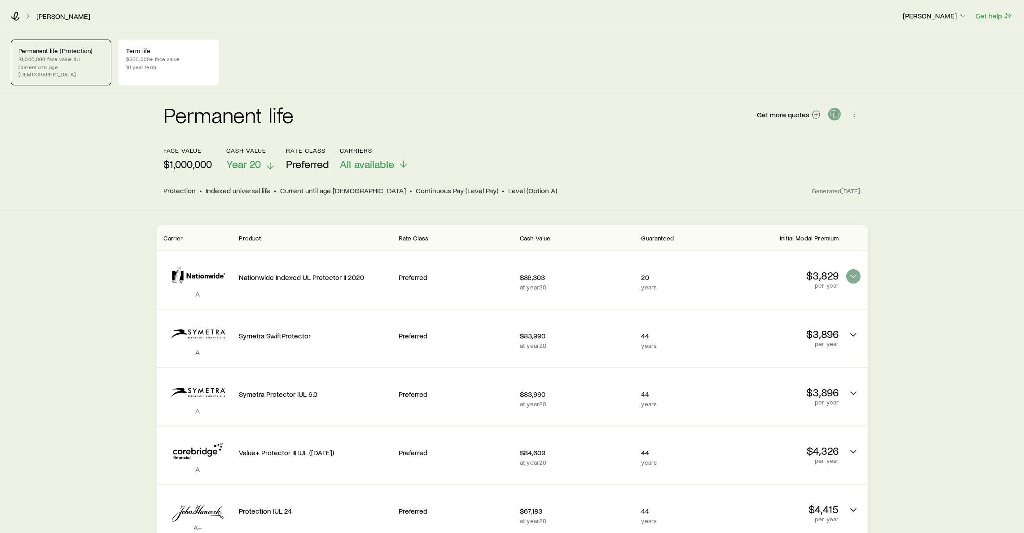
click at [392, 69] on div "Permanent life (Protection) $1,000,000 face value IUL Current until age 121 Ter…" at bounding box center [512, 63] width 1003 height 46
click at [673, 104] on div "Permanent life Get more quotes" at bounding box center [512, 120] width 697 height 32
click at [657, 123] on div "Permanent life Get more quotes" at bounding box center [512, 120] width 697 height 32
click at [556, 151] on div "face value $1,000,000 Cash Value Year 20 Rate Class Preferred Carriers All avai…" at bounding box center [512, 159] width 697 height 24
click at [555, 147] on div "face value $1,000,000 Cash Value Year 20 Rate Class Preferred Carriers All avai…" at bounding box center [512, 159] width 697 height 24
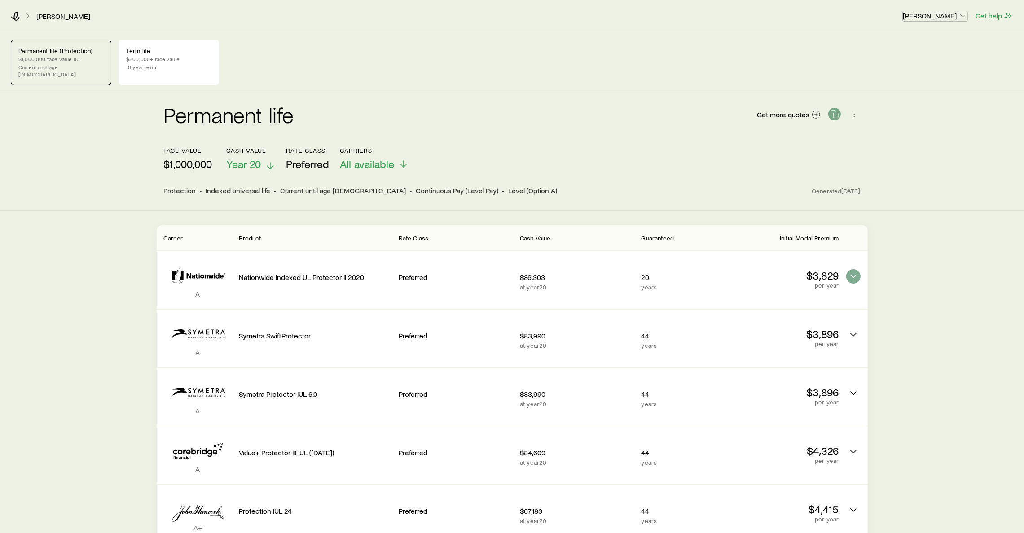
click at [926, 20] on p "[PERSON_NAME]" at bounding box center [935, 15] width 65 height 9
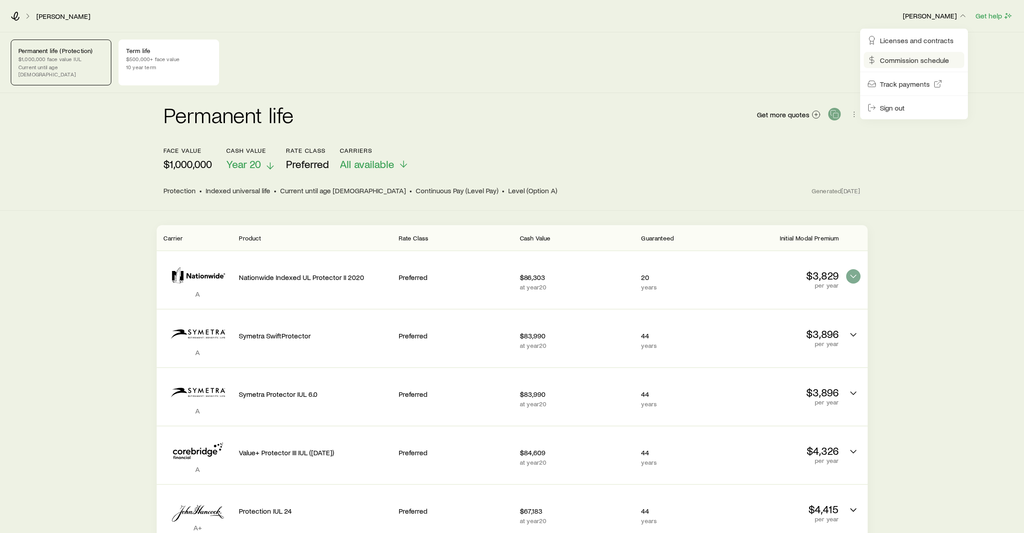
click at [919, 61] on span "Commission schedule" at bounding box center [914, 60] width 69 height 9
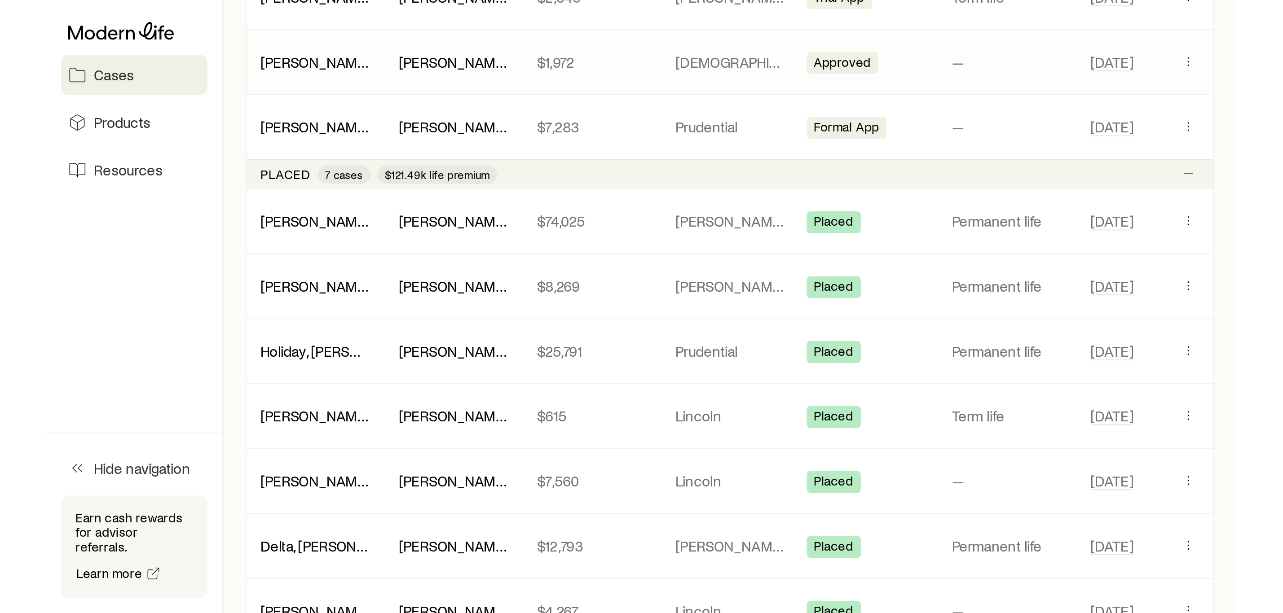
scroll to position [1010, 0]
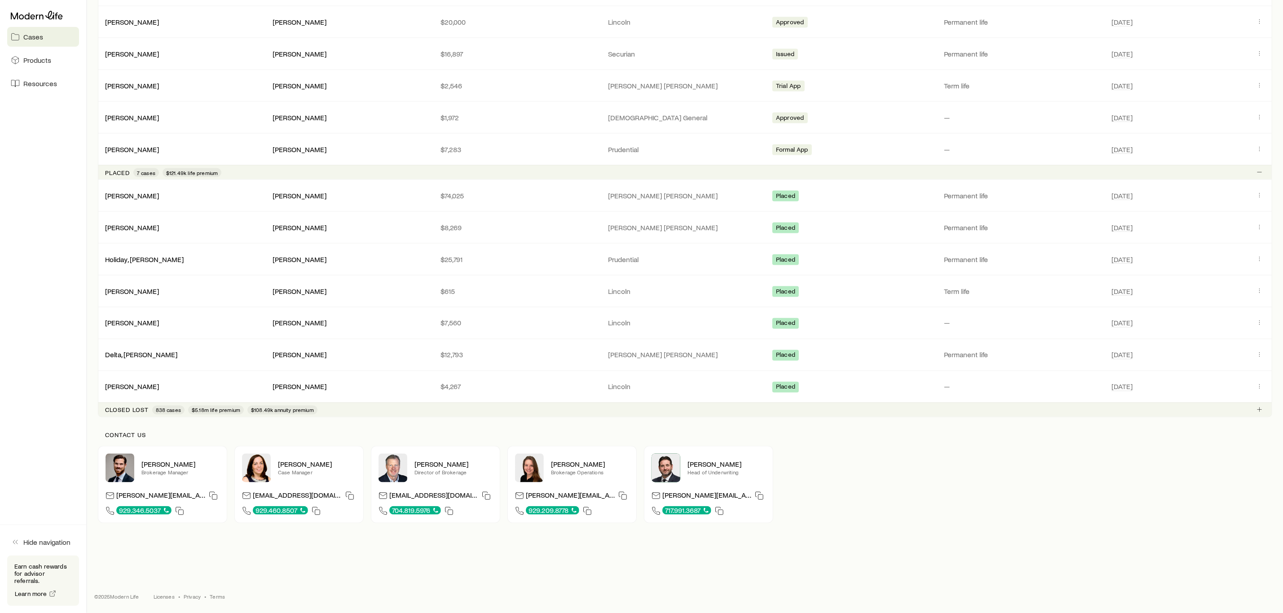
click at [992, 495] on div "[PERSON_NAME] Brokerage Manager [PERSON_NAME][EMAIL_ADDRESS][PERSON_NAME][DOMAI…" at bounding box center [685, 484] width 1174 height 77
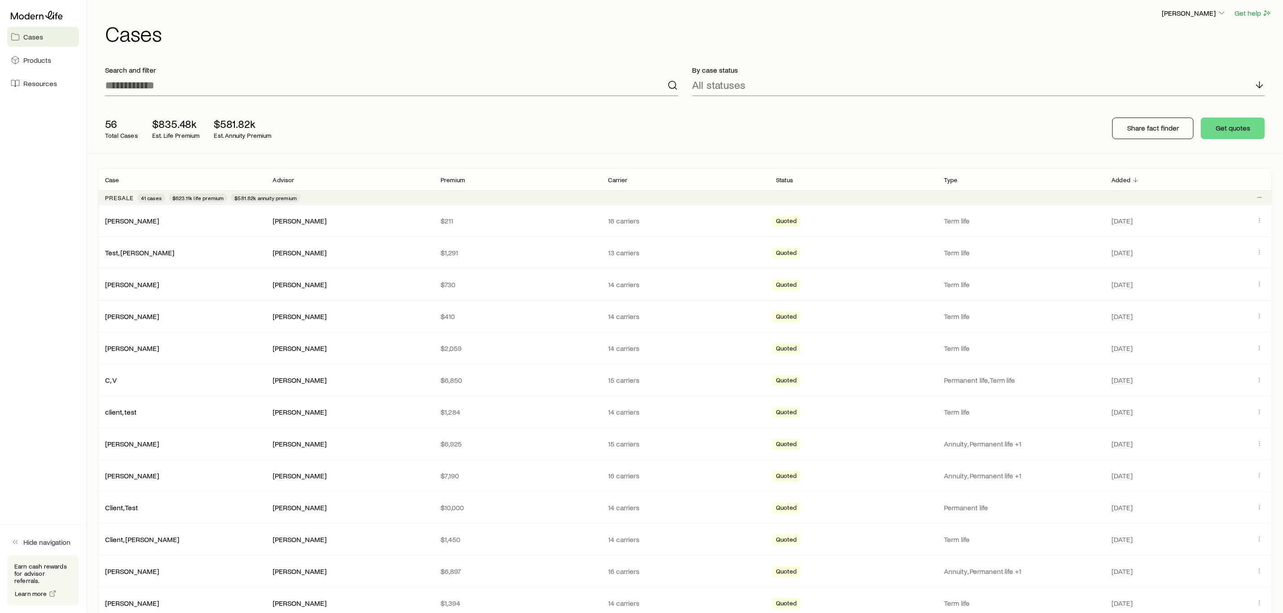
scroll to position [0, 0]
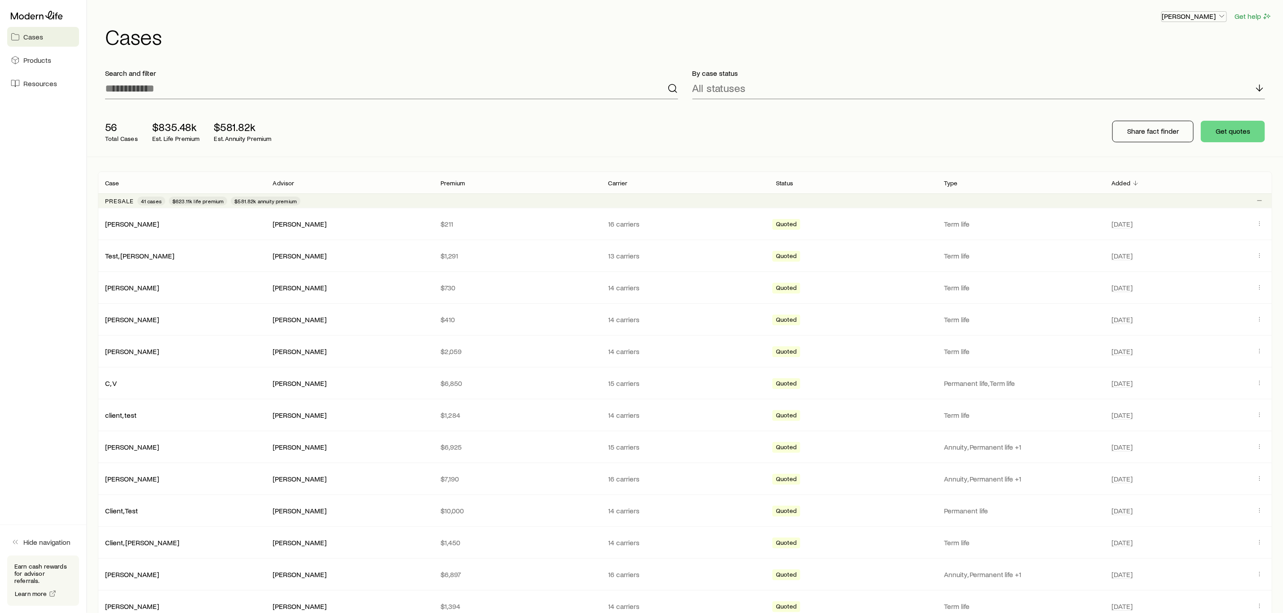
click at [1034, 17] on p "[PERSON_NAME]" at bounding box center [1194, 16] width 65 height 9
click at [1034, 34] on h1 "Cases" at bounding box center [688, 37] width 1167 height 22
click at [1034, 13] on p "[PERSON_NAME]" at bounding box center [1194, 16] width 65 height 9
click at [1034, 108] on span "Sign out" at bounding box center [1151, 108] width 25 height 9
